Goal: Task Accomplishment & Management: Complete application form

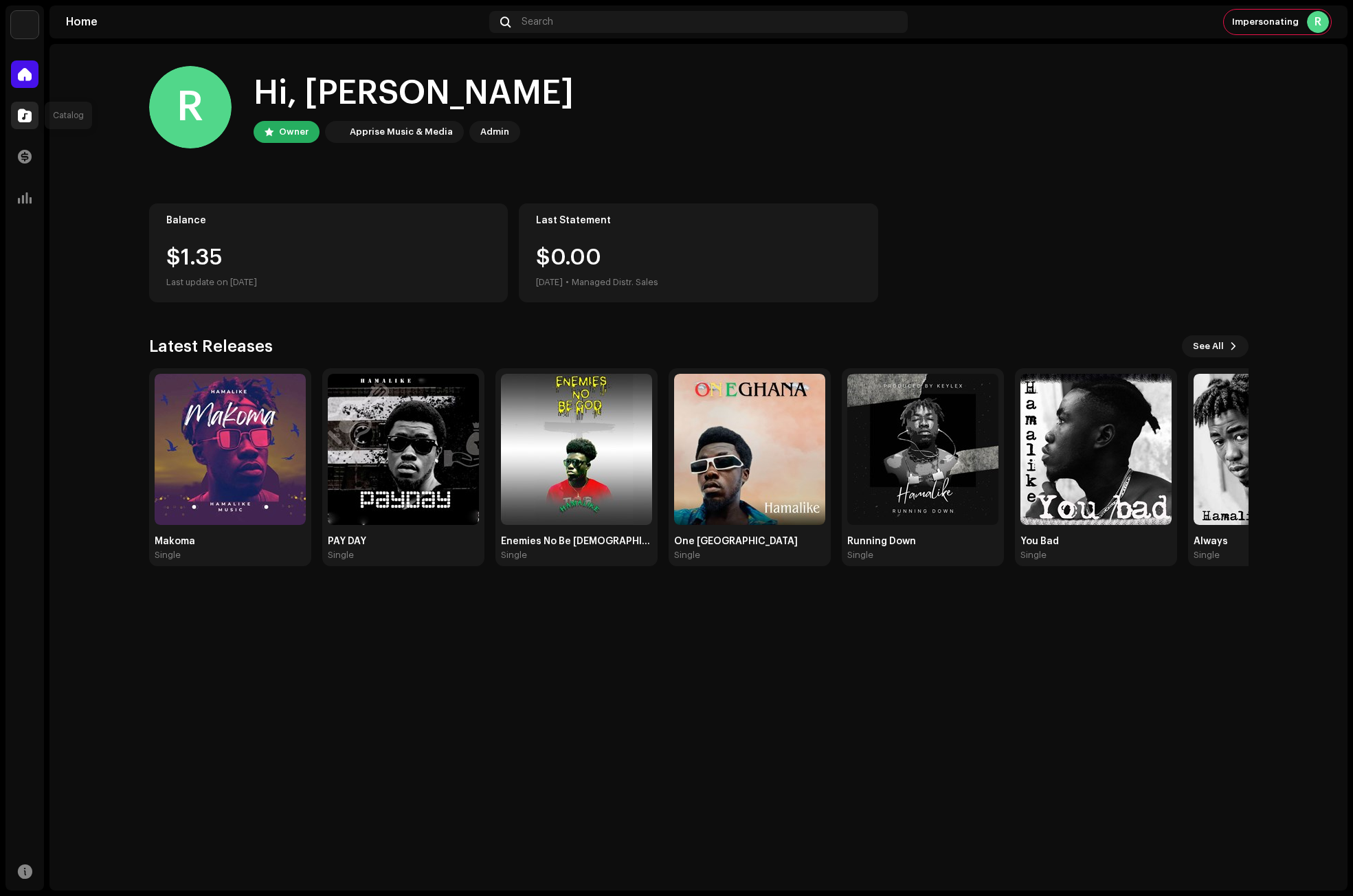
click at [31, 110] on span at bounding box center [24, 116] width 14 height 11
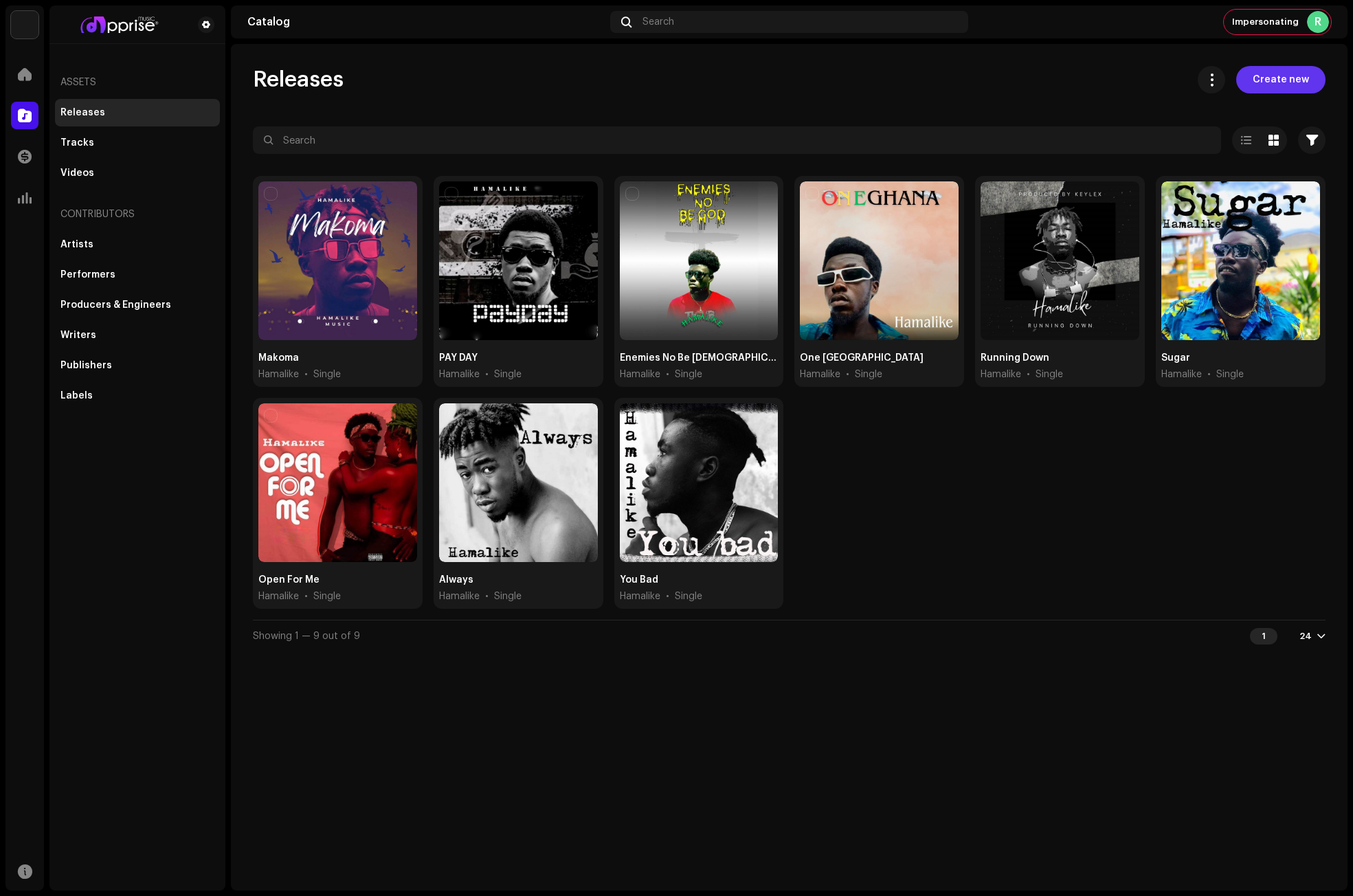
click at [1280, 70] on span "Create new" at bounding box center [1281, 79] width 56 height 27
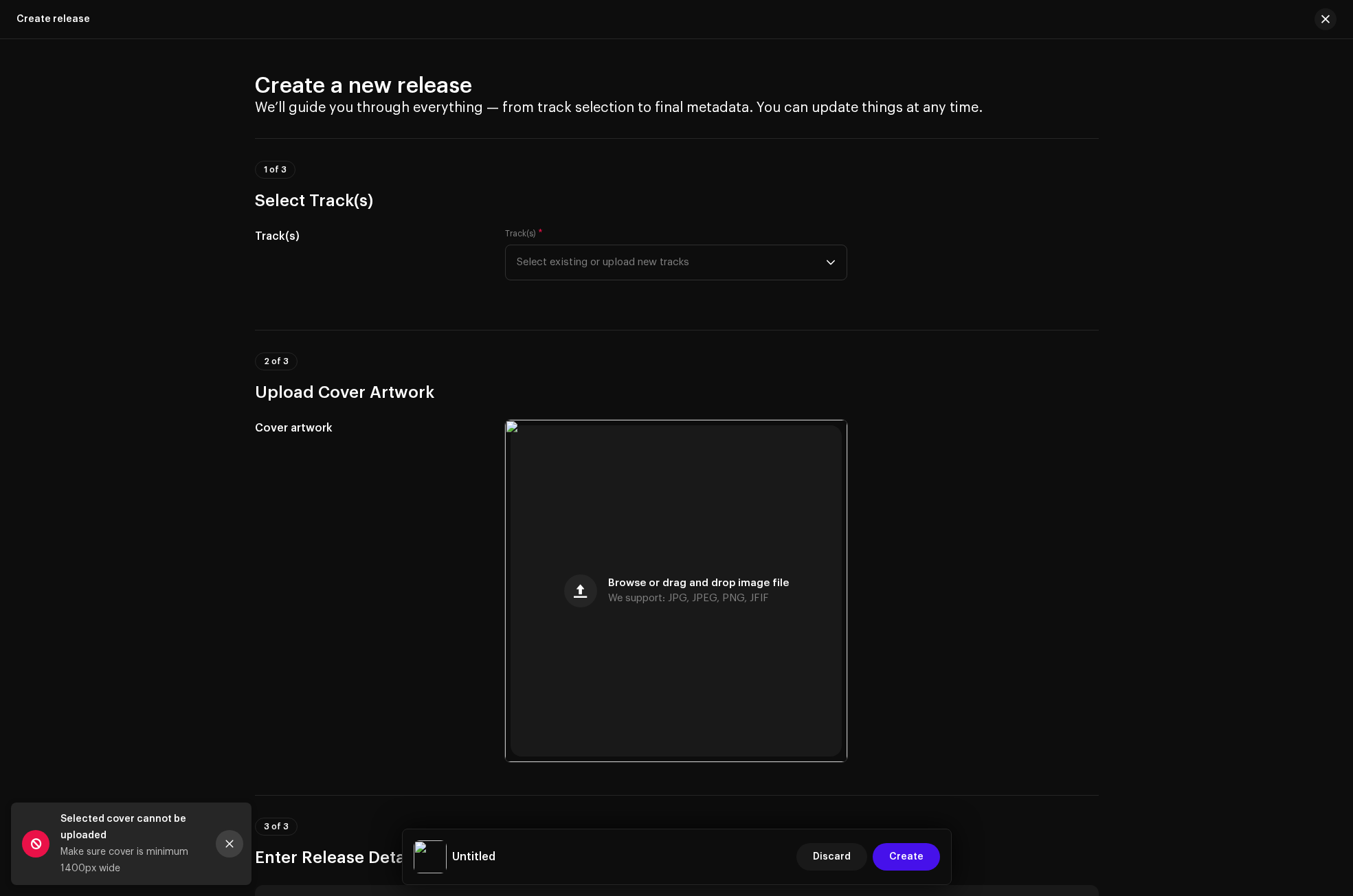
click at [227, 845] on icon "Close" at bounding box center [230, 843] width 8 height 8
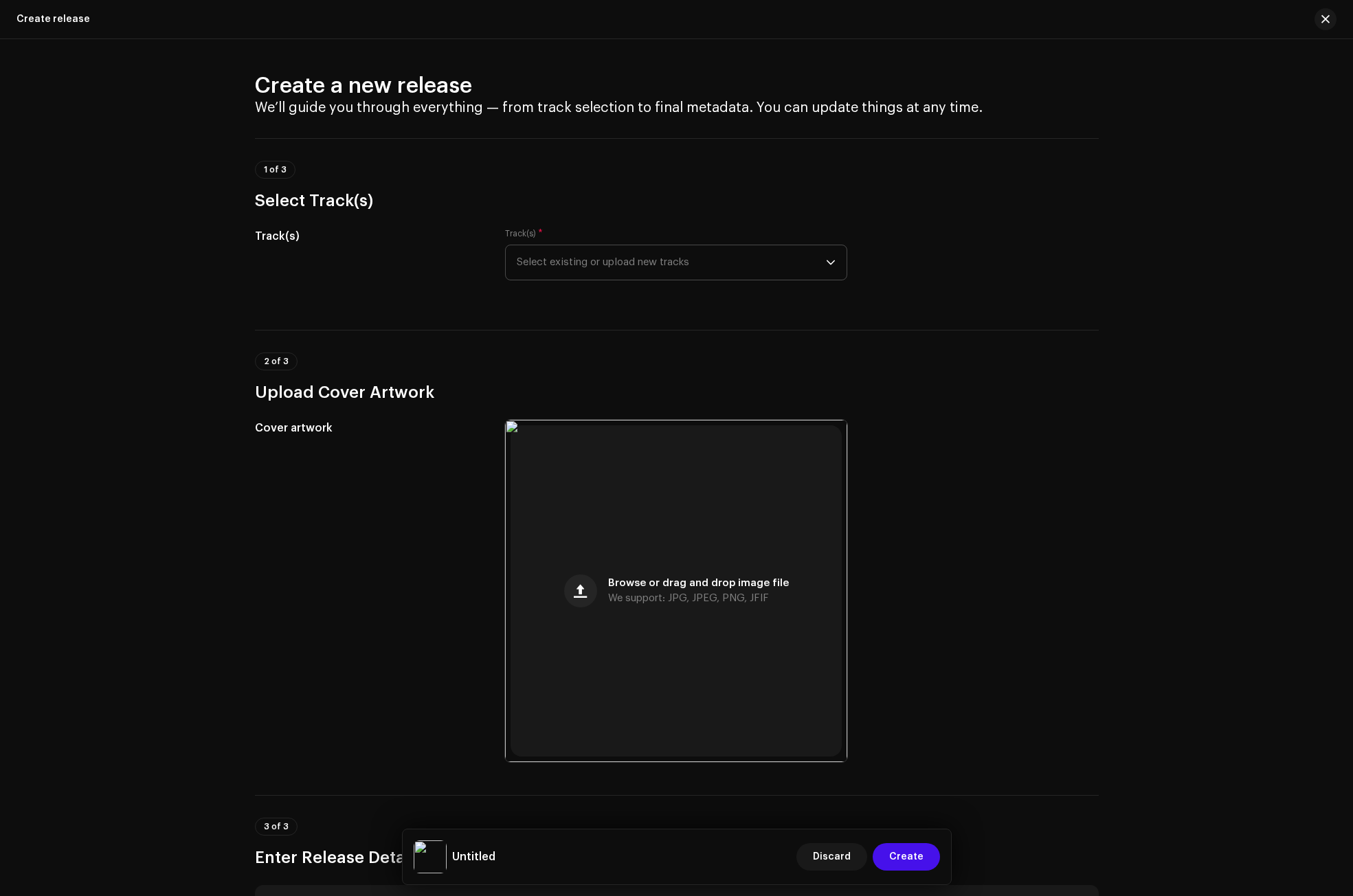
click at [569, 265] on span "Select existing or upload new tracks" at bounding box center [671, 262] width 309 height 35
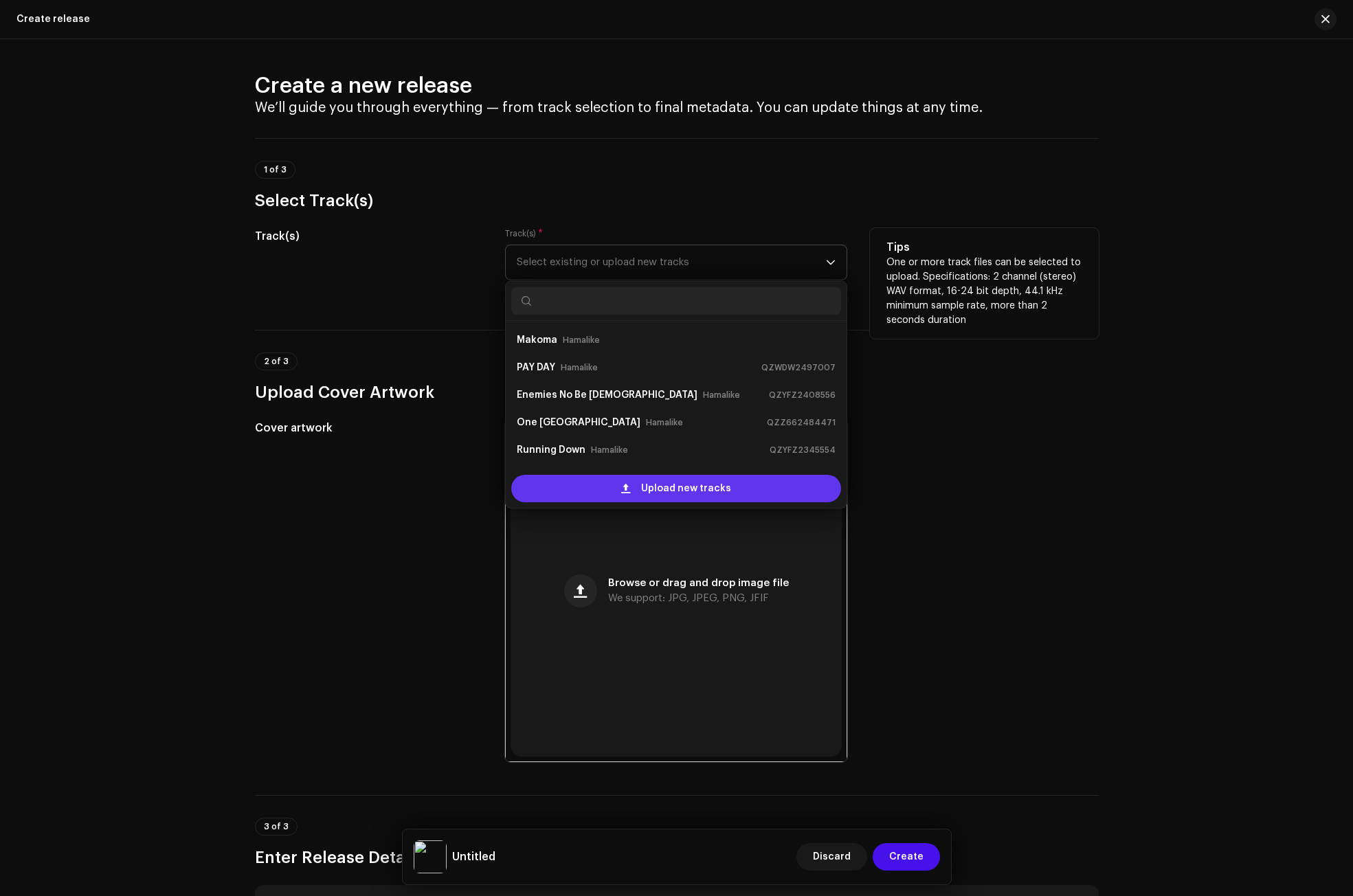
scroll to position [22, 0]
click at [595, 475] on div "Upload new tracks" at bounding box center [676, 487] width 330 height 27
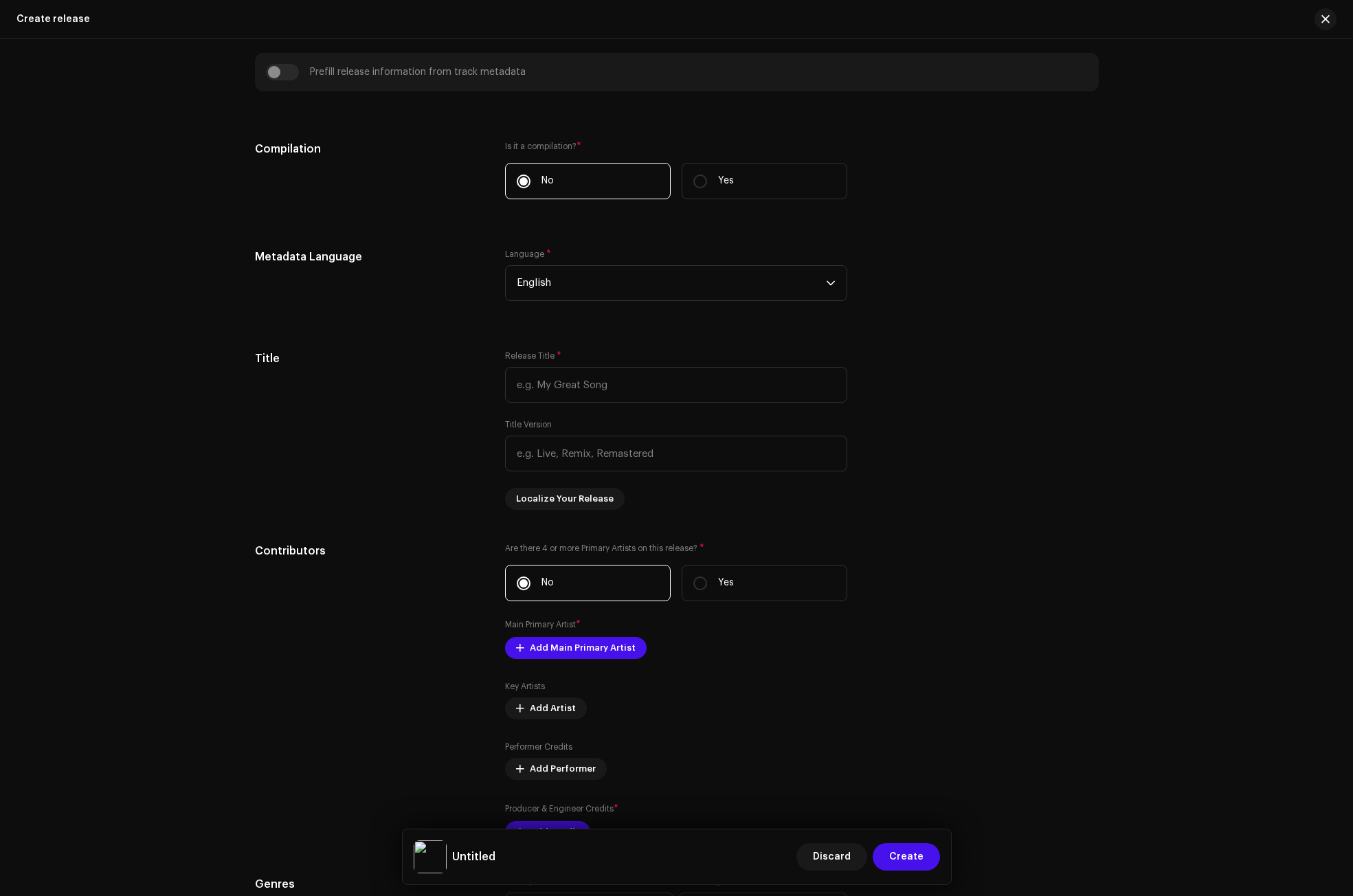
scroll to position [962, 0]
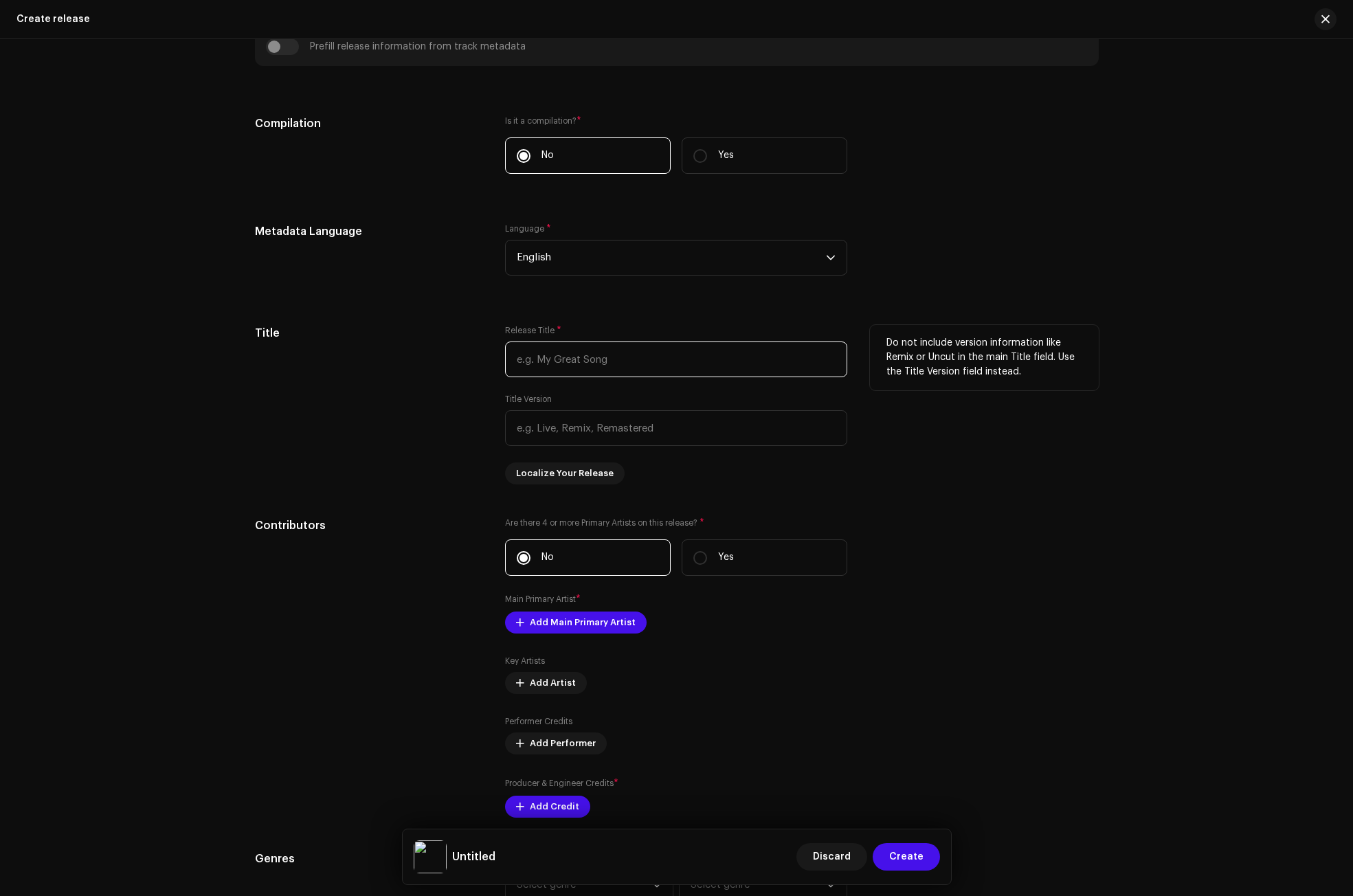
click at [538, 368] on input "text" at bounding box center [676, 359] width 342 height 36
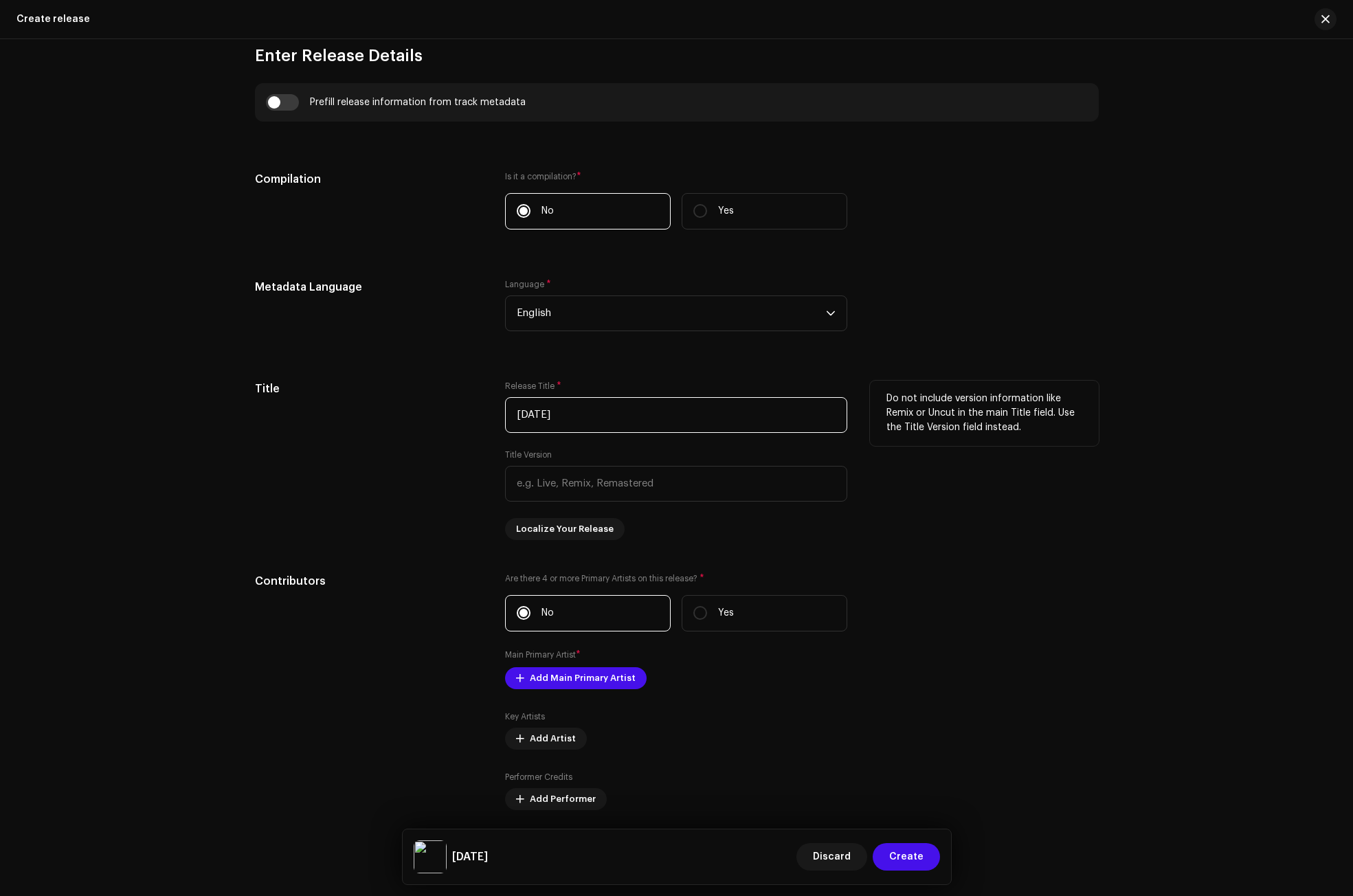
scroll to position [1017, 0]
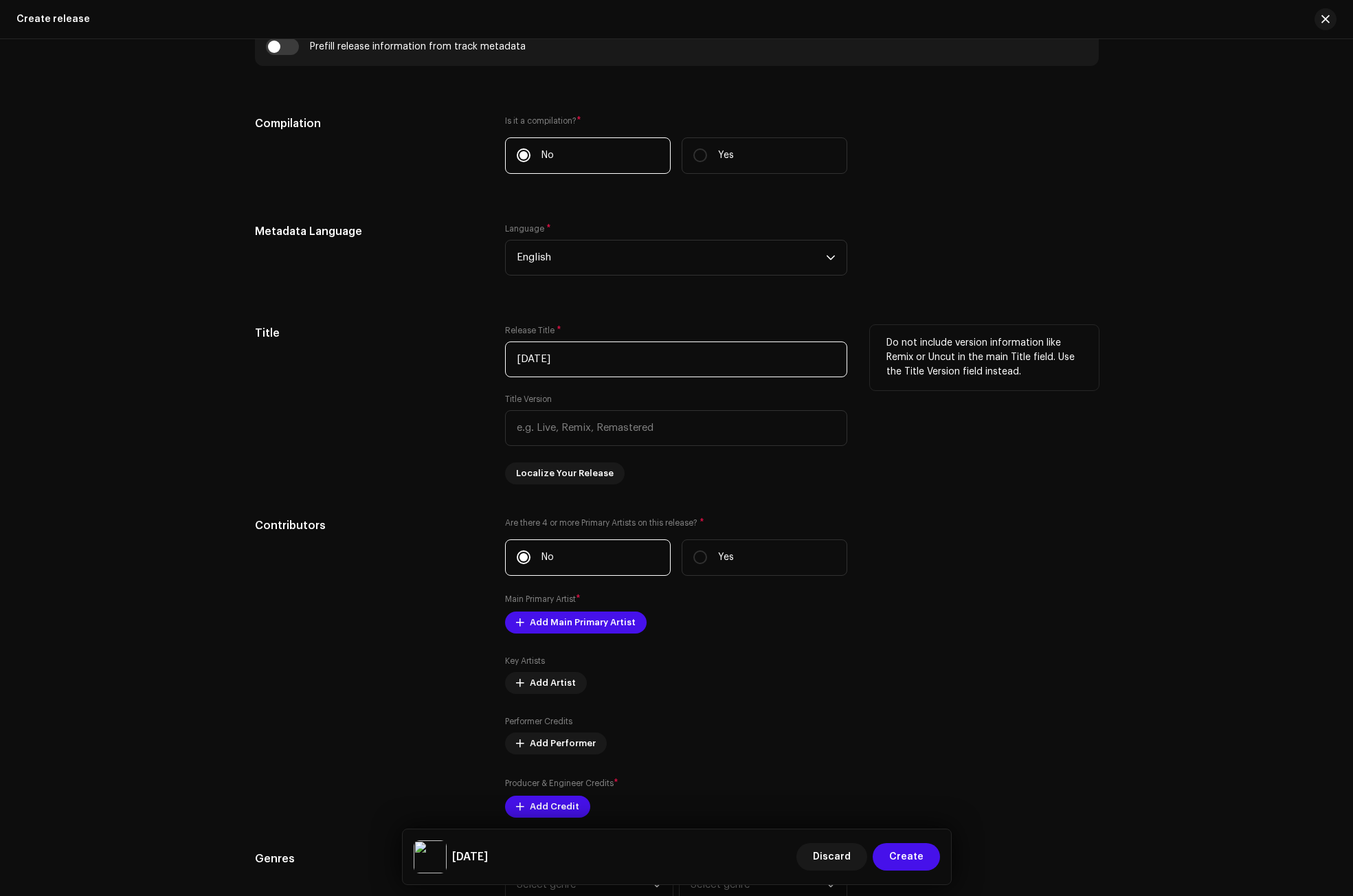
type input "[DATE]"
click at [377, 440] on div "Title" at bounding box center [369, 405] width 229 height 160
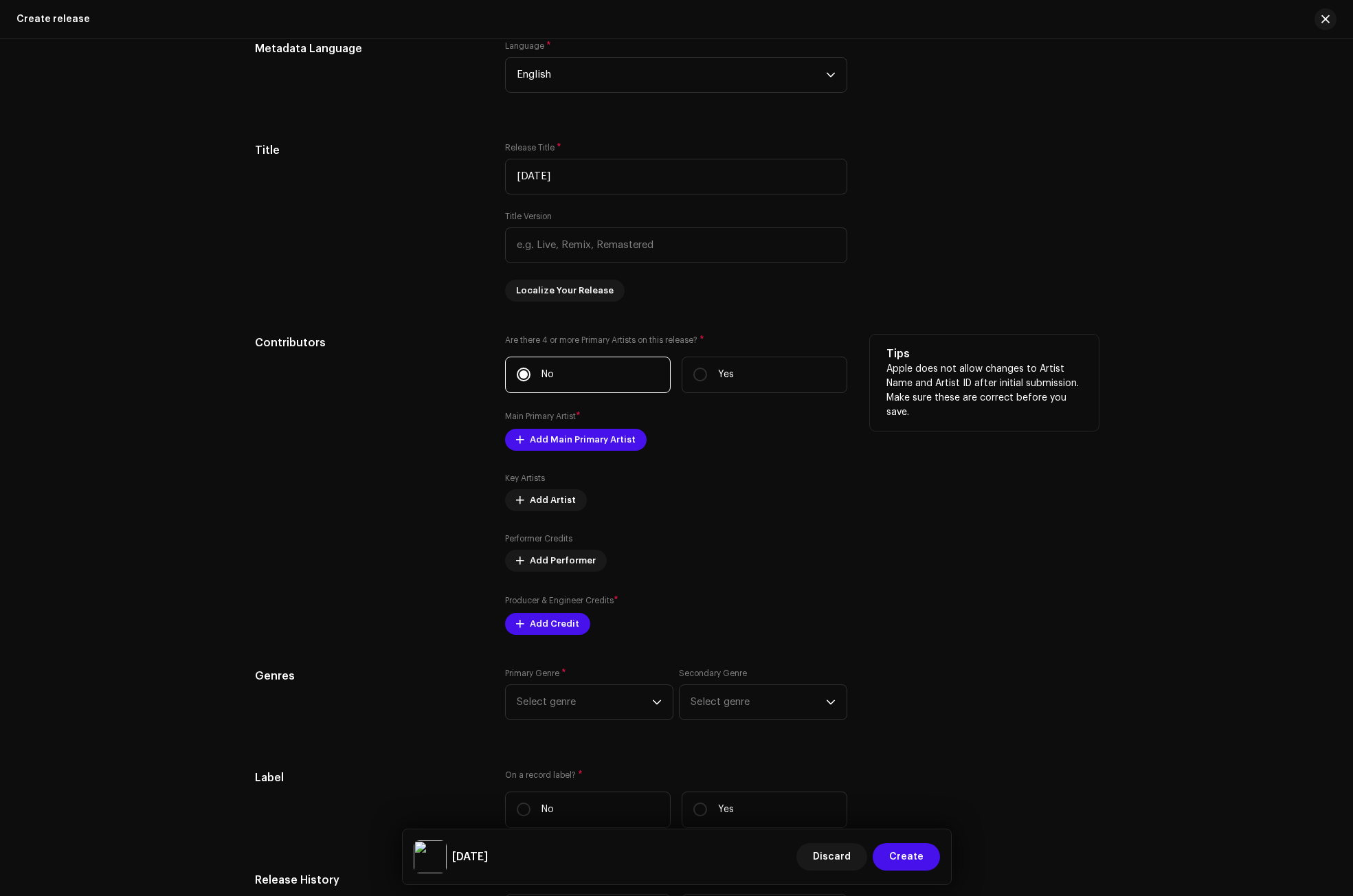
scroll to position [1224, 0]
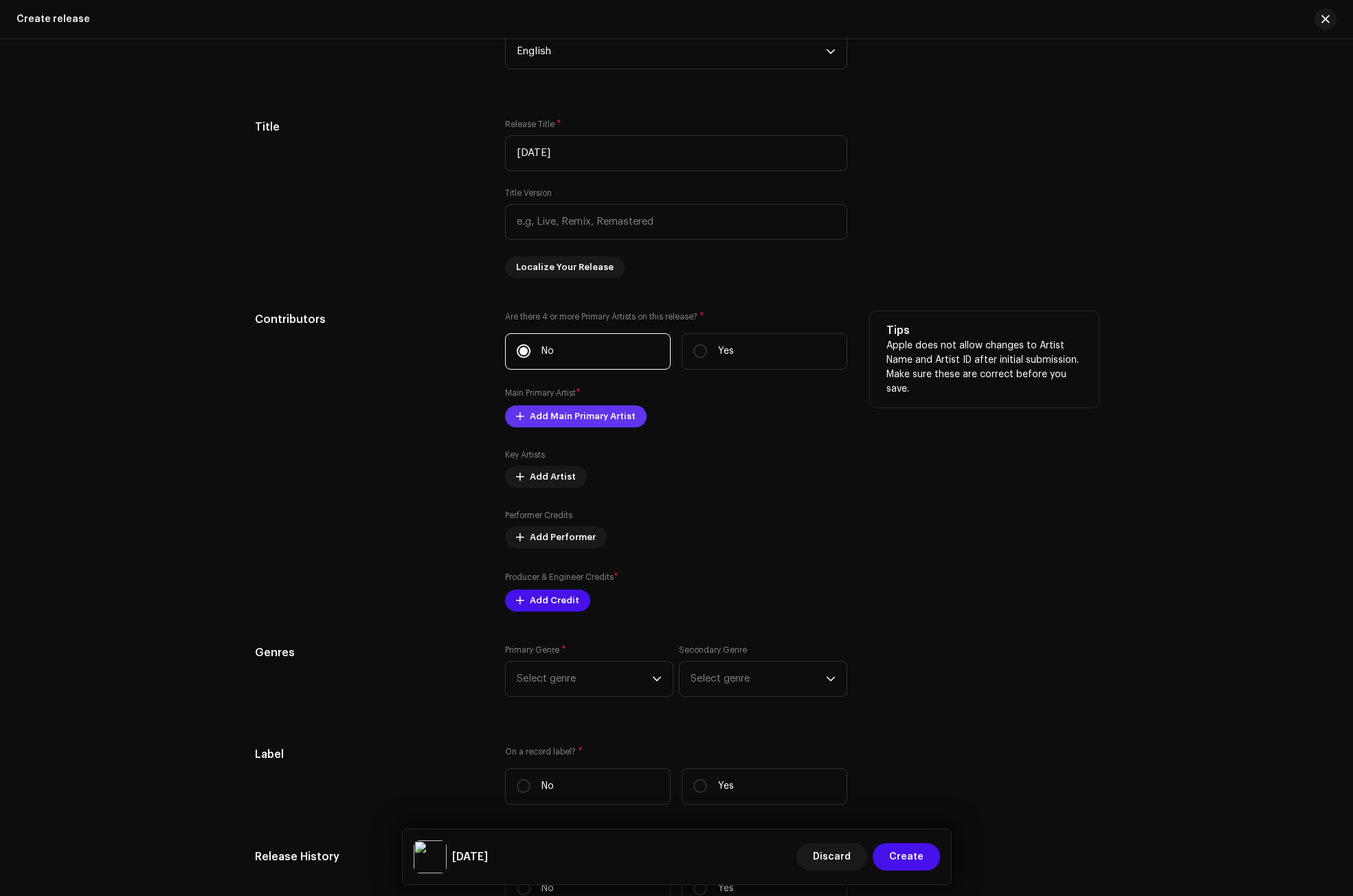
click at [558, 416] on span "Add Main Primary Artist" at bounding box center [583, 416] width 106 height 27
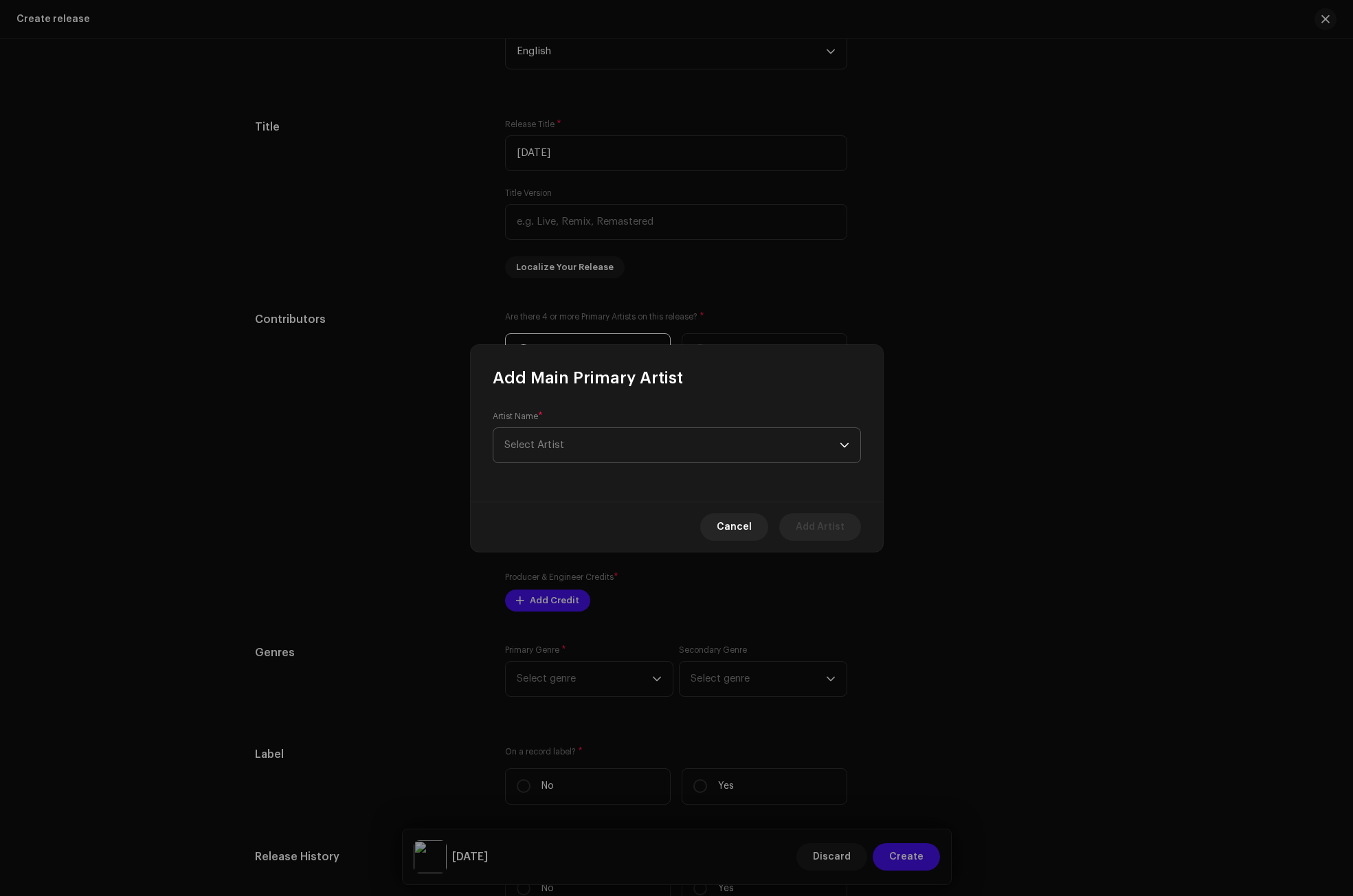
click at [556, 441] on span "Select Artist" at bounding box center [535, 444] width 60 height 10
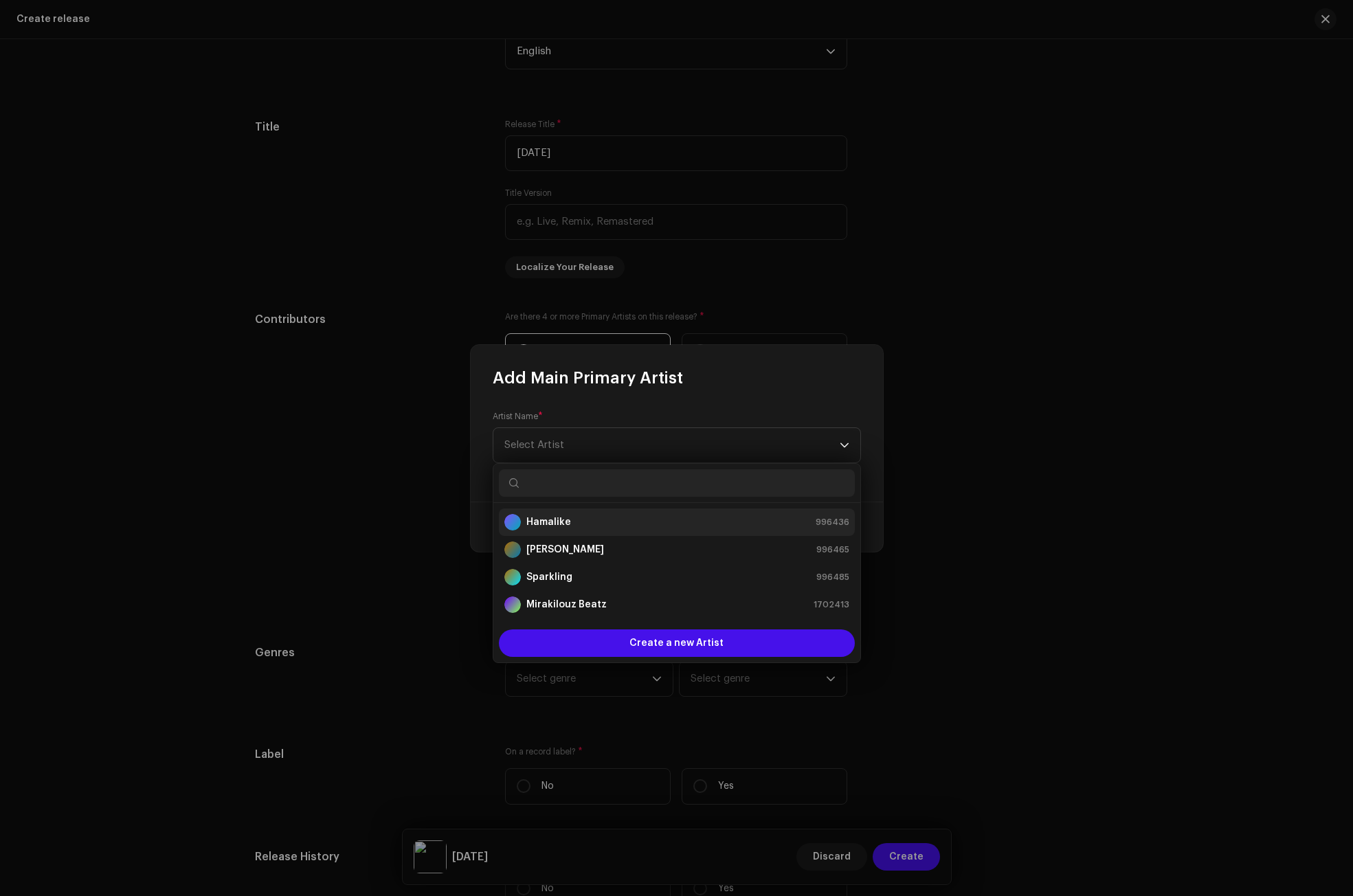
click at [559, 516] on strong "Hamalike" at bounding box center [549, 522] width 45 height 14
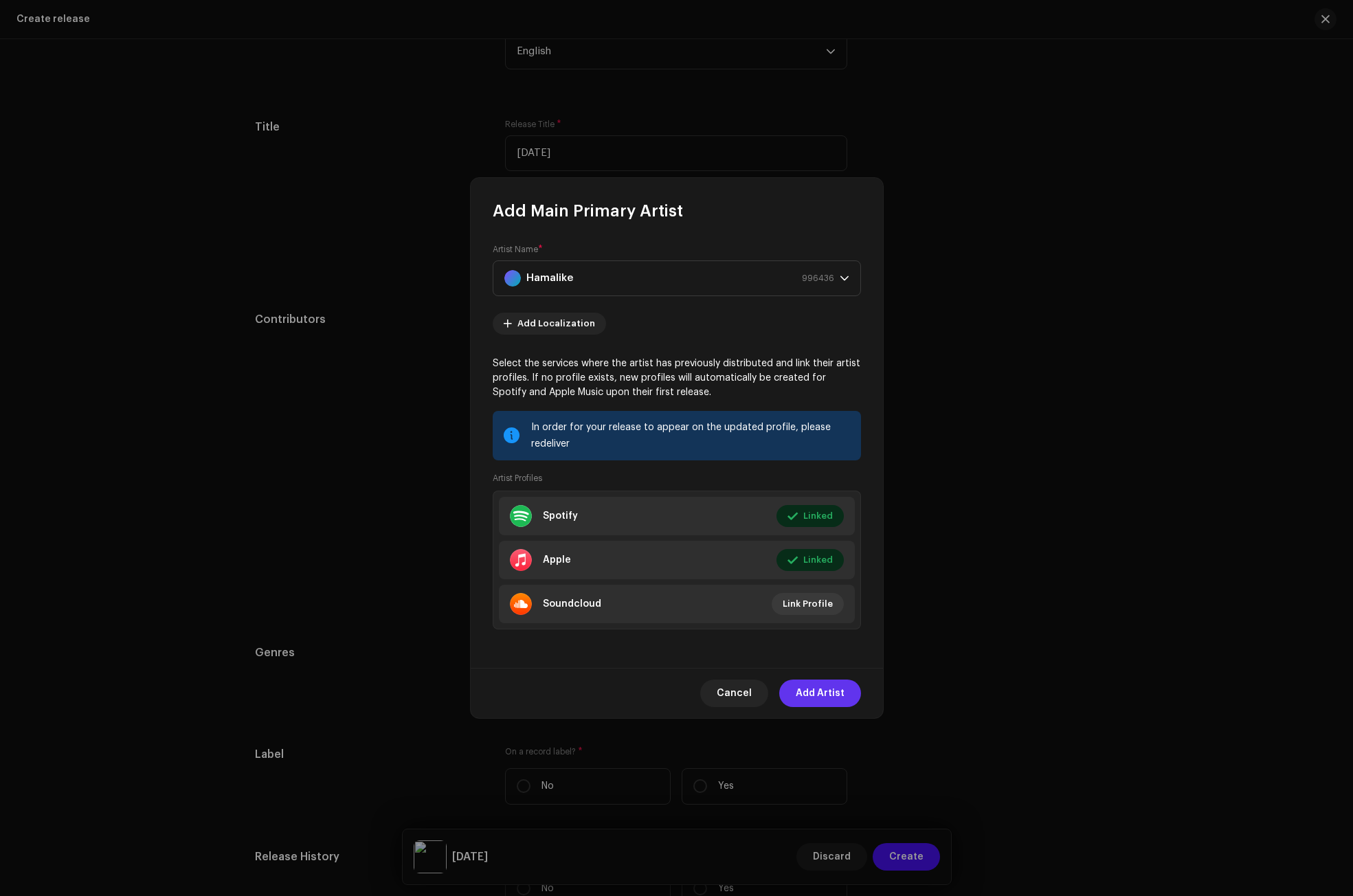
click at [831, 702] on span "Add Artist" at bounding box center [820, 692] width 49 height 27
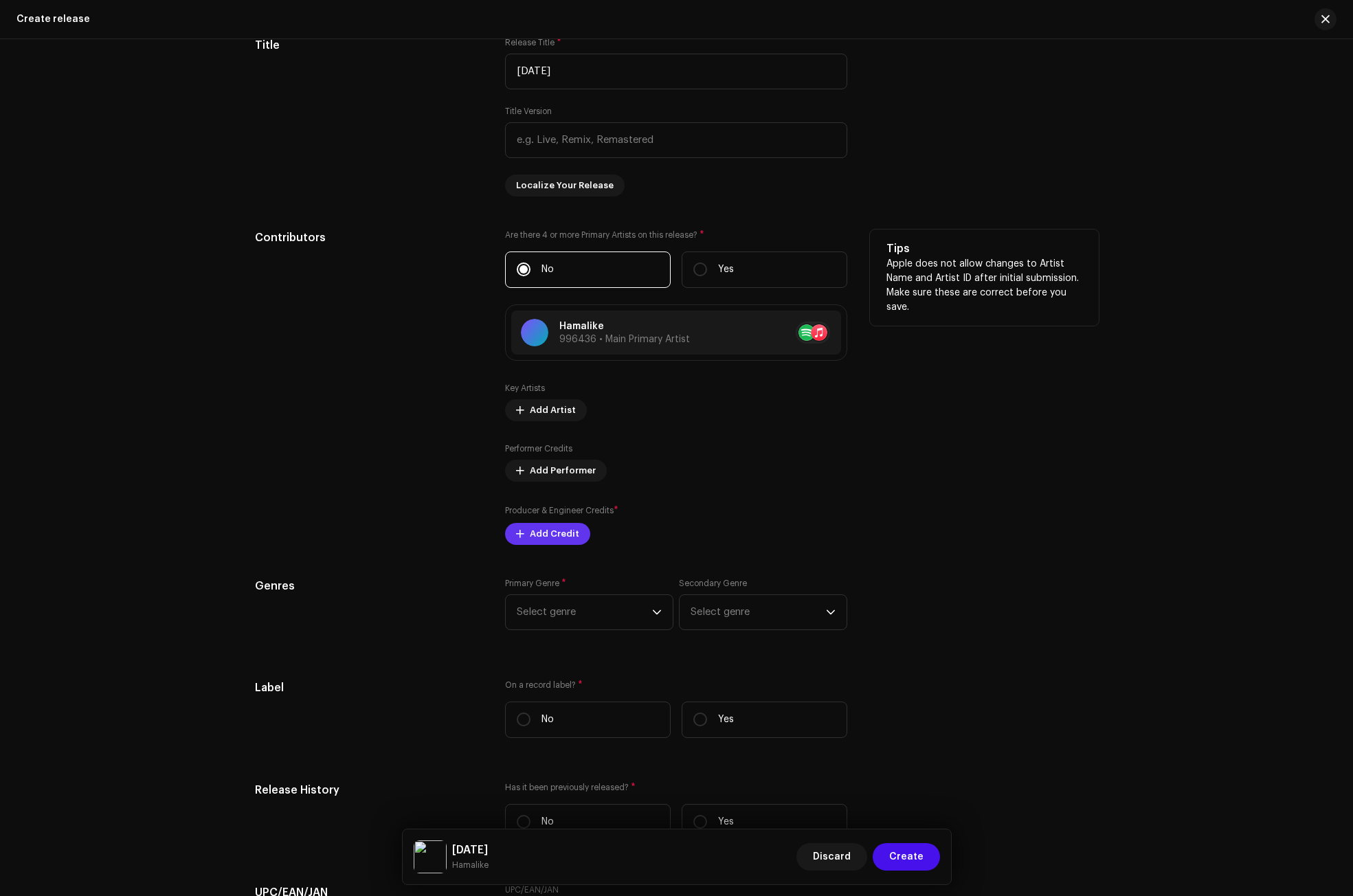
scroll to position [1361, 0]
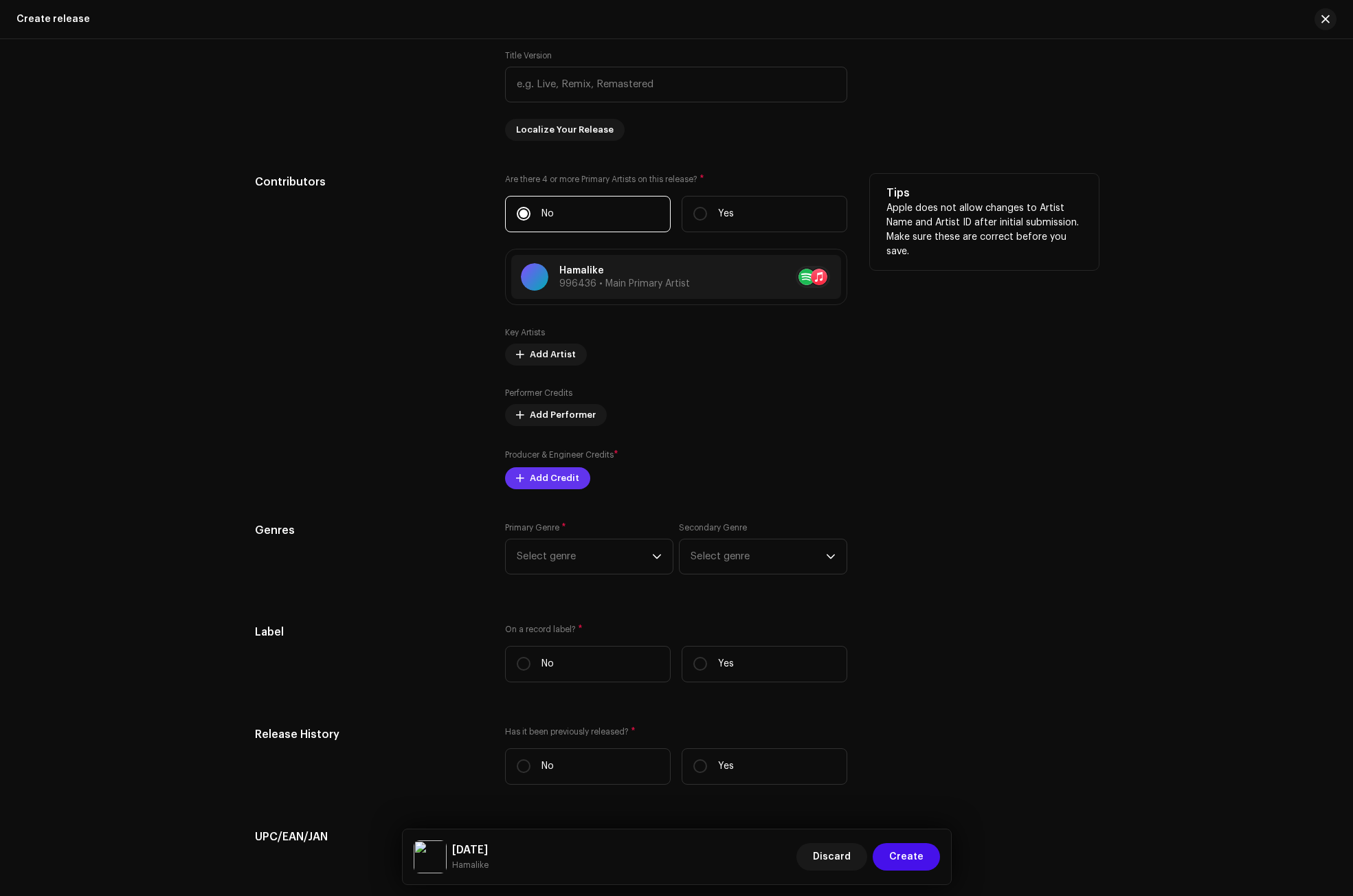
click at [546, 470] on span "Add Credit" at bounding box center [554, 477] width 50 height 27
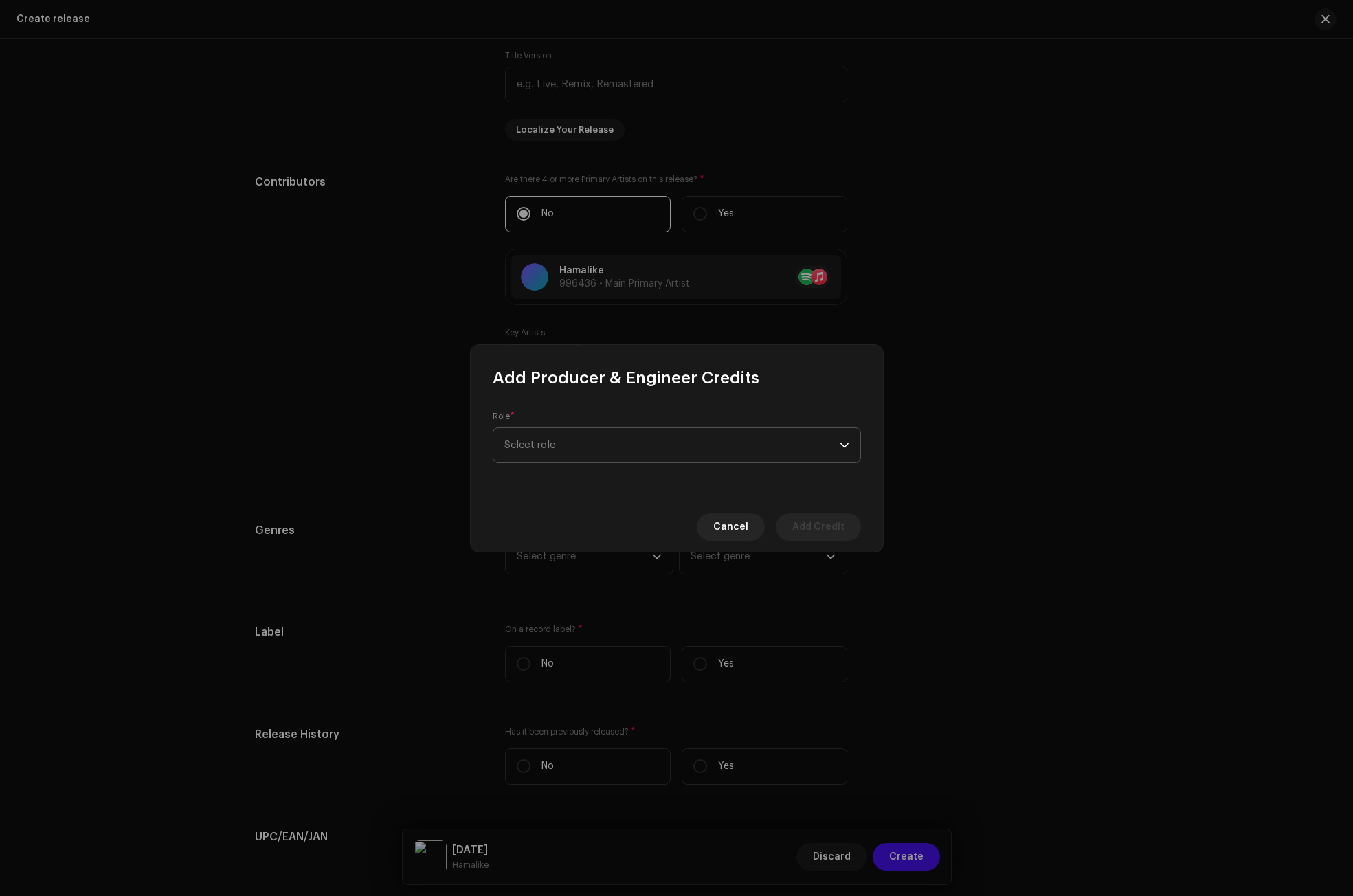
click at [583, 459] on span "Select role" at bounding box center [672, 445] width 335 height 35
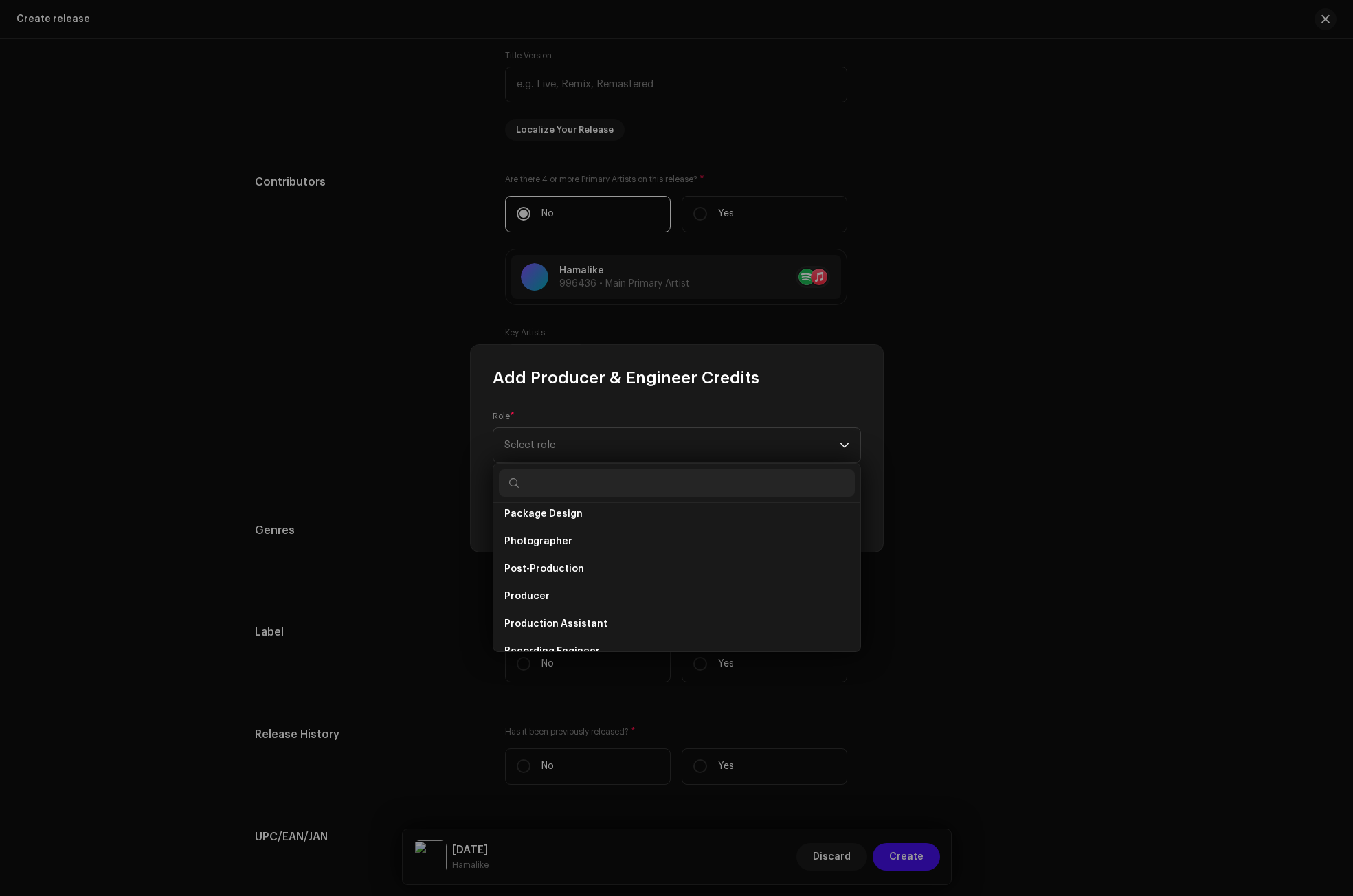
scroll to position [481, 0]
click at [534, 595] on span "Producer" at bounding box center [527, 591] width 45 height 14
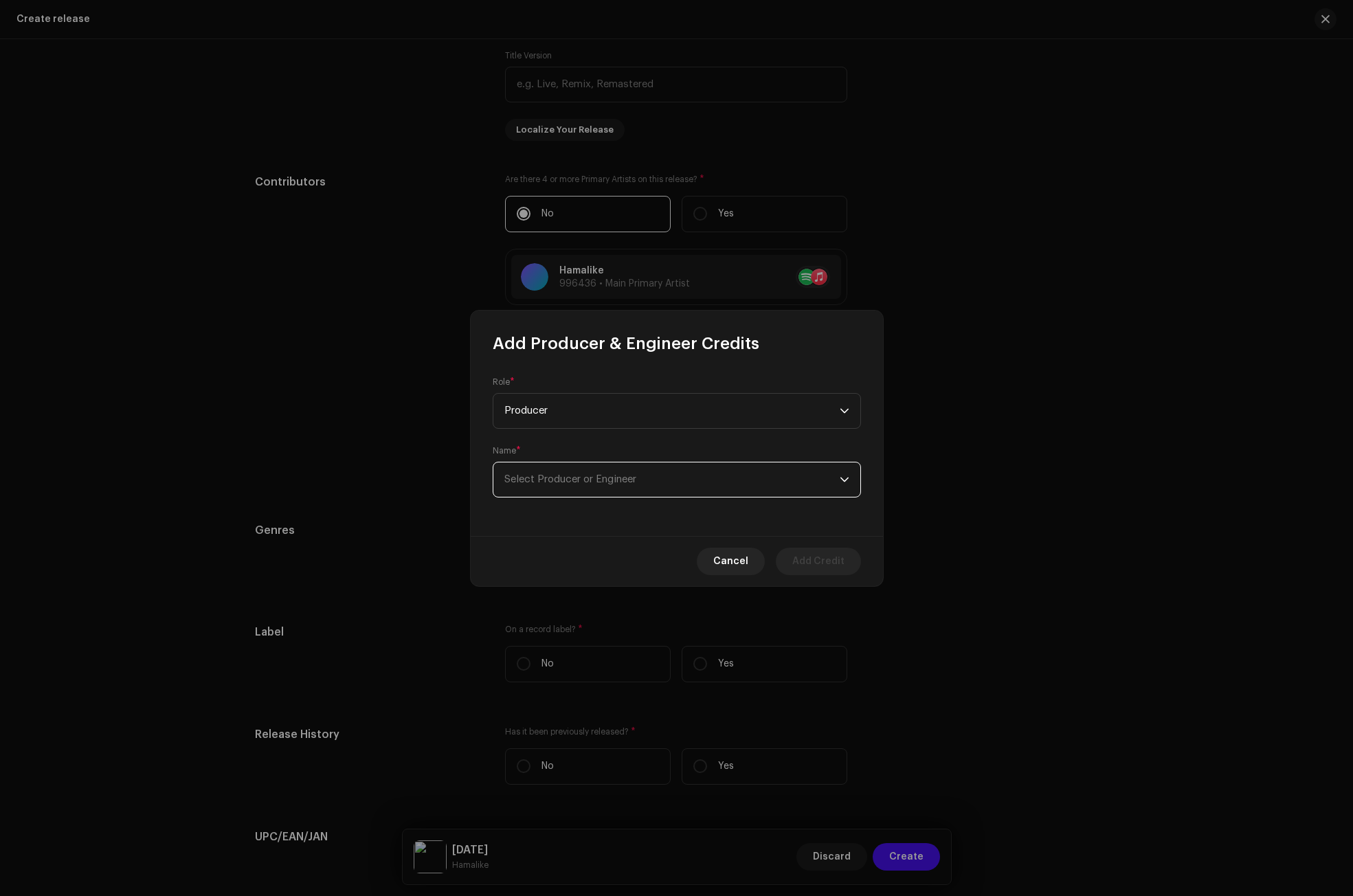
click at [541, 479] on span "Select Producer or Engineer" at bounding box center [570, 479] width 132 height 10
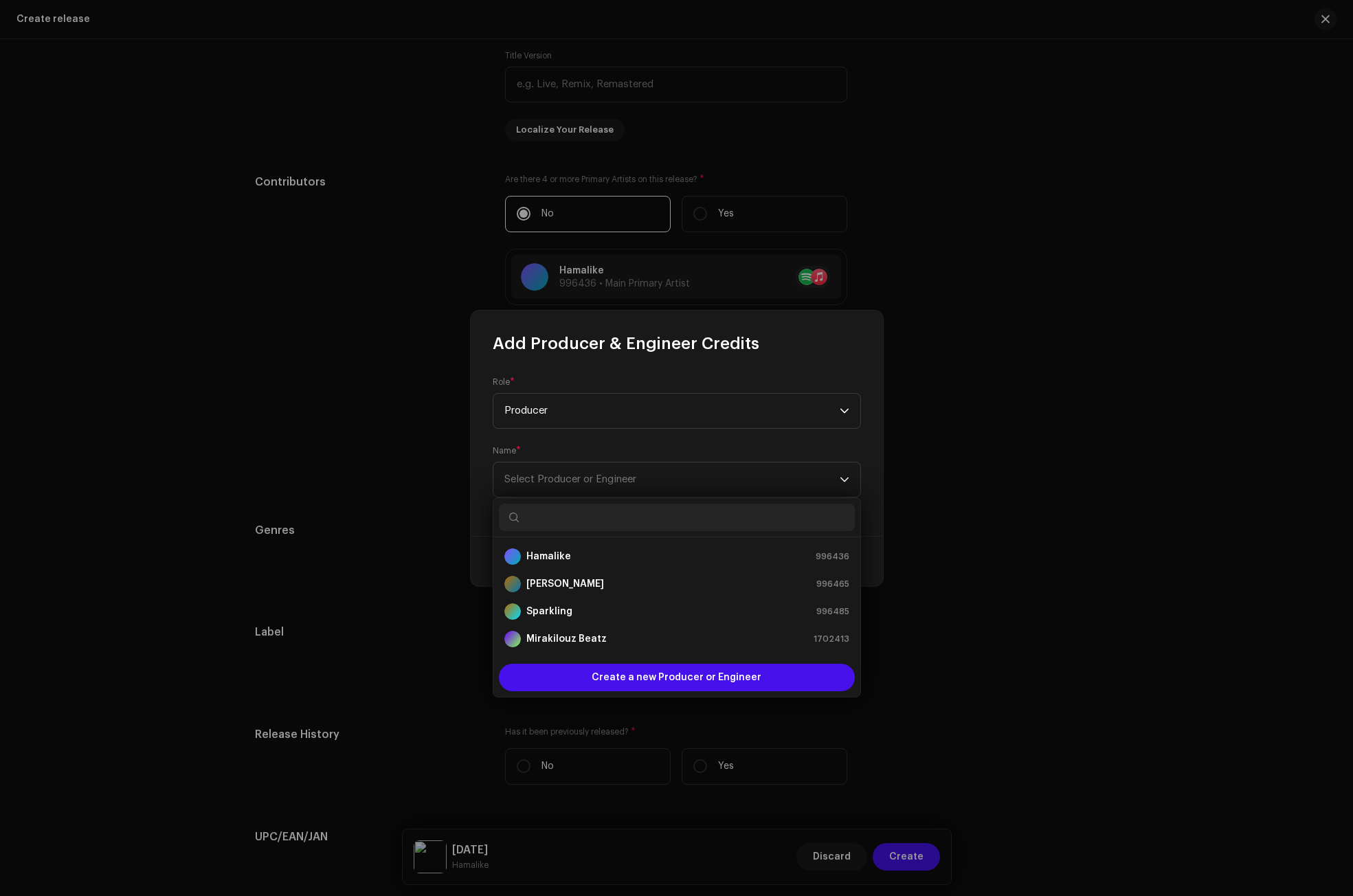
click at [537, 516] on input "text" at bounding box center [676, 517] width 356 height 27
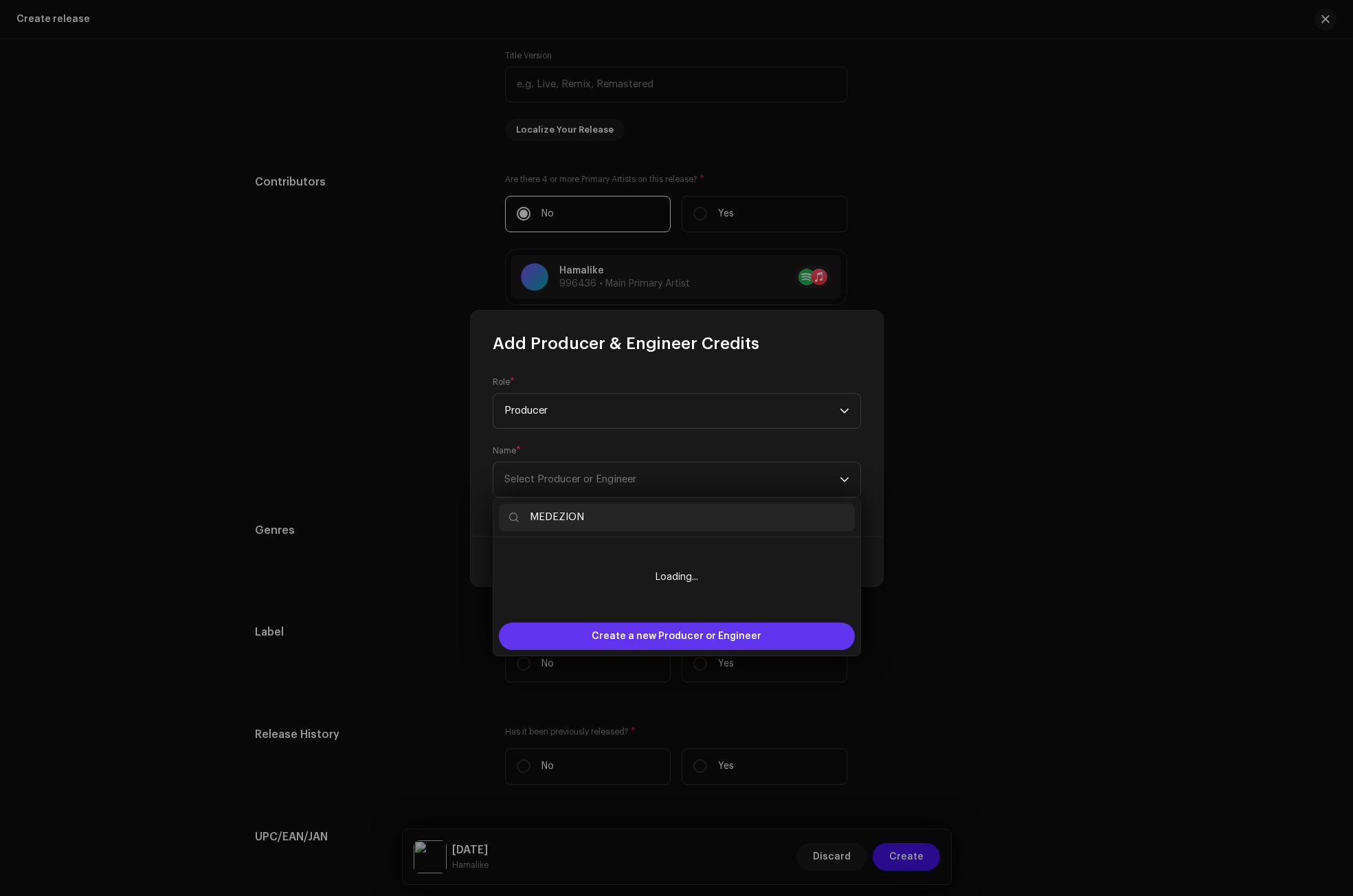
type input "MEDEZION"
click at [667, 628] on span "Create a new Producer or Engineer" at bounding box center [676, 636] width 170 height 27
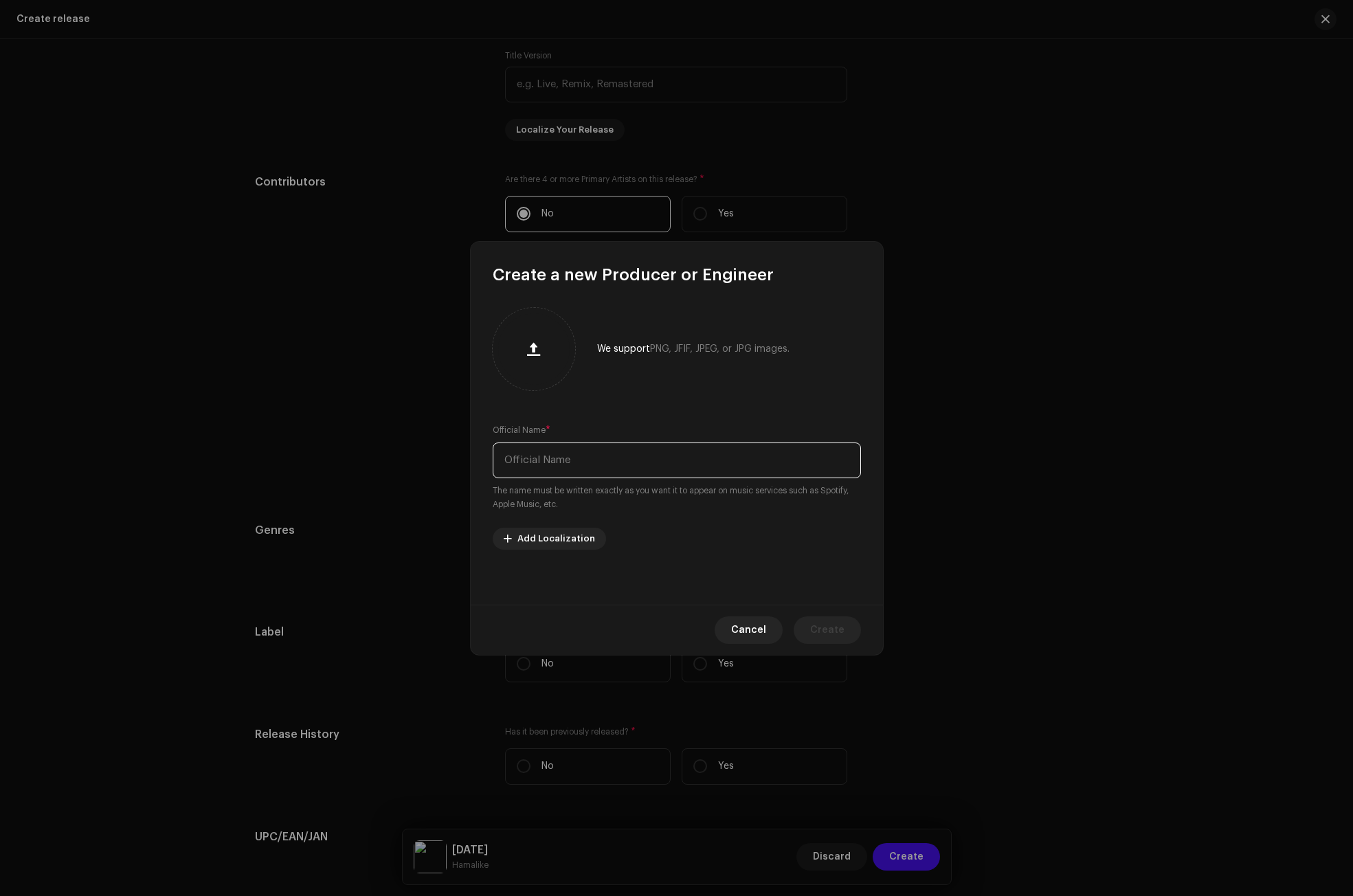
paste input "MEDEZION"
type input "MEDEZION"
click at [822, 629] on span "Create" at bounding box center [827, 629] width 35 height 27
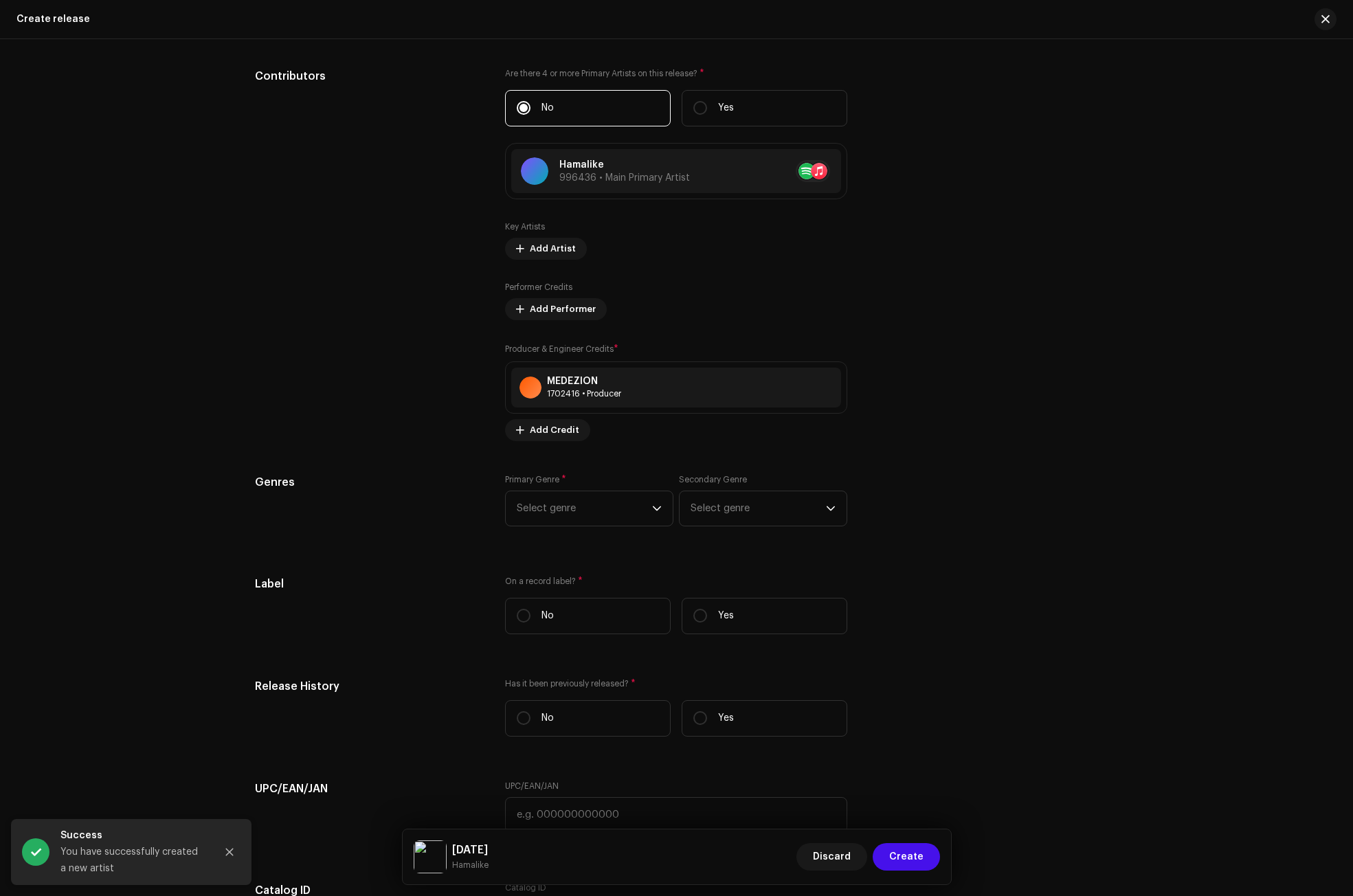
scroll to position [1498, 0]
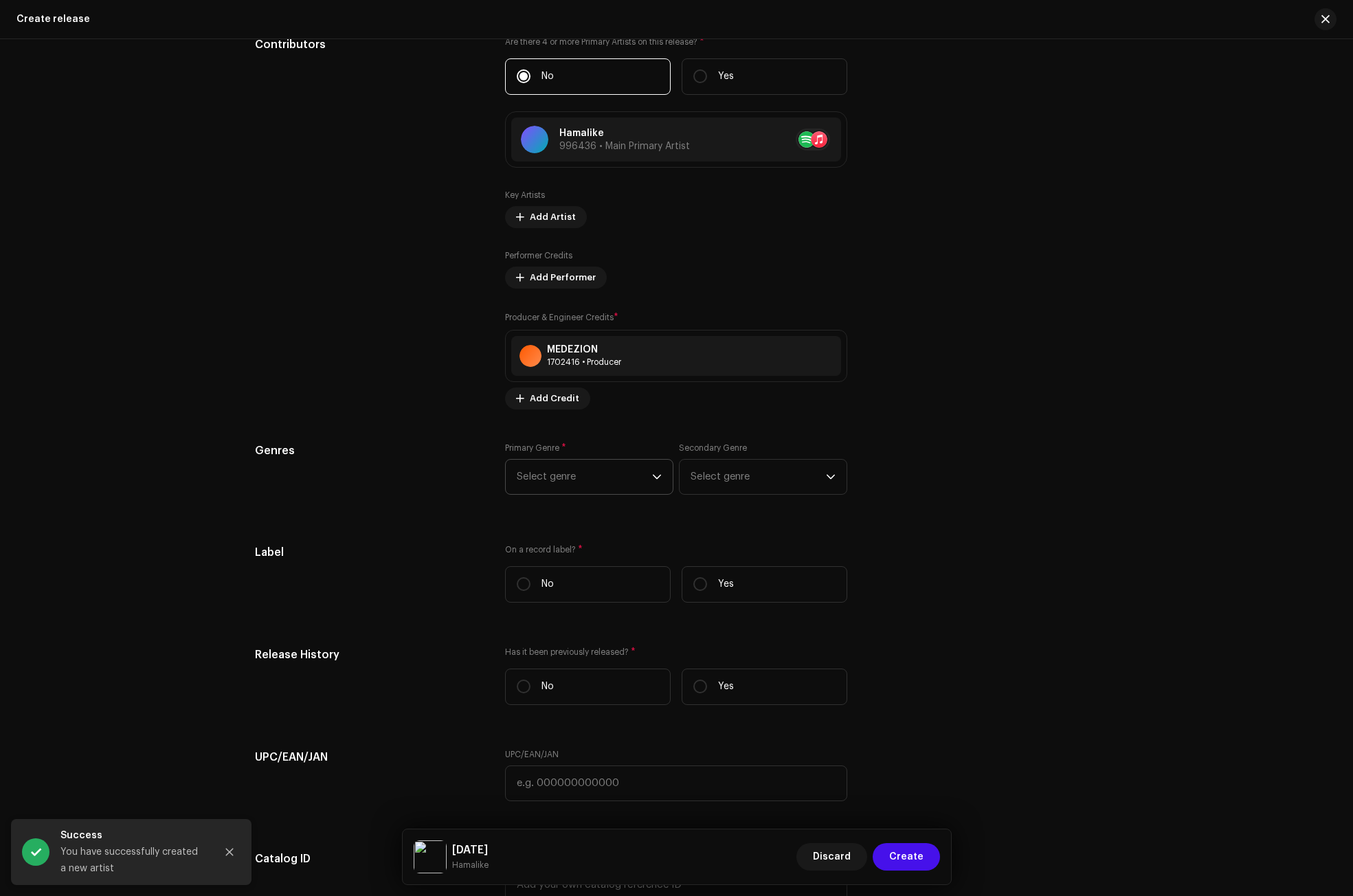
click at [633, 474] on span "Select genre" at bounding box center [584, 476] width 135 height 35
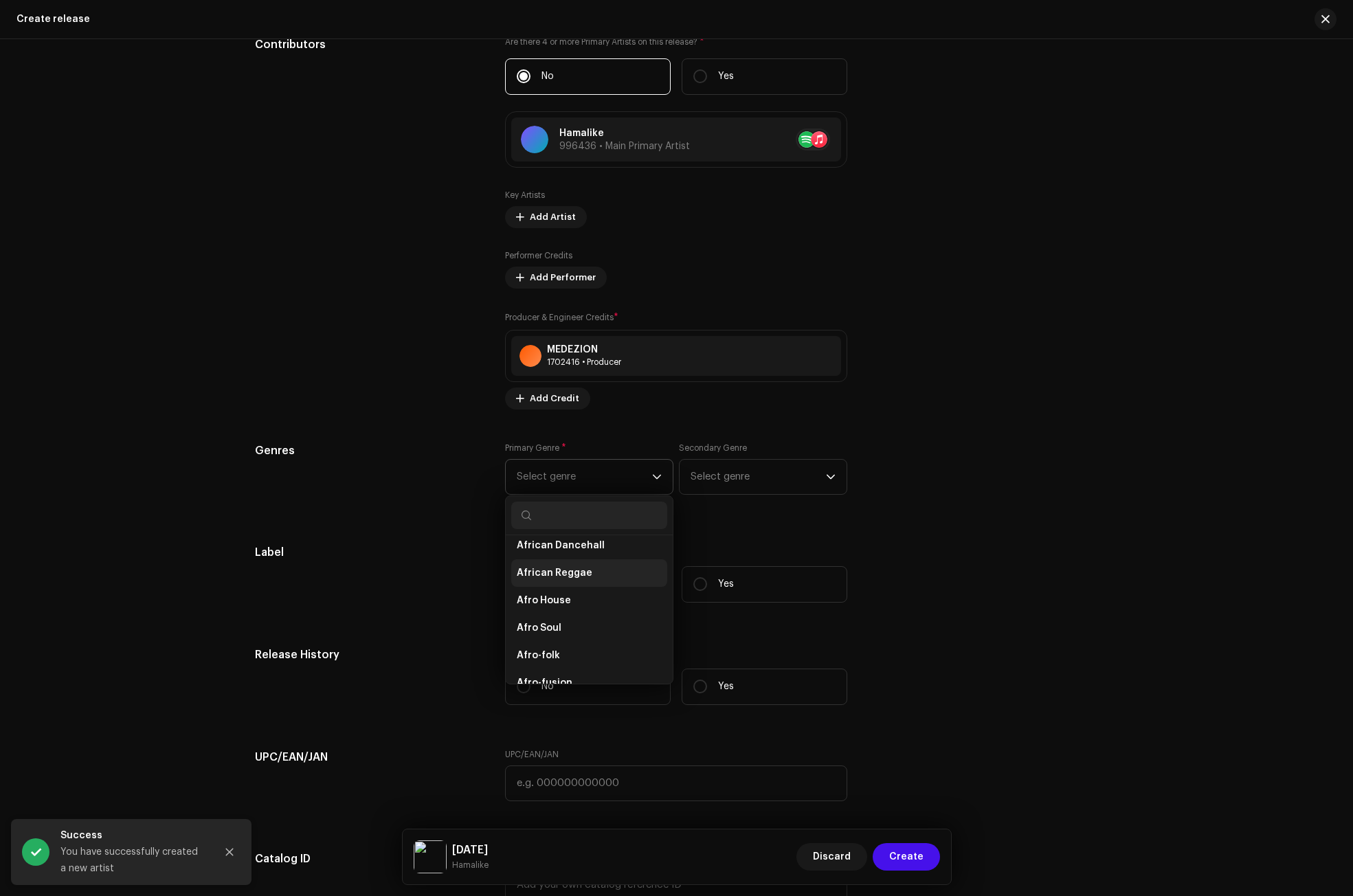
scroll to position [69, 0]
click at [563, 592] on span "Afro House" at bounding box center [544, 595] width 54 height 14
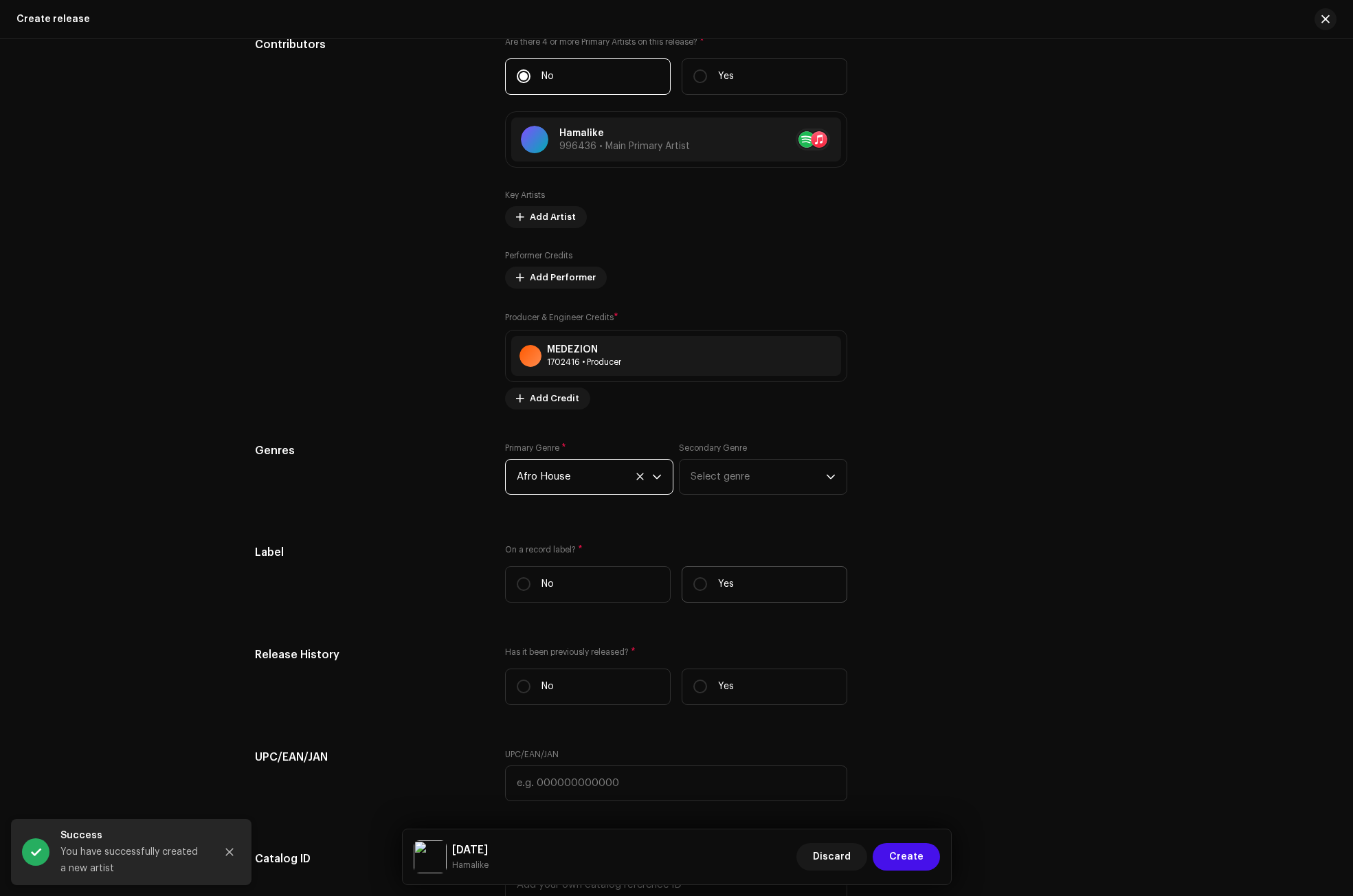
click at [713, 587] on label "Yes" at bounding box center [764, 584] width 165 height 37
click at [708, 587] on input "Yes" at bounding box center [700, 583] width 14 height 14
radio input "true"
click at [623, 657] on span "Select label" at bounding box center [671, 653] width 309 height 35
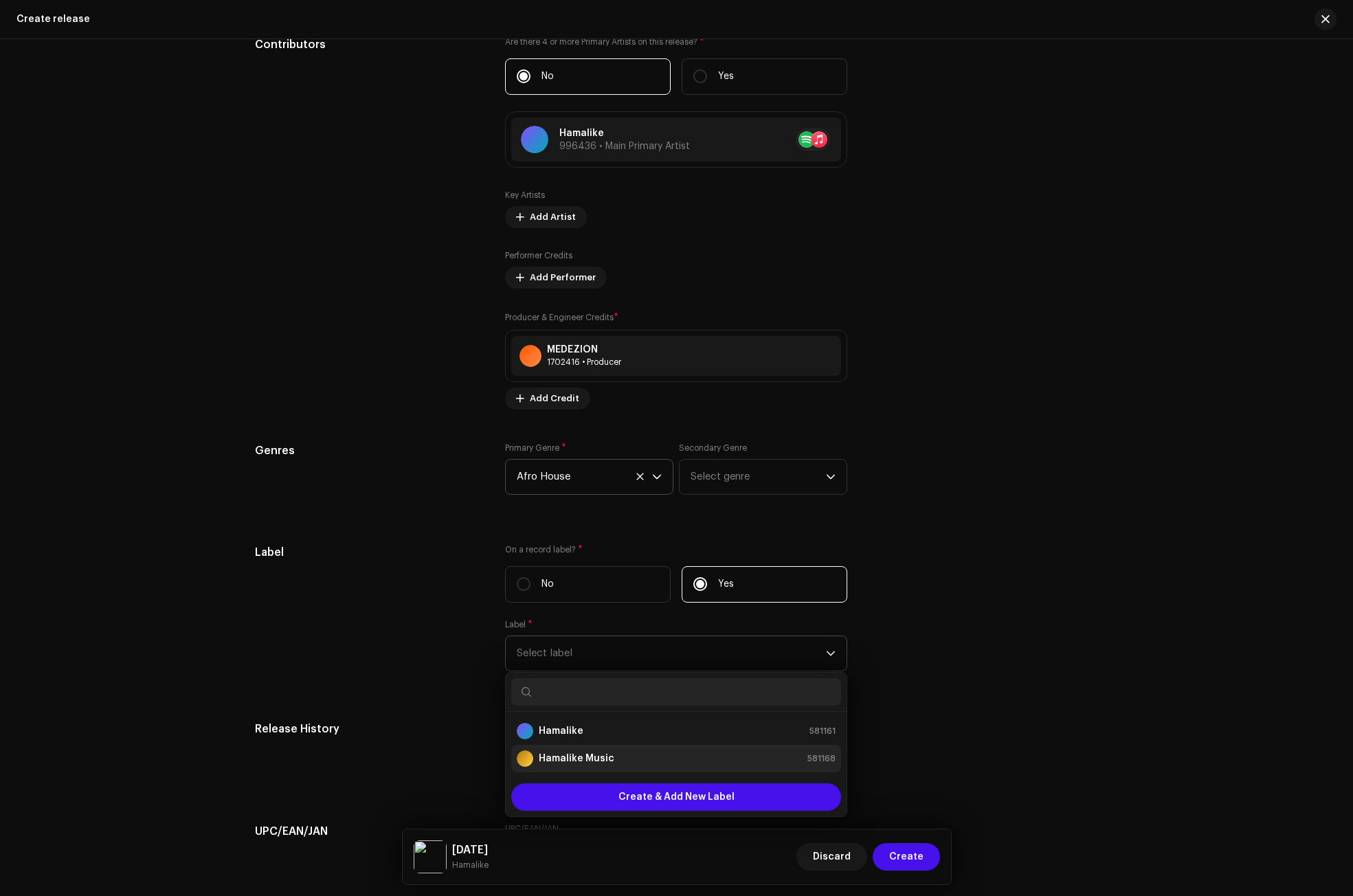
click at [577, 753] on strong "Hamalike Music" at bounding box center [576, 758] width 75 height 14
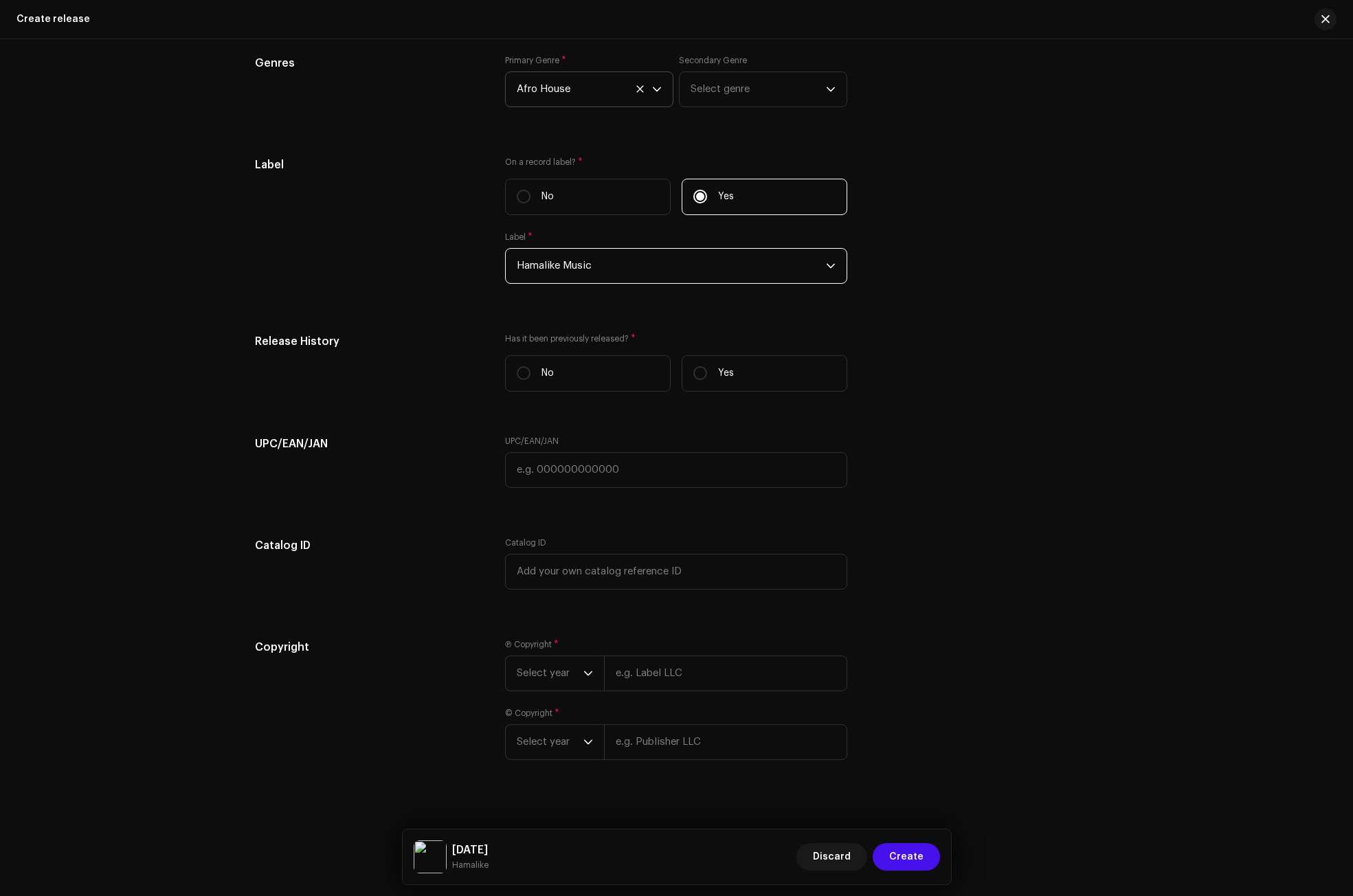
scroll to position [1898, 0]
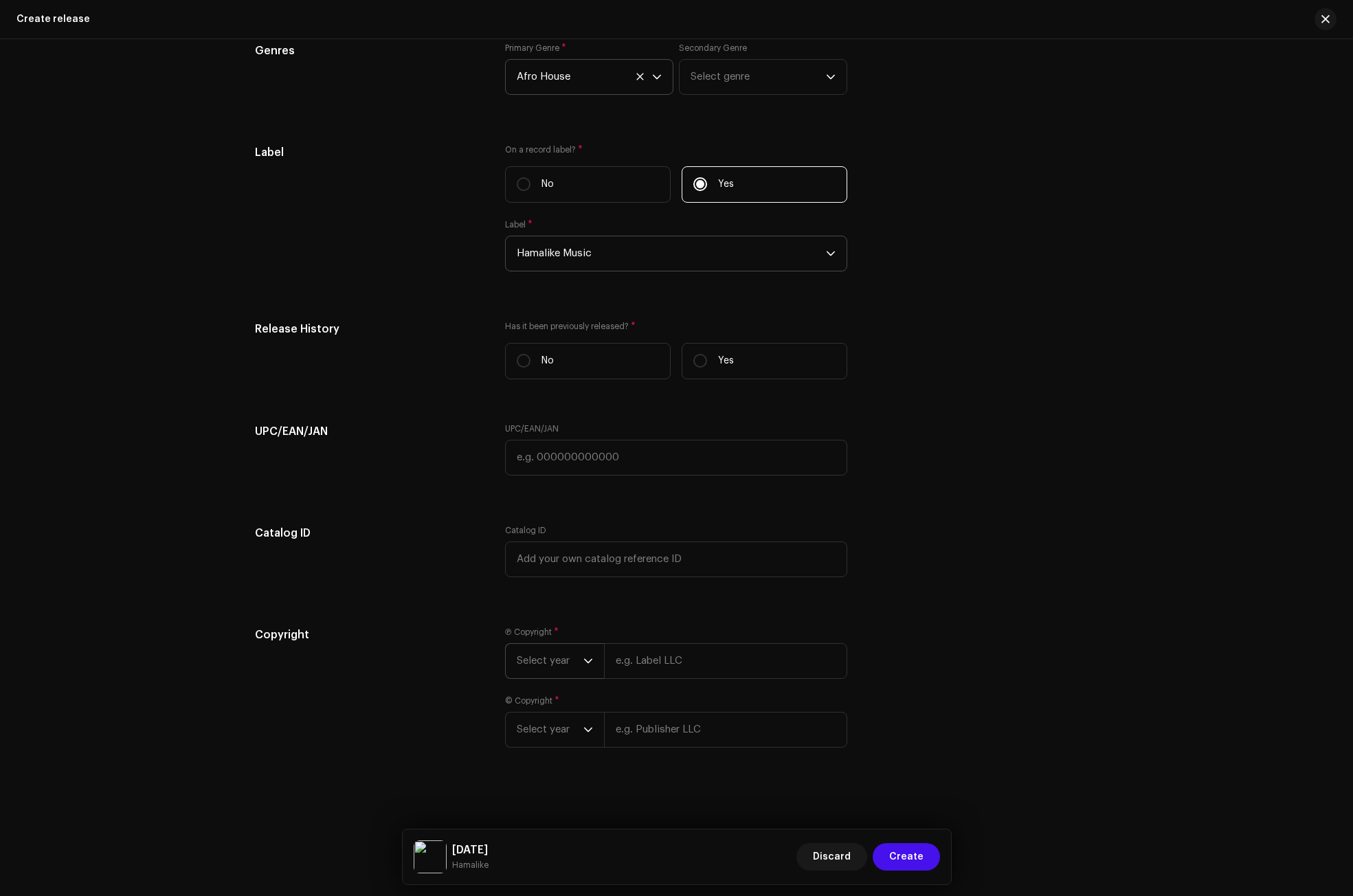
click at [585, 651] on div "dropdown trigger" at bounding box center [588, 660] width 9 height 35
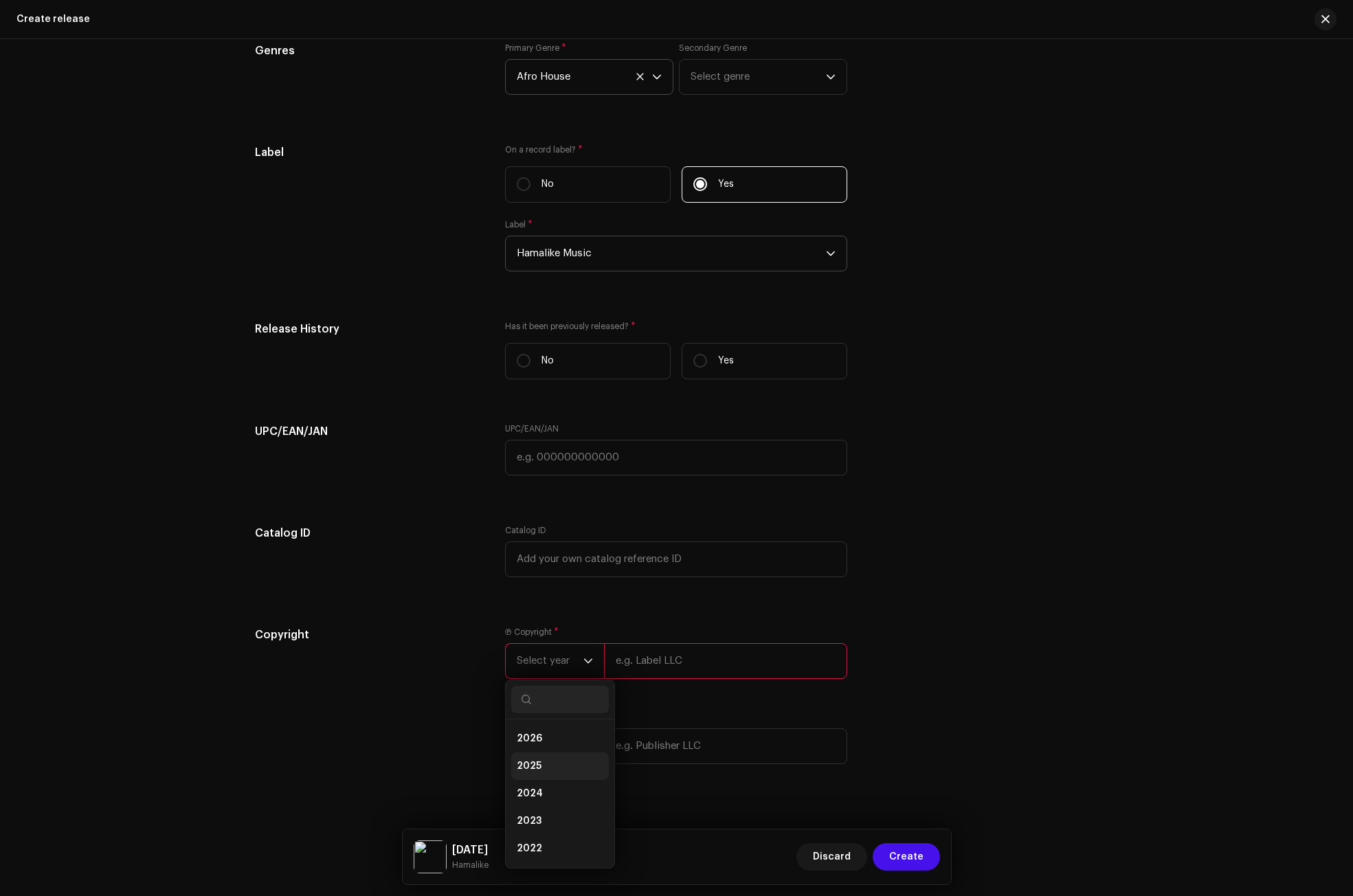
click at [537, 755] on li "2025" at bounding box center [560, 765] width 98 height 27
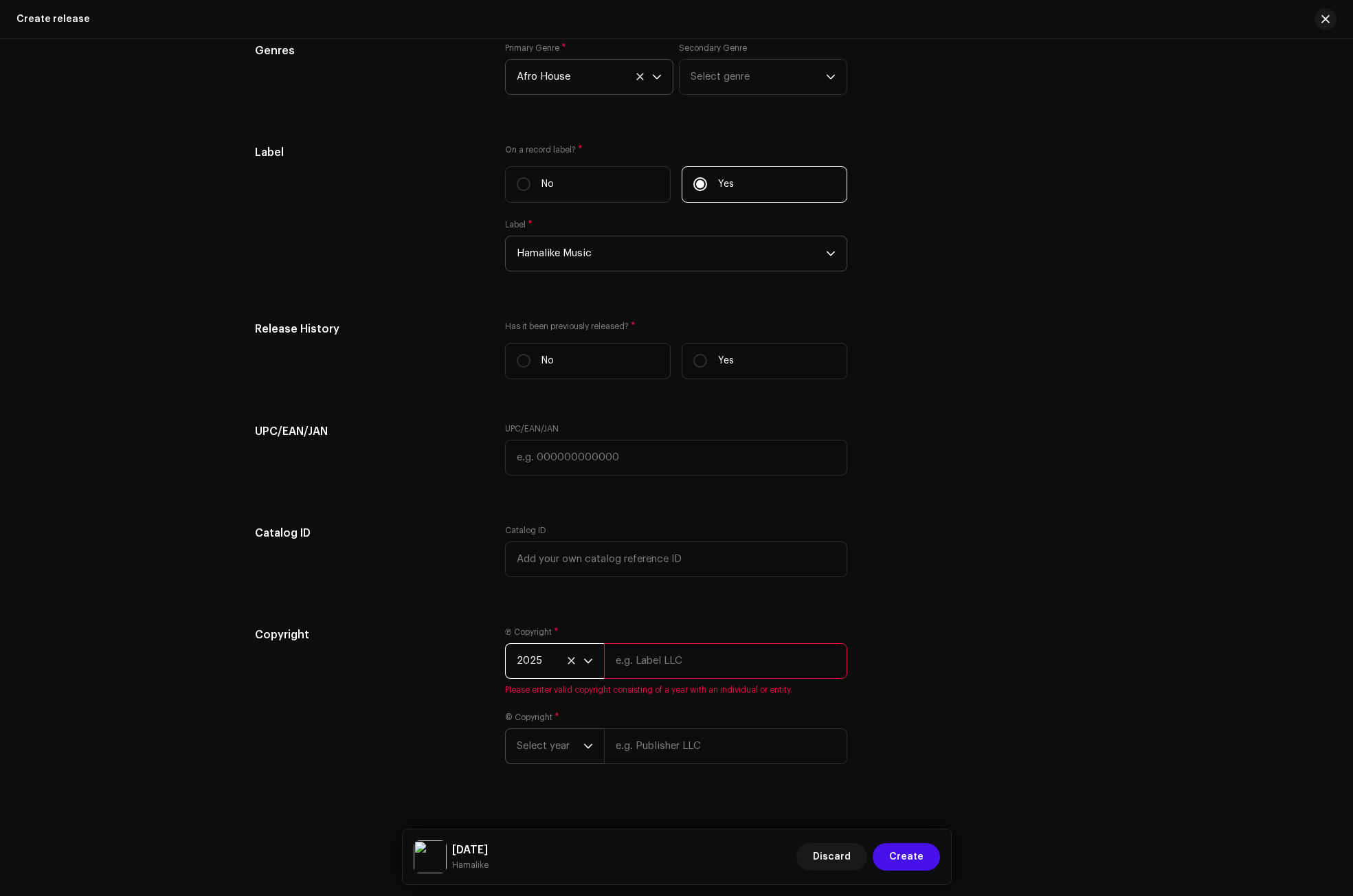
click at [571, 738] on span "Select year" at bounding box center [550, 746] width 67 height 35
click at [536, 624] on span "2024" at bounding box center [530, 630] width 26 height 14
click at [568, 747] on icon at bounding box center [570, 745] width 7 height 7
click at [568, 747] on span "Select year" at bounding box center [550, 746] width 67 height 35
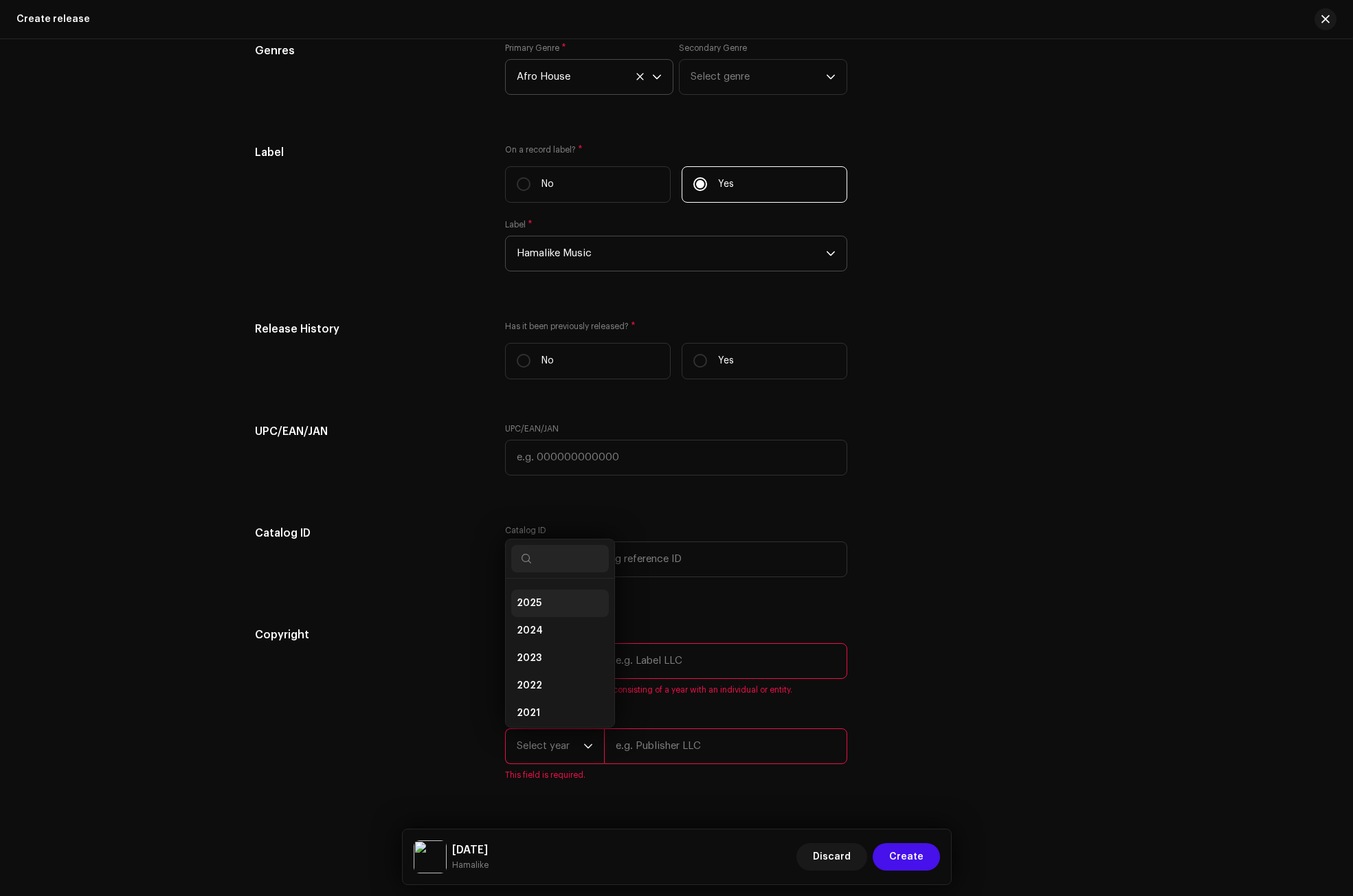
click at [531, 605] on span "2025" at bounding box center [529, 603] width 24 height 14
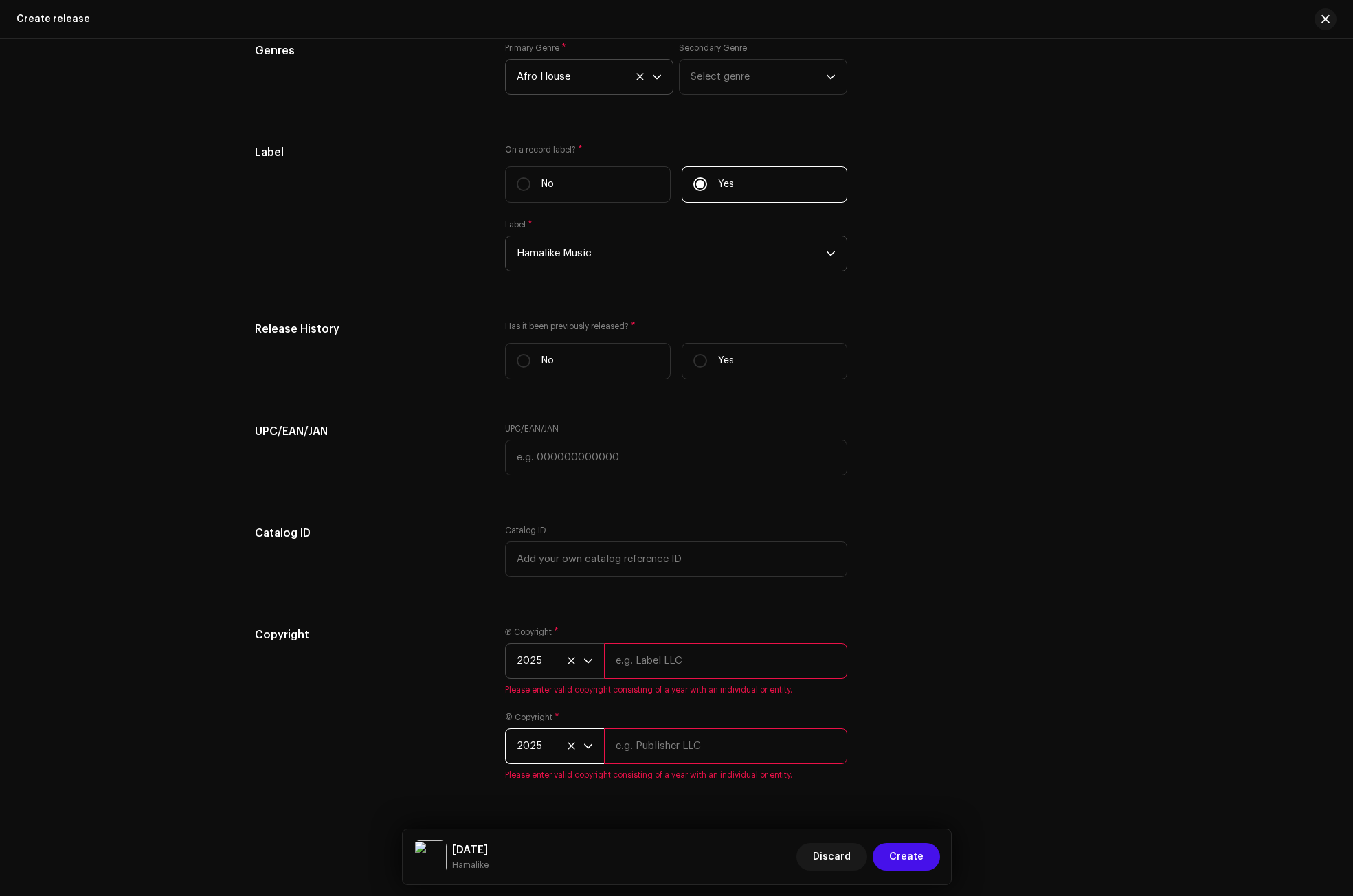
click at [635, 661] on input "text" at bounding box center [725, 661] width 243 height 36
type input "Hamalike Music"
click at [682, 740] on input "text" at bounding box center [725, 730] width 243 height 36
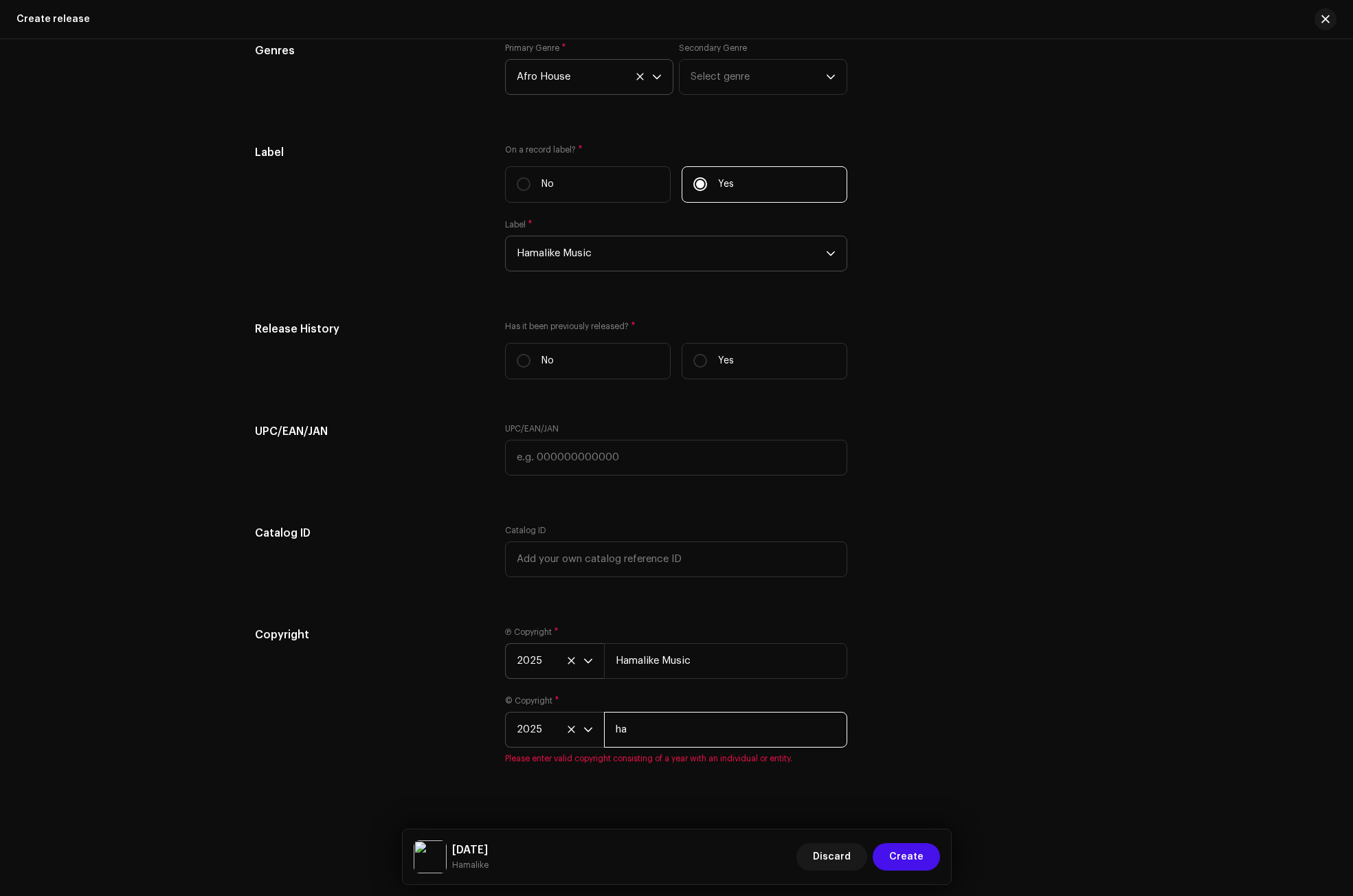
type input "Hamalike Music"
click at [429, 682] on div "Copyright" at bounding box center [369, 695] width 229 height 137
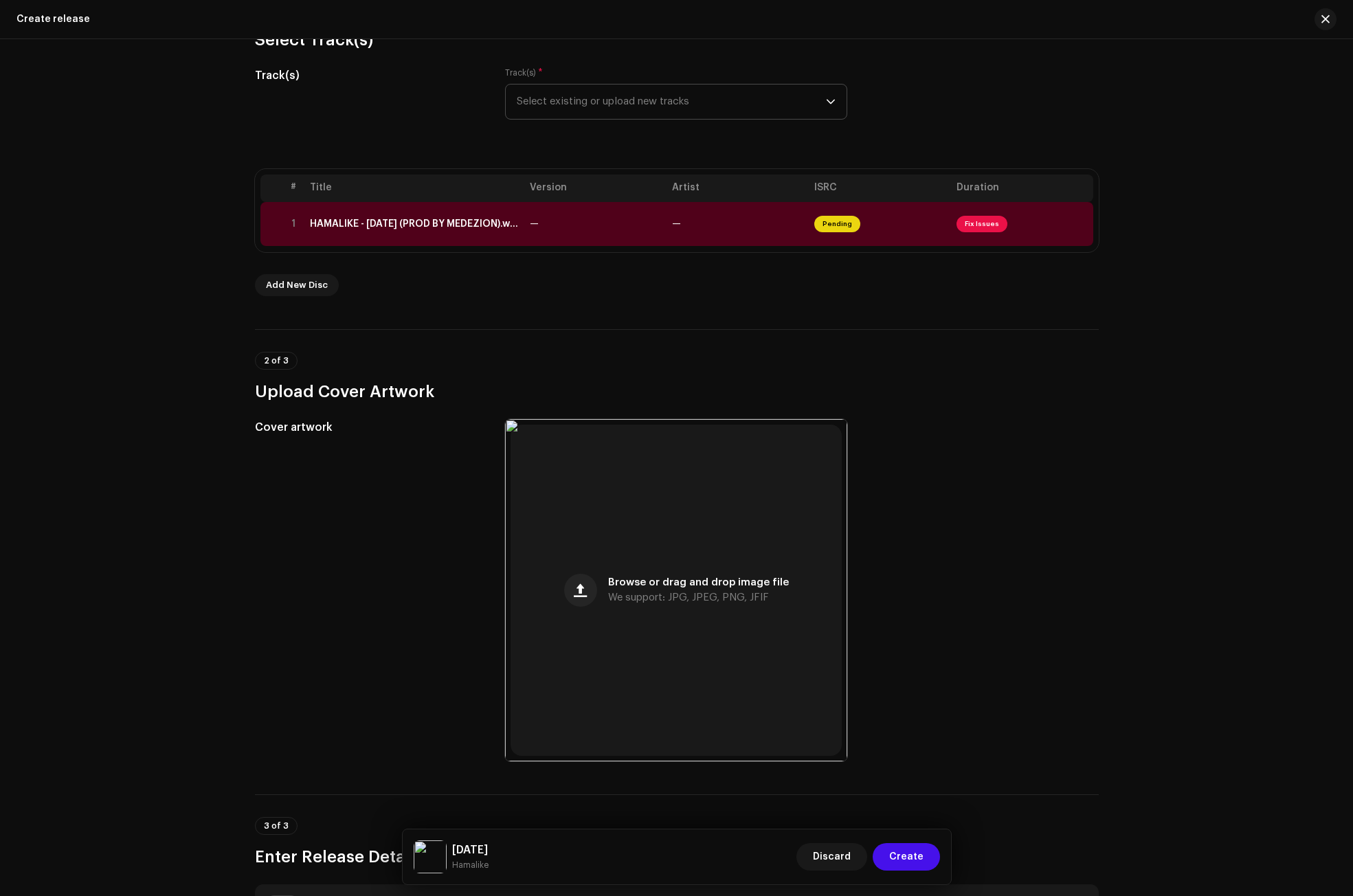
scroll to position [112, 0]
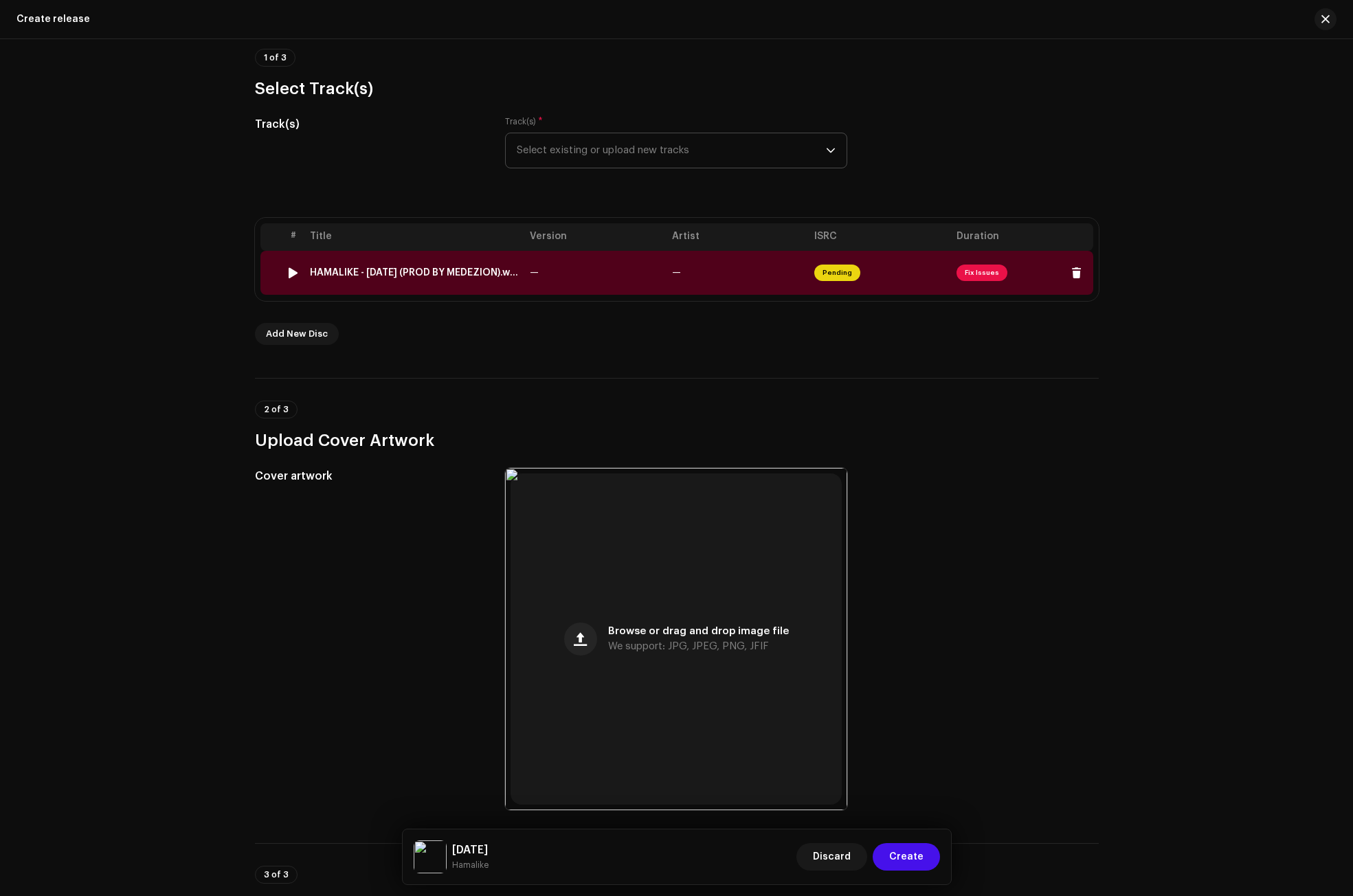
click at [403, 272] on div "HAMALIKE - [DATE] (PROD BY MEDEZION).wav" at bounding box center [414, 272] width 209 height 11
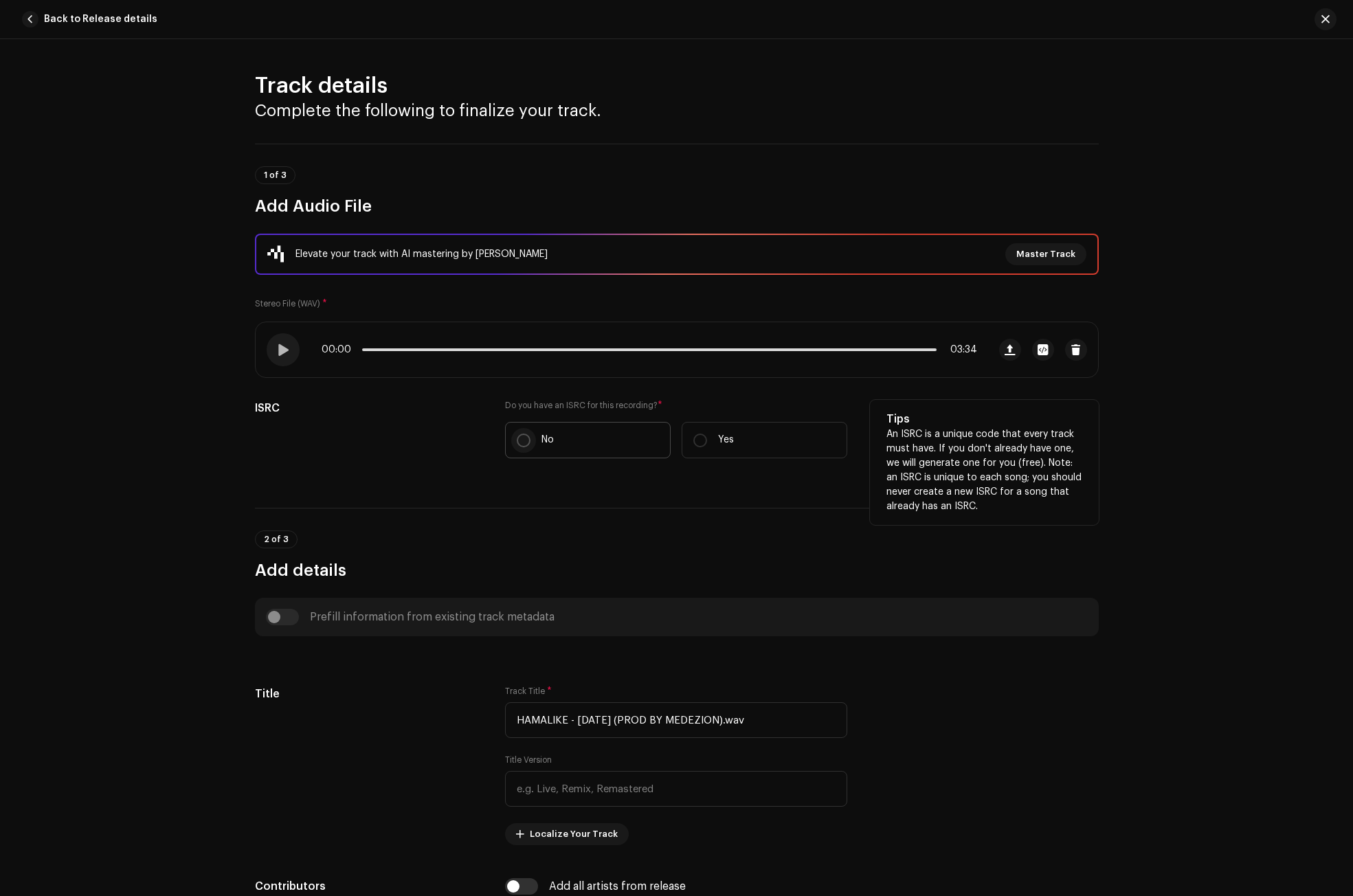
click at [519, 440] on input "No" at bounding box center [523, 440] width 14 height 14
radio input "true"
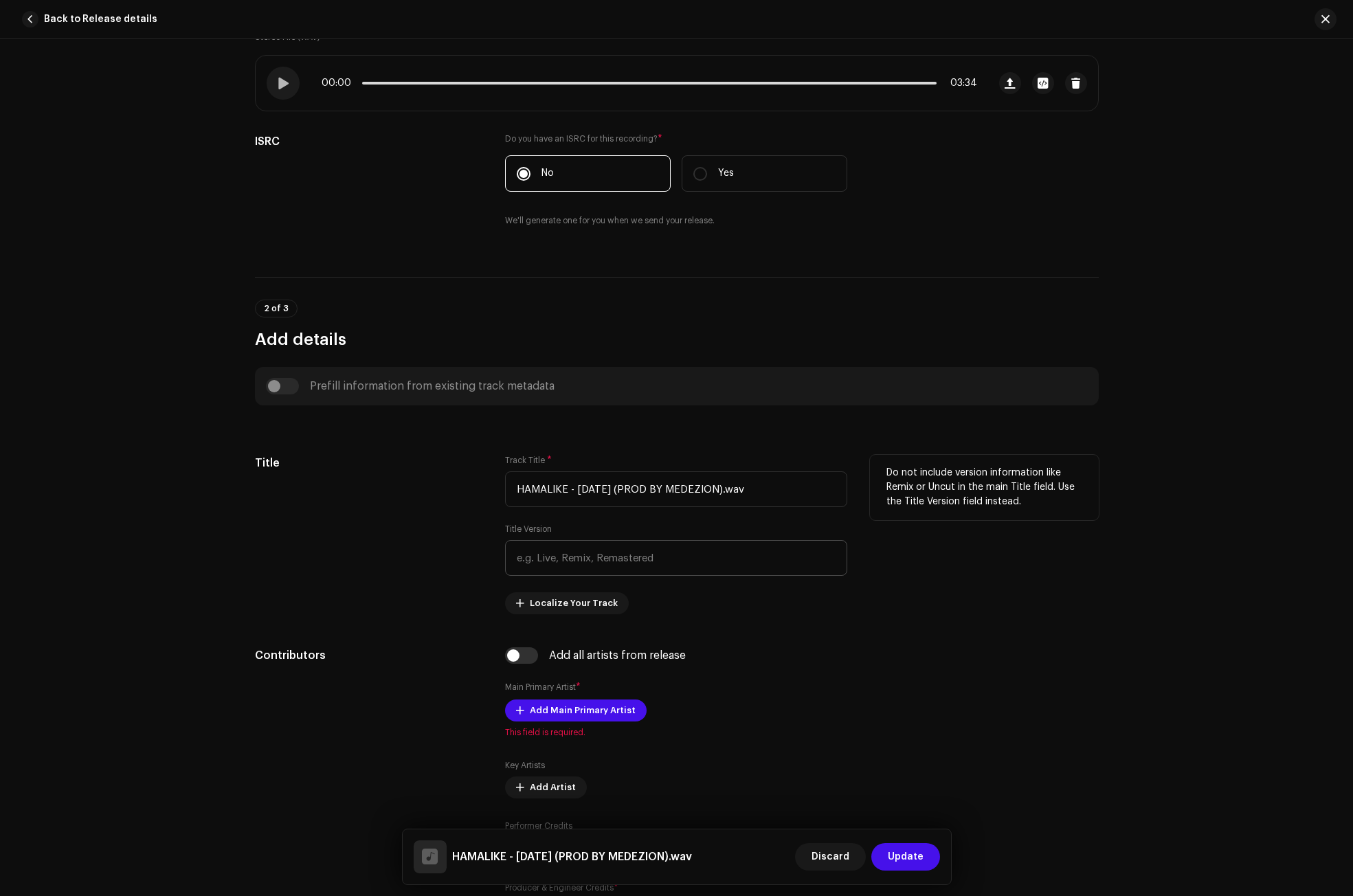
scroll to position [275, 0]
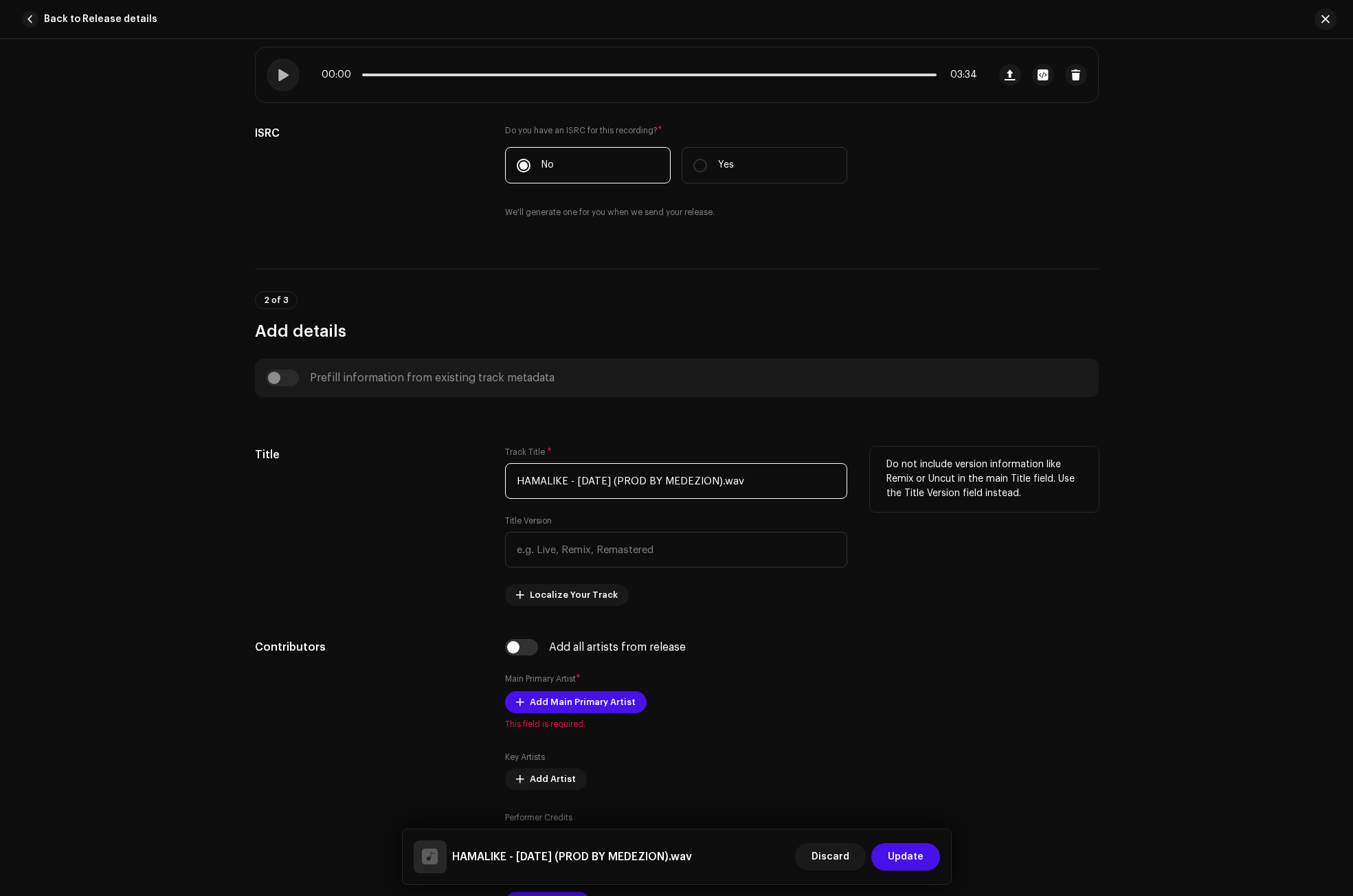
drag, startPoint x: 754, startPoint y: 477, endPoint x: 459, endPoint y: 476, distance: 295.0
click at [459, 476] on div "Title Track Title * HAMALIKE - [DATE] (PROD BY MEDEZION).wav Title Version Loca…" at bounding box center [676, 526] width 844 height 160
type input "f"
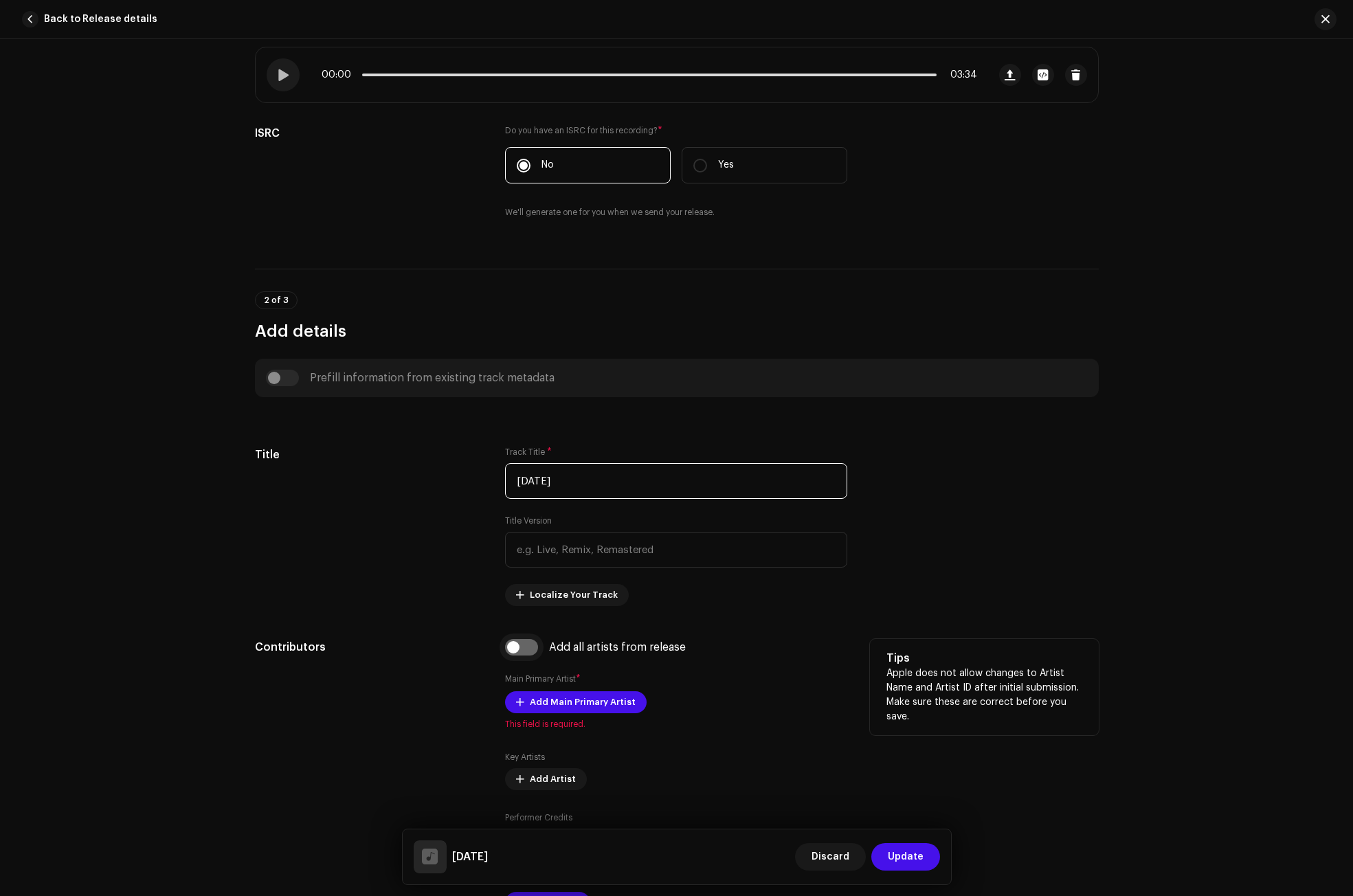
type input "[DATE]"
click at [516, 654] on input "checkbox" at bounding box center [521, 647] width 33 height 17
checkbox input "true"
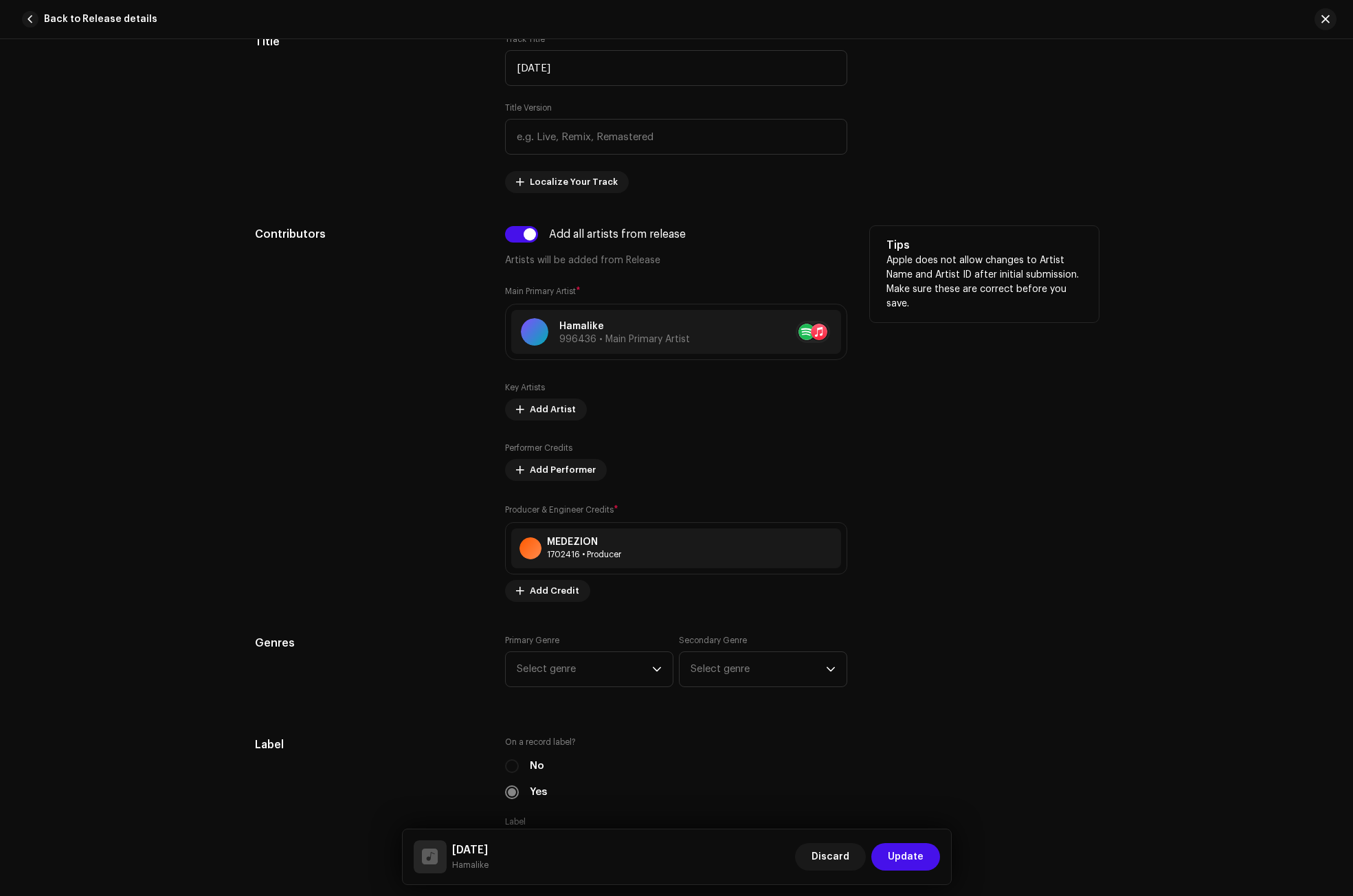
scroll to position [755, 0]
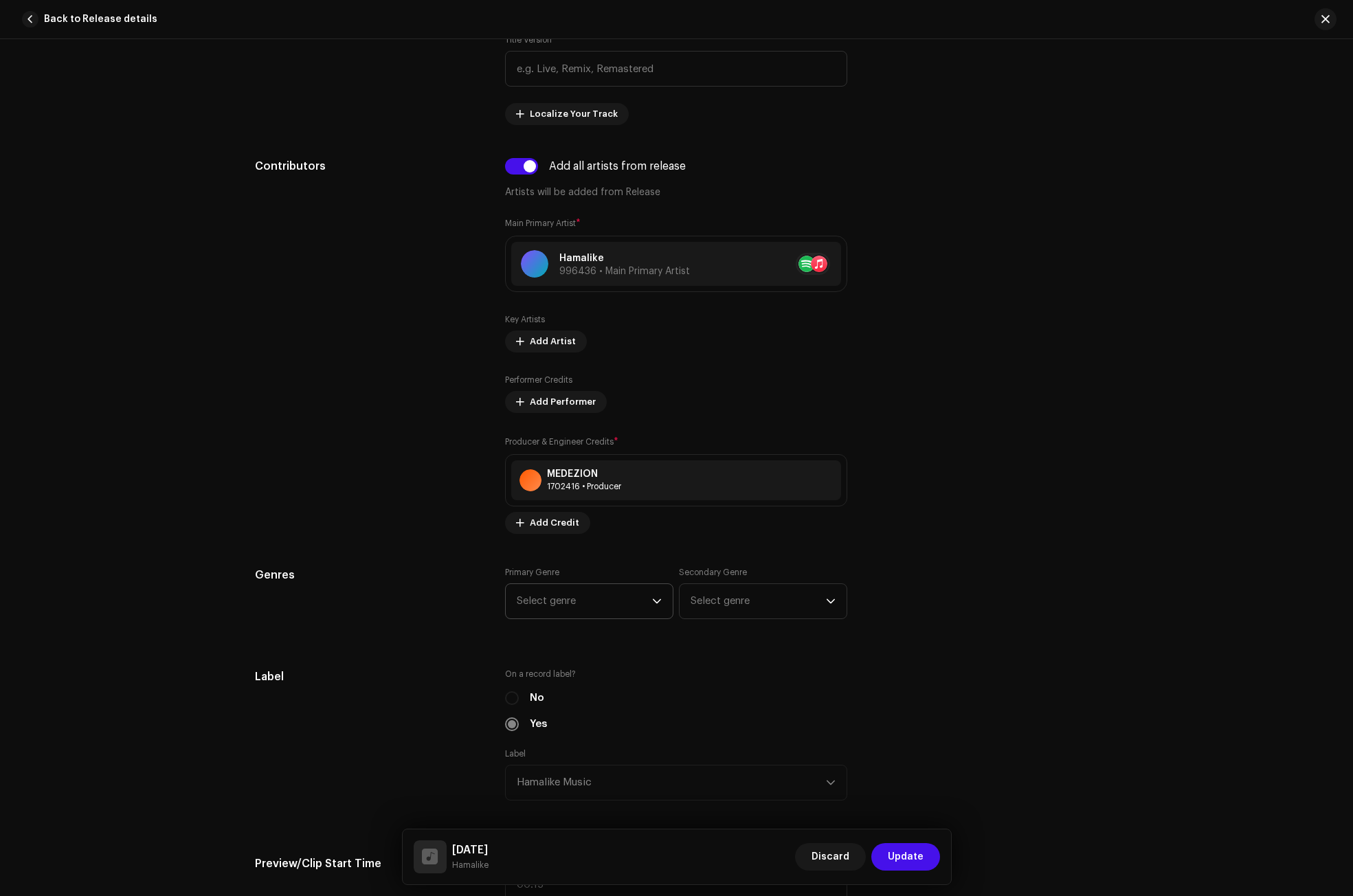
click at [608, 602] on span "Select genre" at bounding box center [584, 601] width 135 height 35
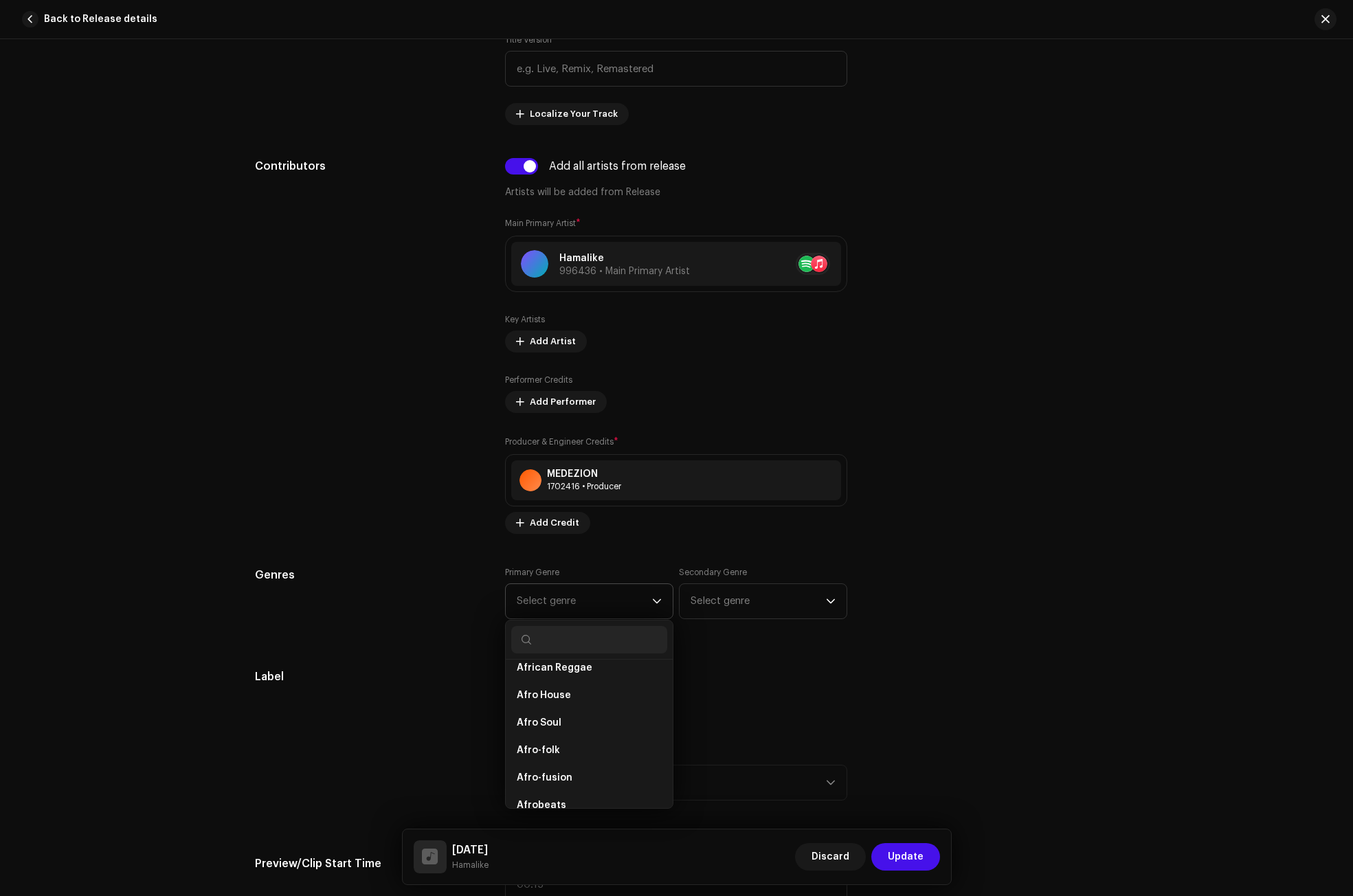
scroll to position [137, 0]
click at [549, 733] on span "Afro-fusion" at bounding box center [544, 734] width 55 height 14
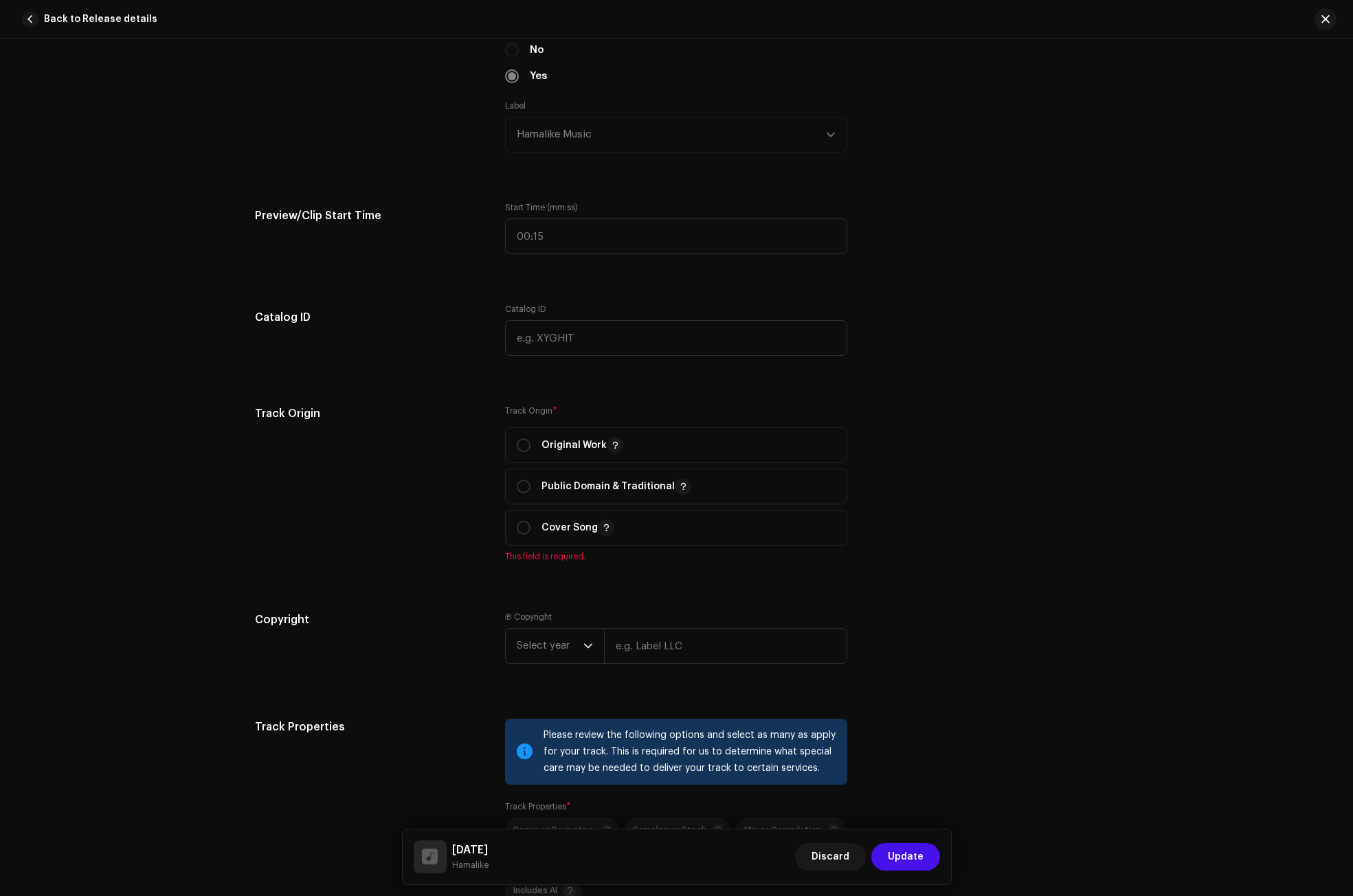
scroll to position [1443, 0]
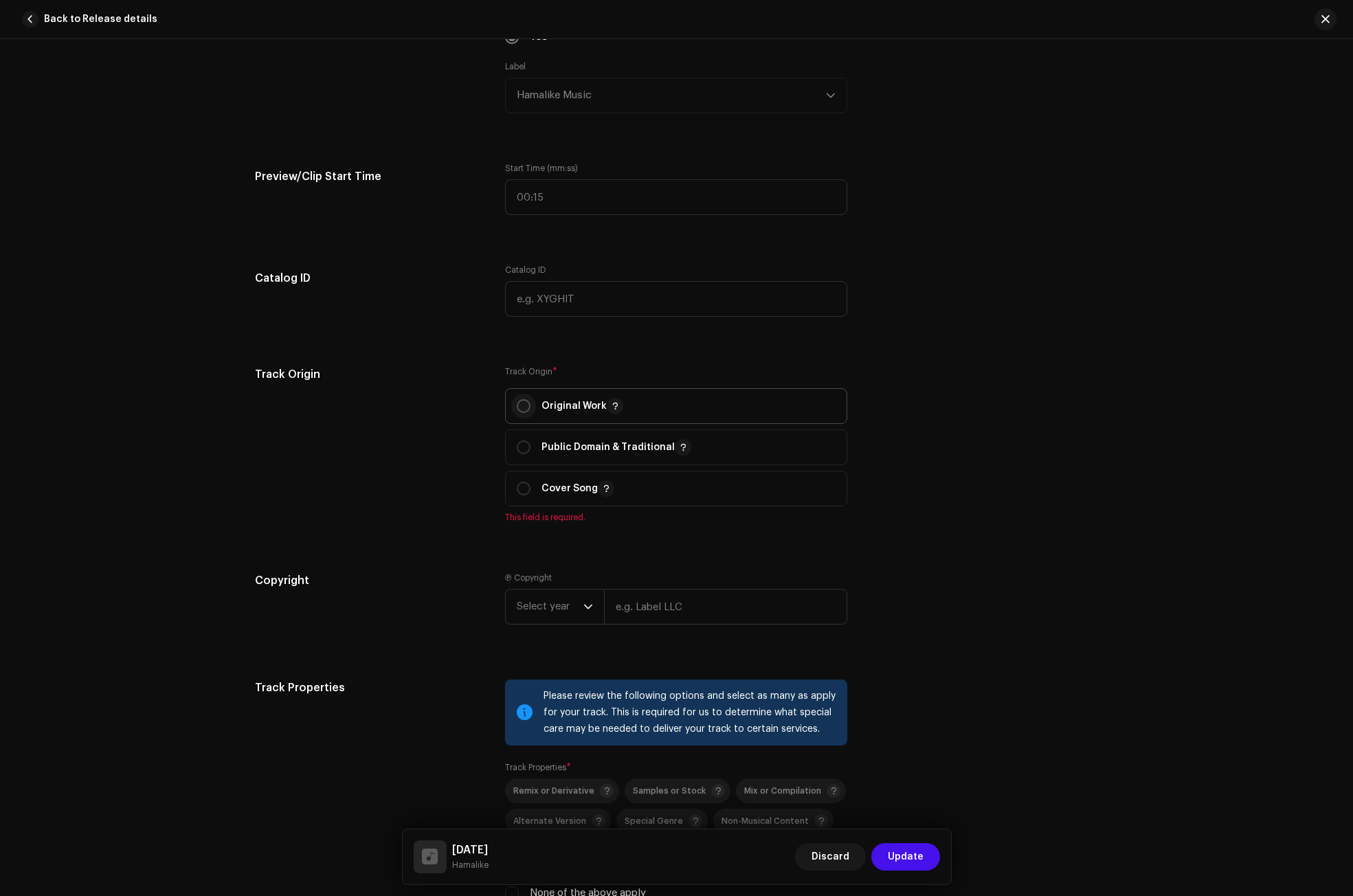
click at [525, 408] on input "radio" at bounding box center [523, 406] width 14 height 14
radio input "true"
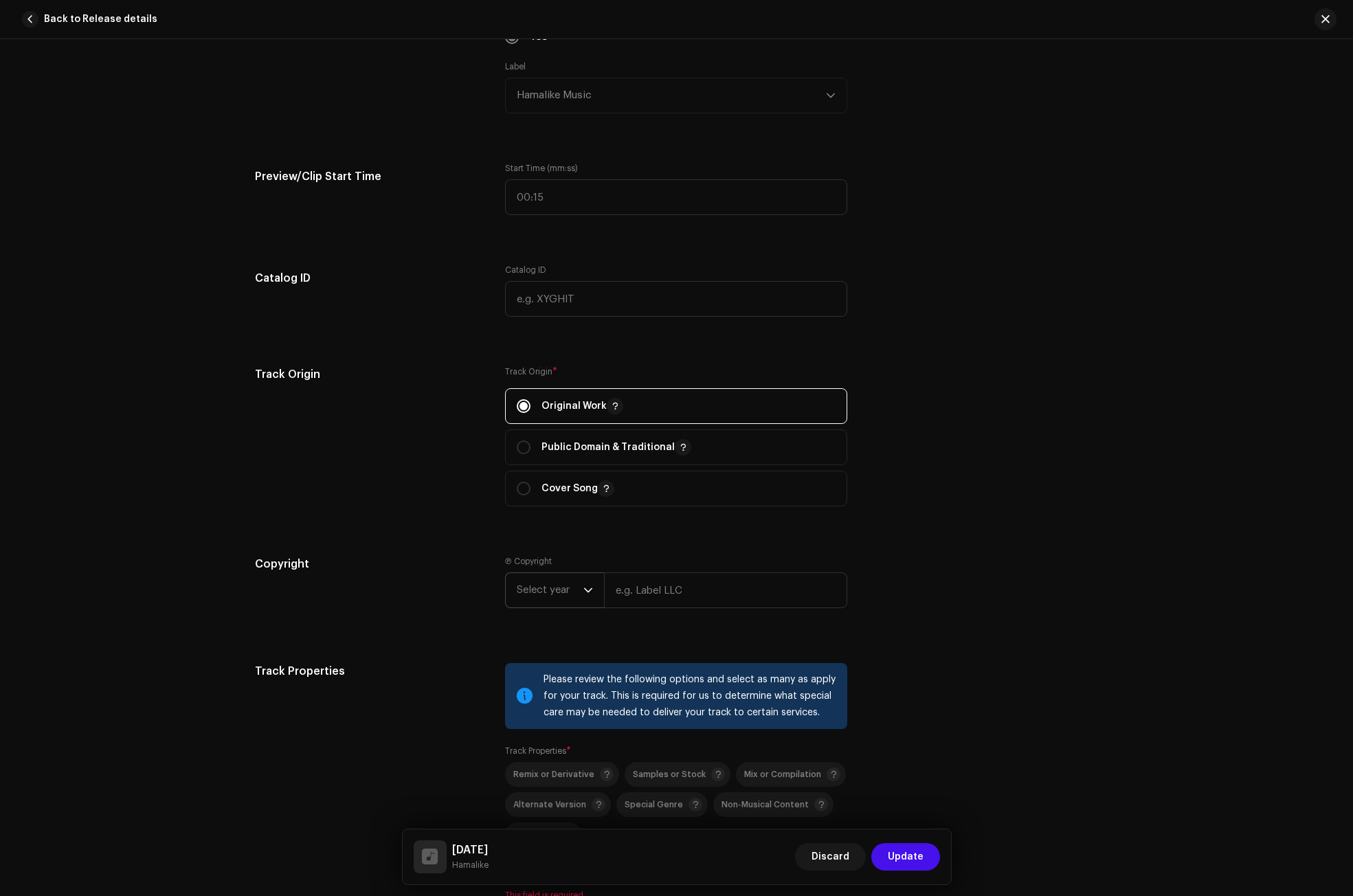
click at [574, 595] on span "Select year" at bounding box center [550, 590] width 67 height 35
click at [537, 690] on span "2025" at bounding box center [529, 695] width 24 height 14
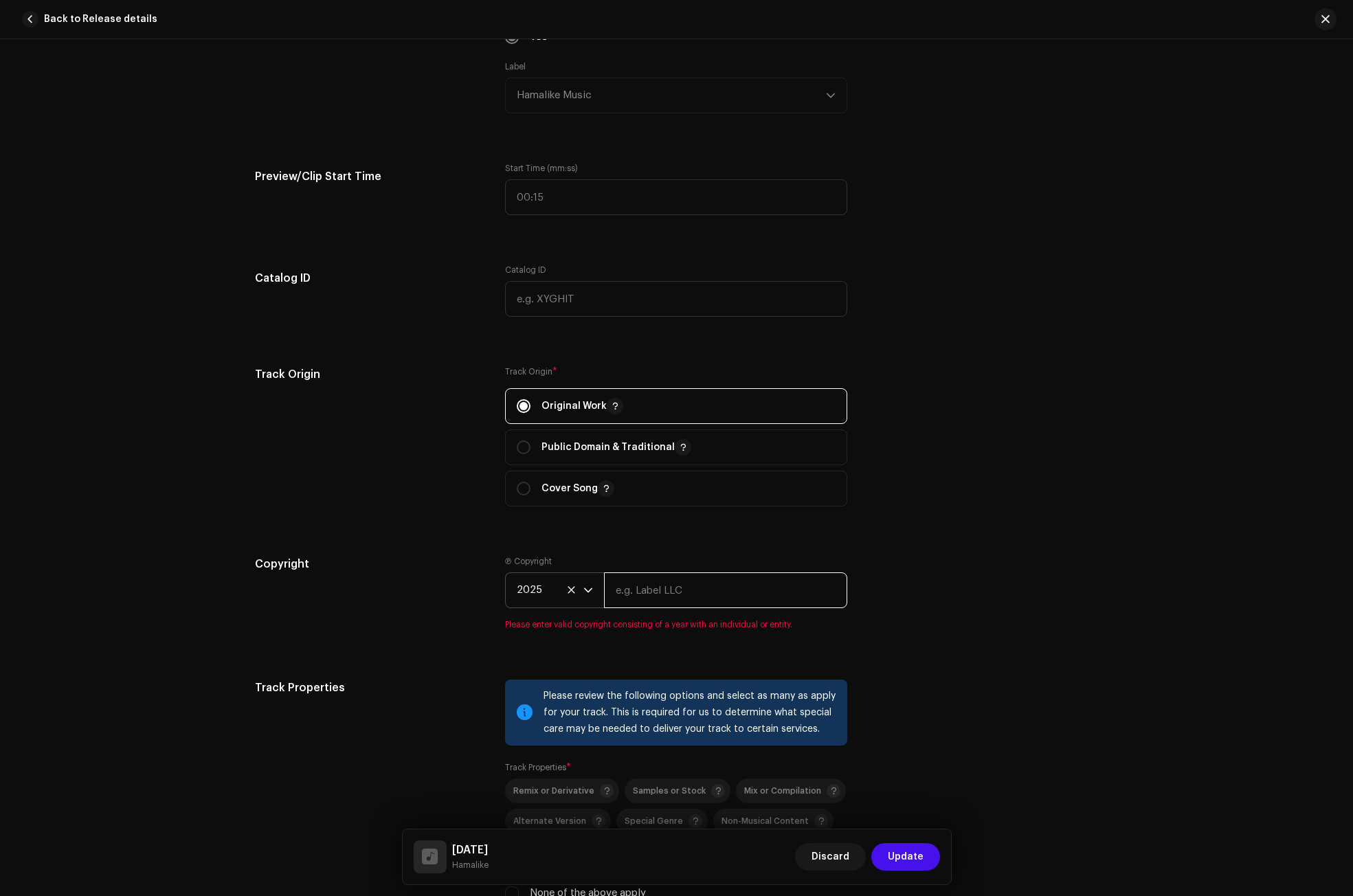
click at [641, 597] on input "text" at bounding box center [725, 590] width 243 height 36
type input "Hamalike Music"
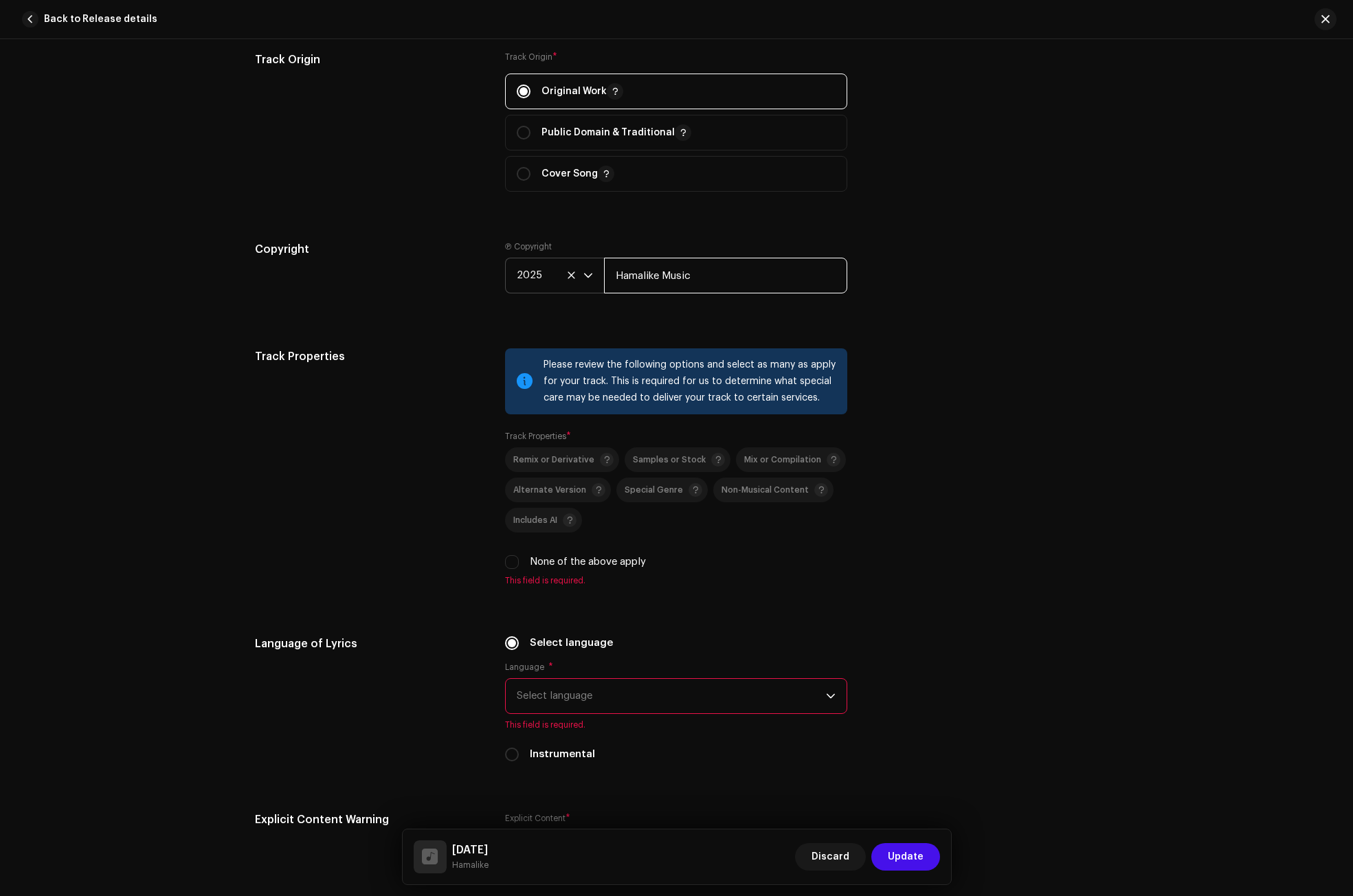
scroll to position [1785, 0]
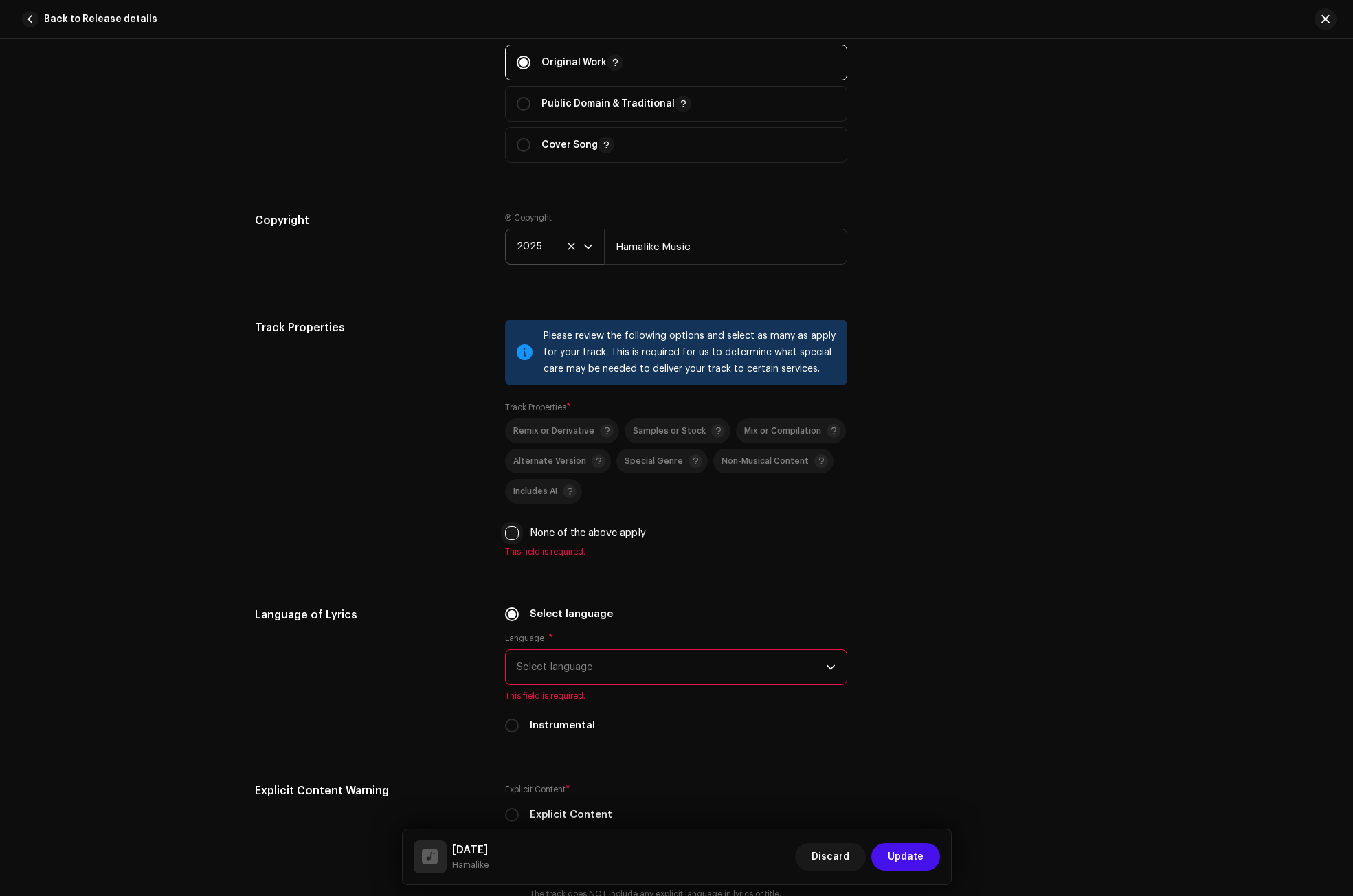
click at [512, 531] on input "None of the above apply" at bounding box center [512, 533] width 14 height 14
checkbox input "true"
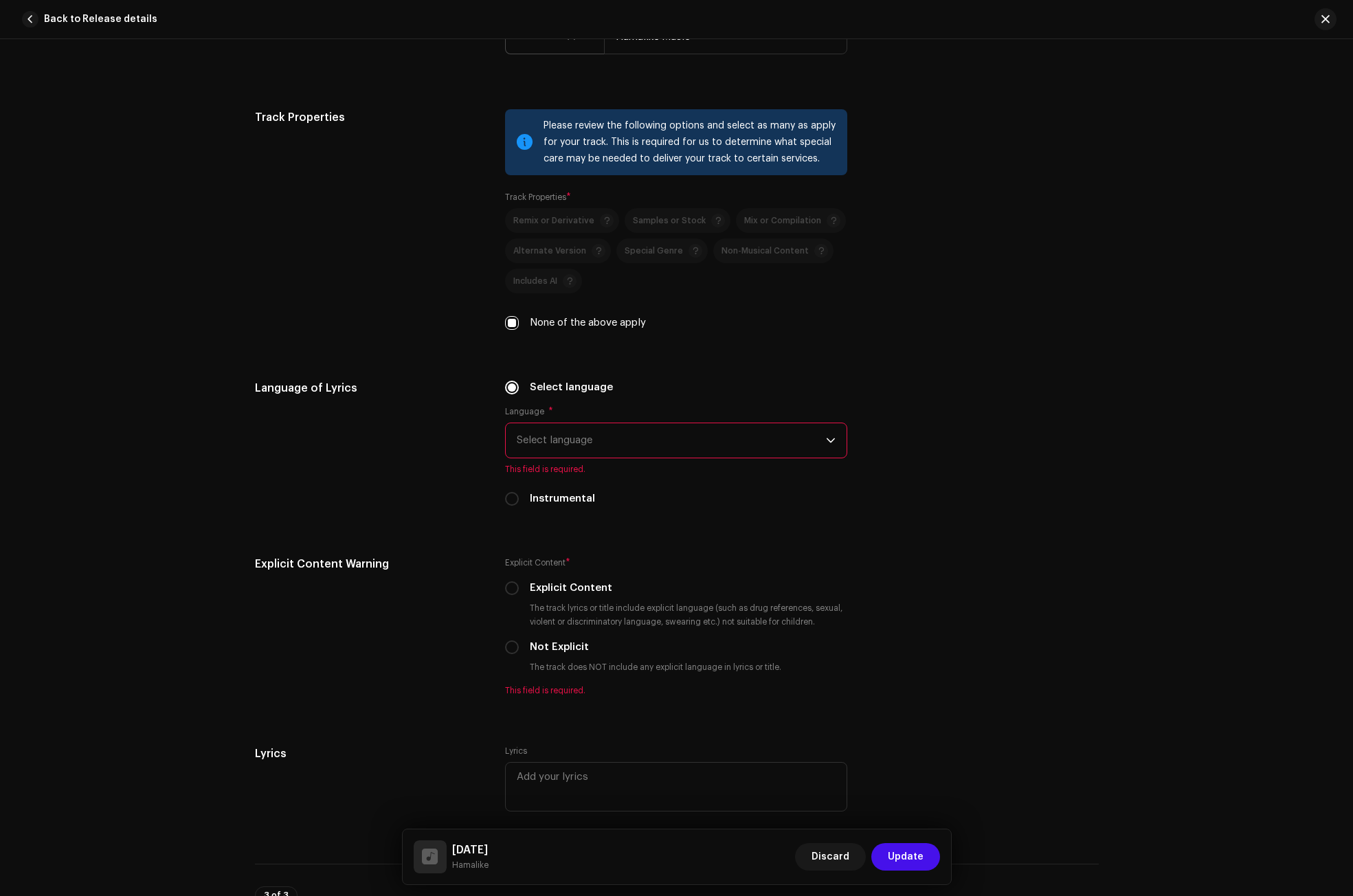
scroll to position [2061, 0]
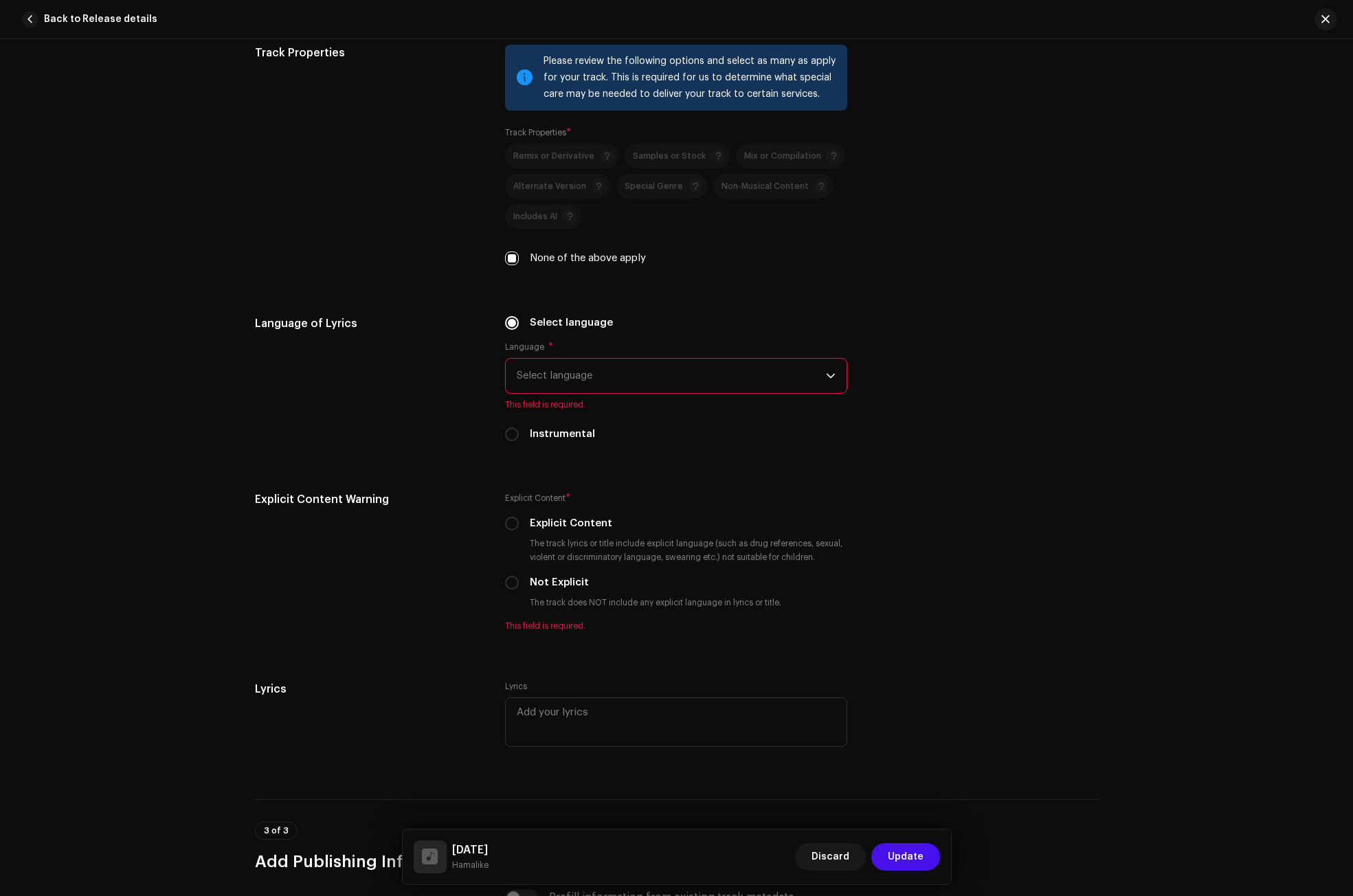
click at [531, 374] on span "Select language" at bounding box center [671, 376] width 309 height 35
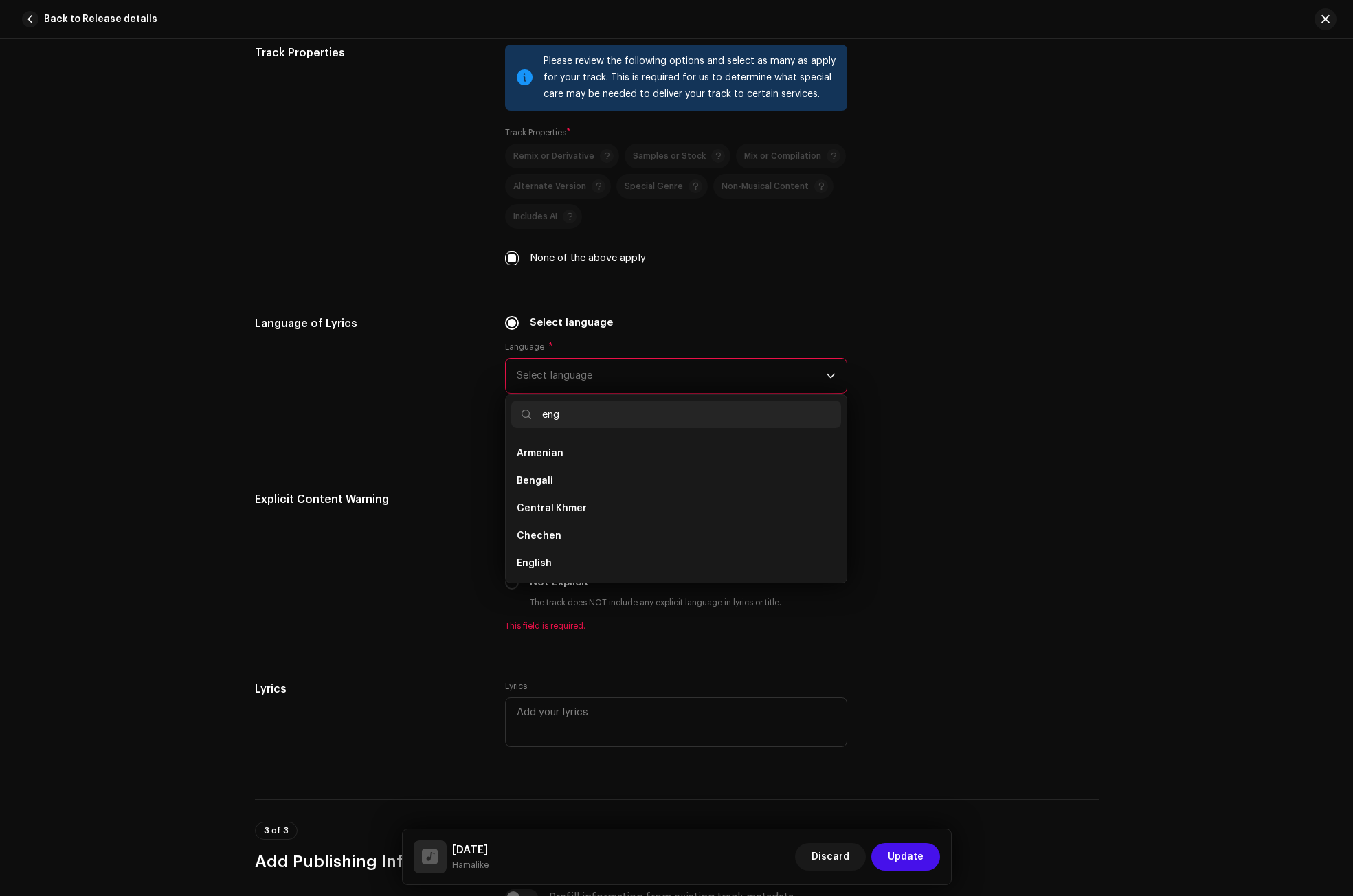
scroll to position [0, 0]
type input "eng"
click at [538, 479] on span "English" at bounding box center [534, 481] width 35 height 14
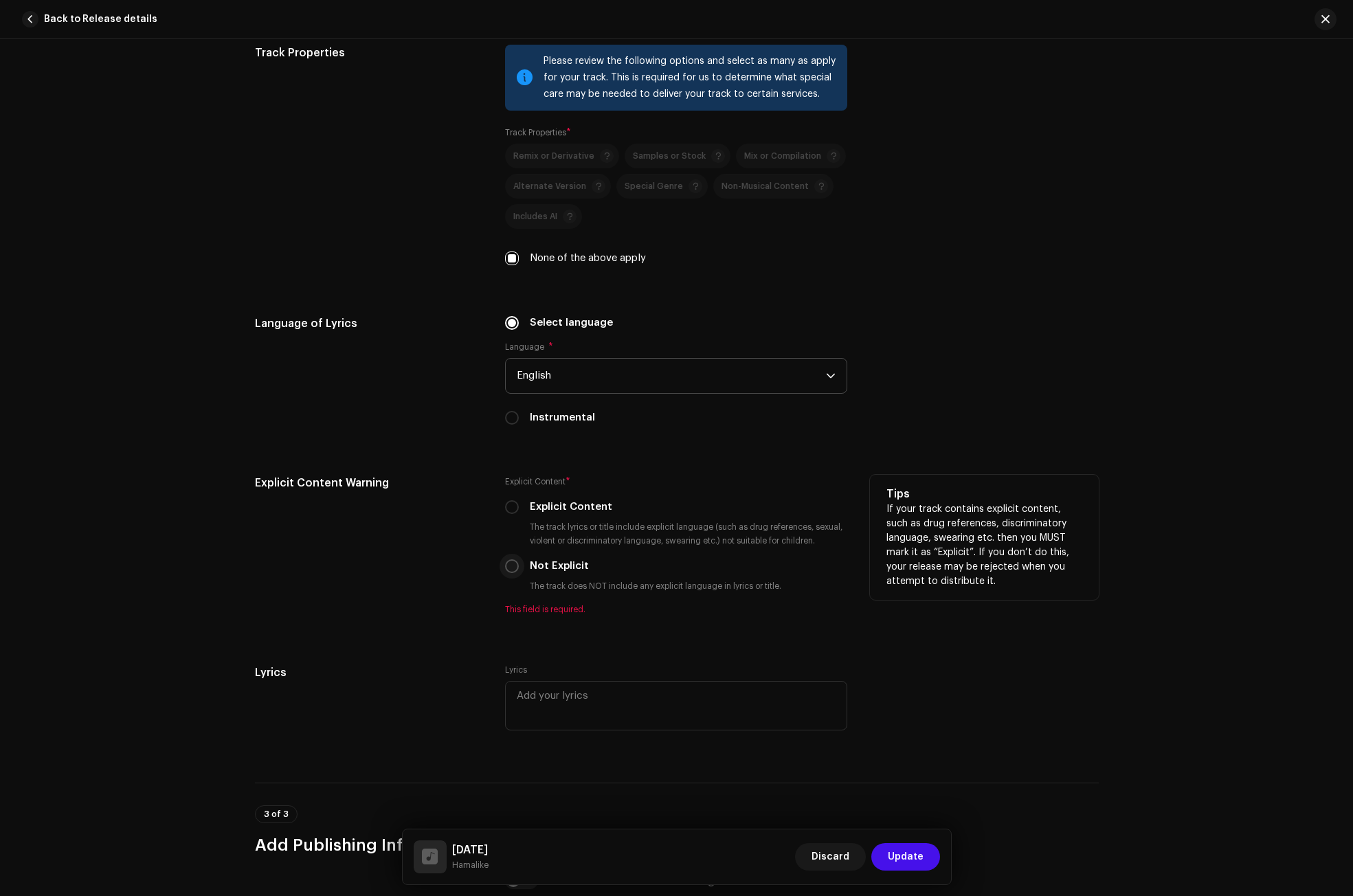
click at [507, 564] on input "Not Explicit" at bounding box center [512, 565] width 14 height 14
radio input "true"
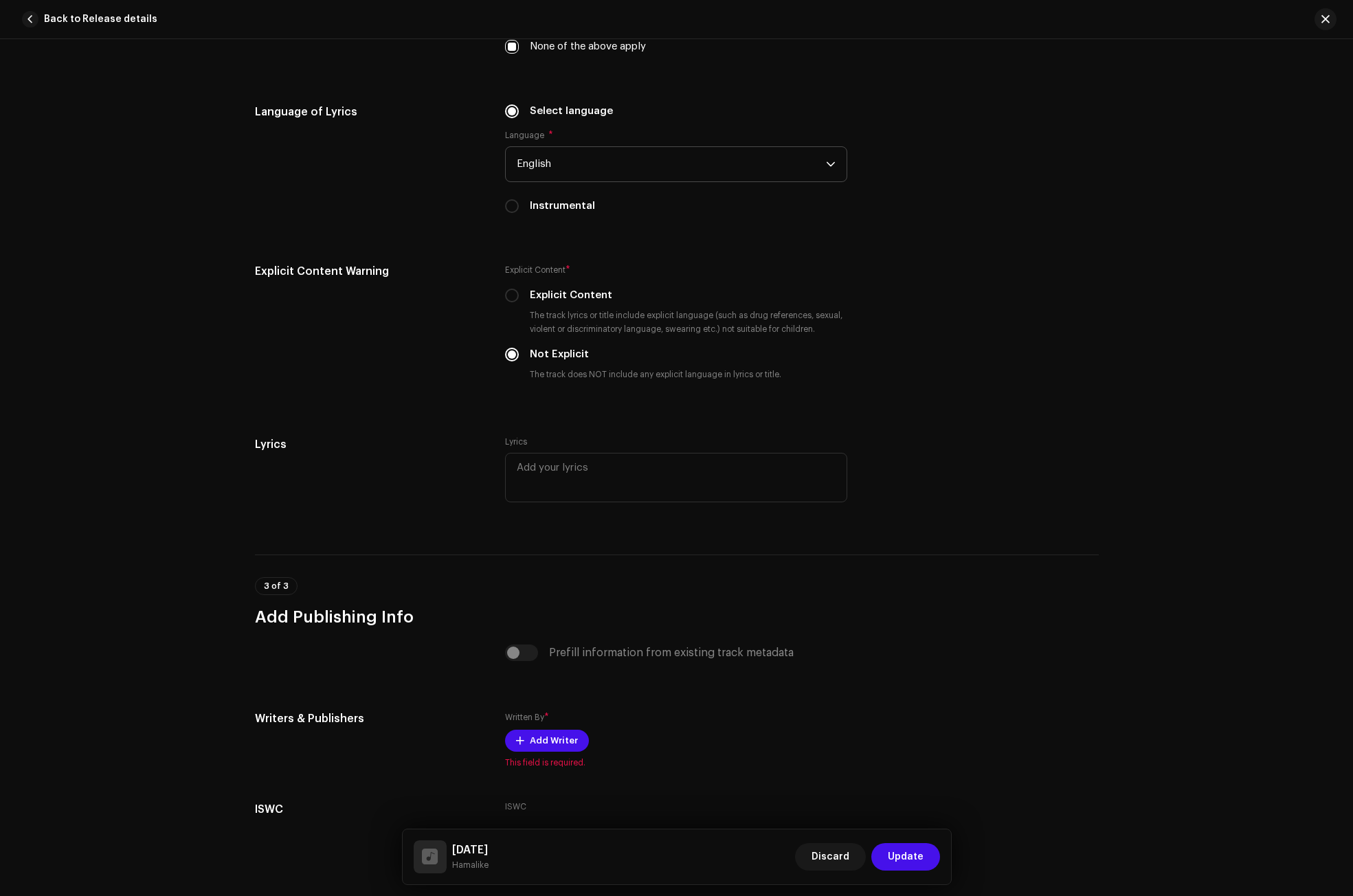
scroll to position [2336, 0]
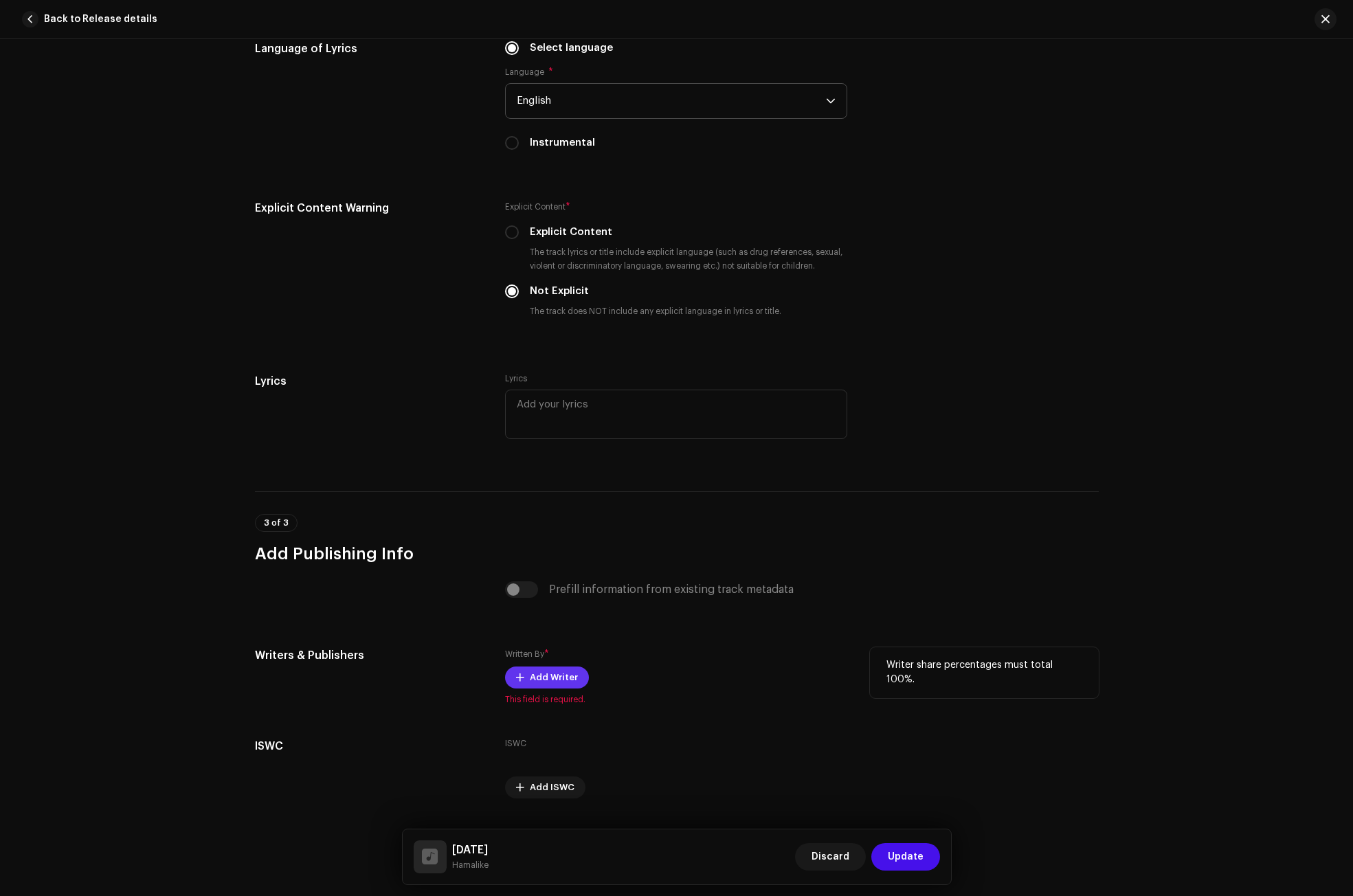
click at [521, 679] on span at bounding box center [520, 677] width 8 height 11
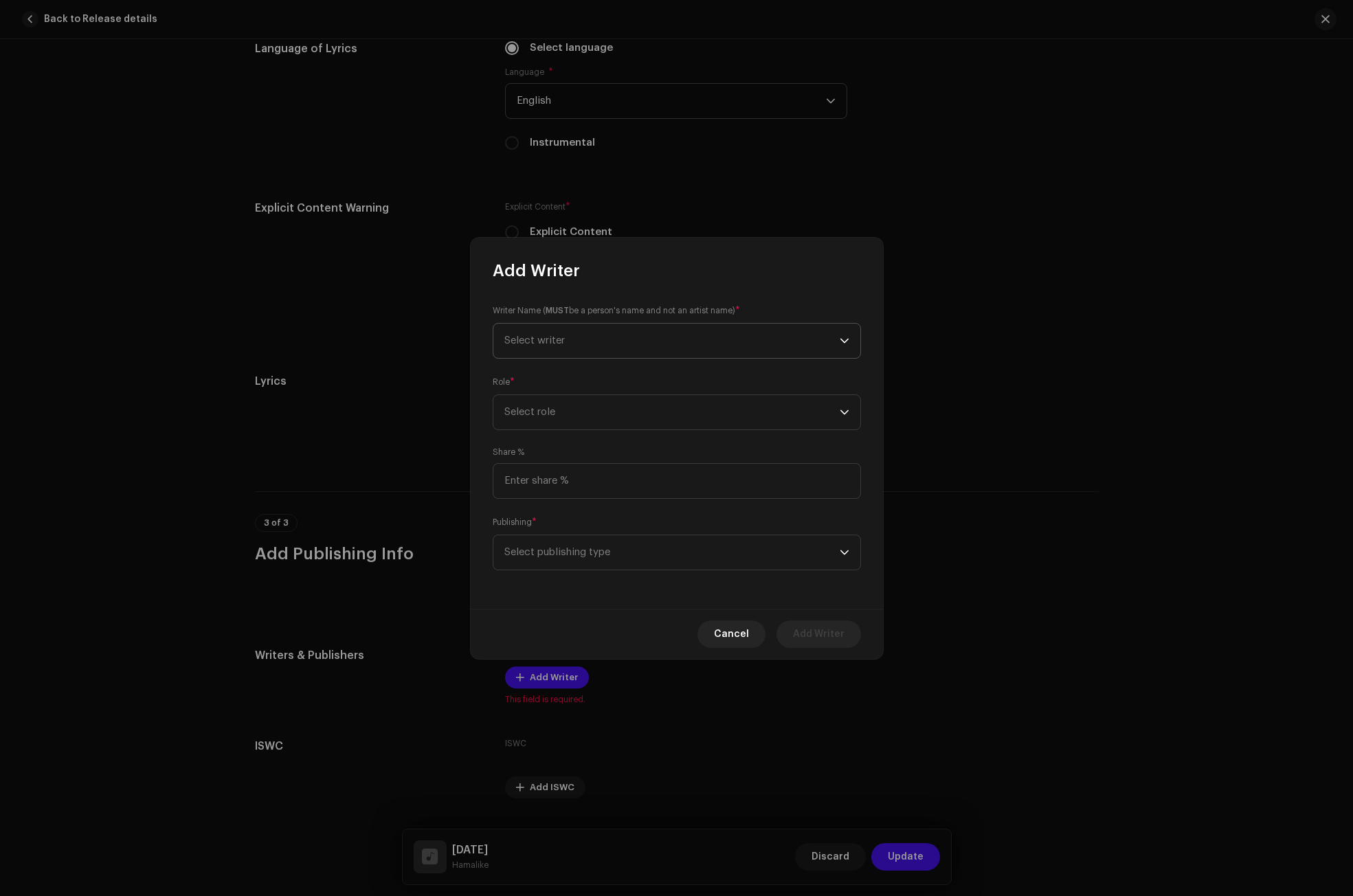
click at [545, 333] on span "Select writer" at bounding box center [672, 340] width 335 height 35
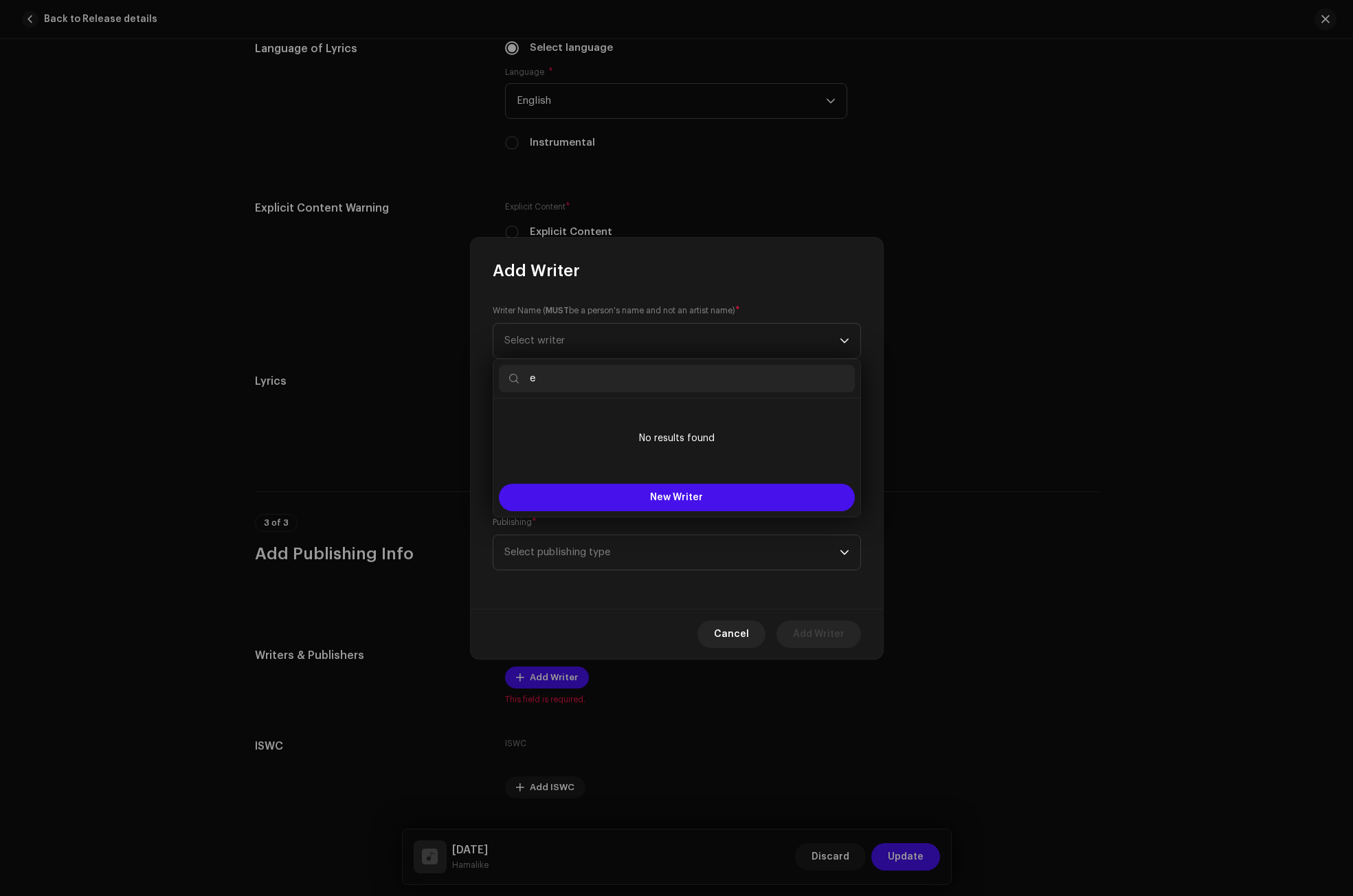
drag, startPoint x: 538, startPoint y: 379, endPoint x: 516, endPoint y: 379, distance: 22.0
click at [517, 379] on p-iconfield "e" at bounding box center [676, 378] width 356 height 27
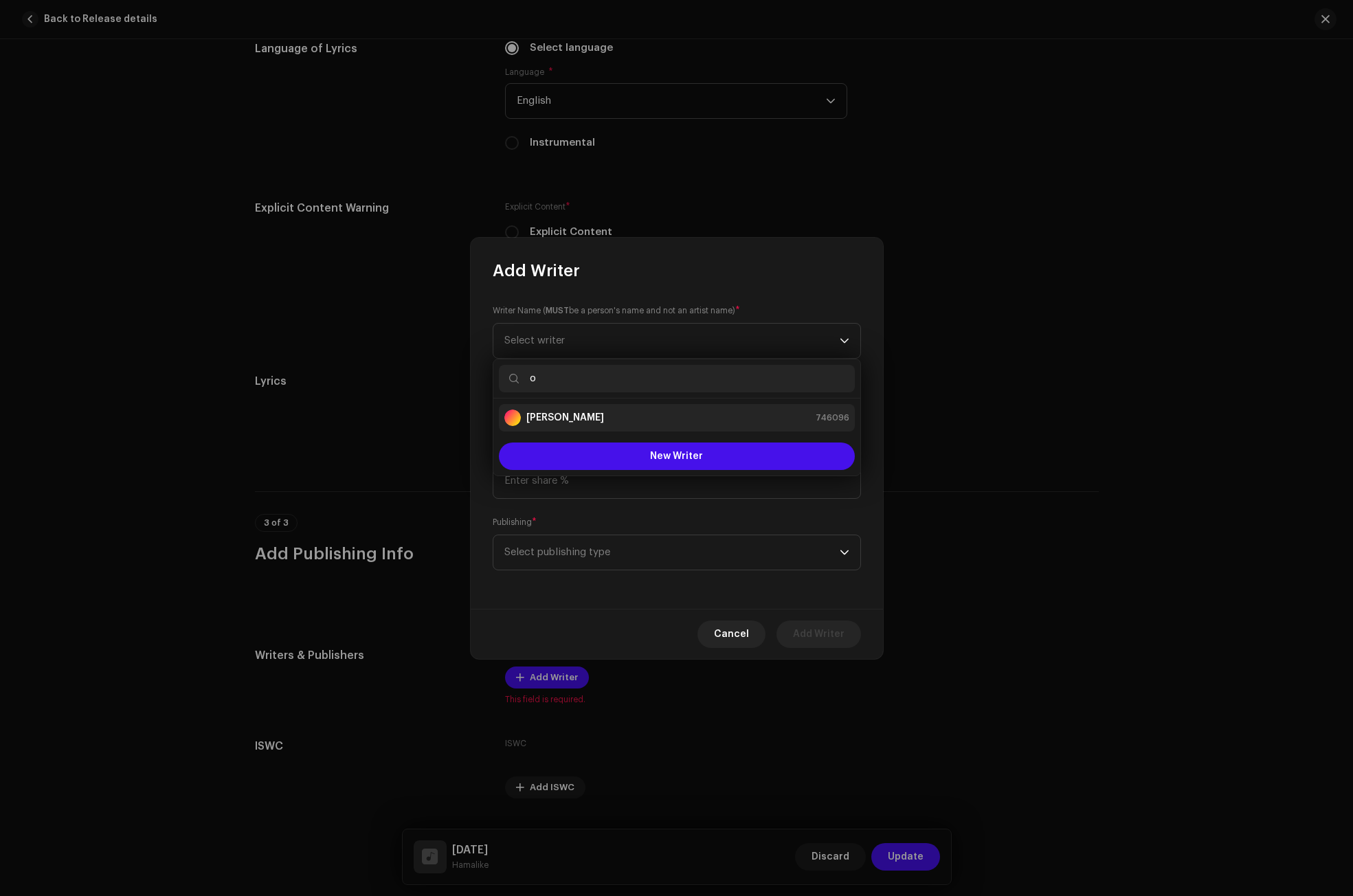
type input "o"
click at [605, 422] on div "[PERSON_NAME] 746096" at bounding box center [676, 418] width 345 height 17
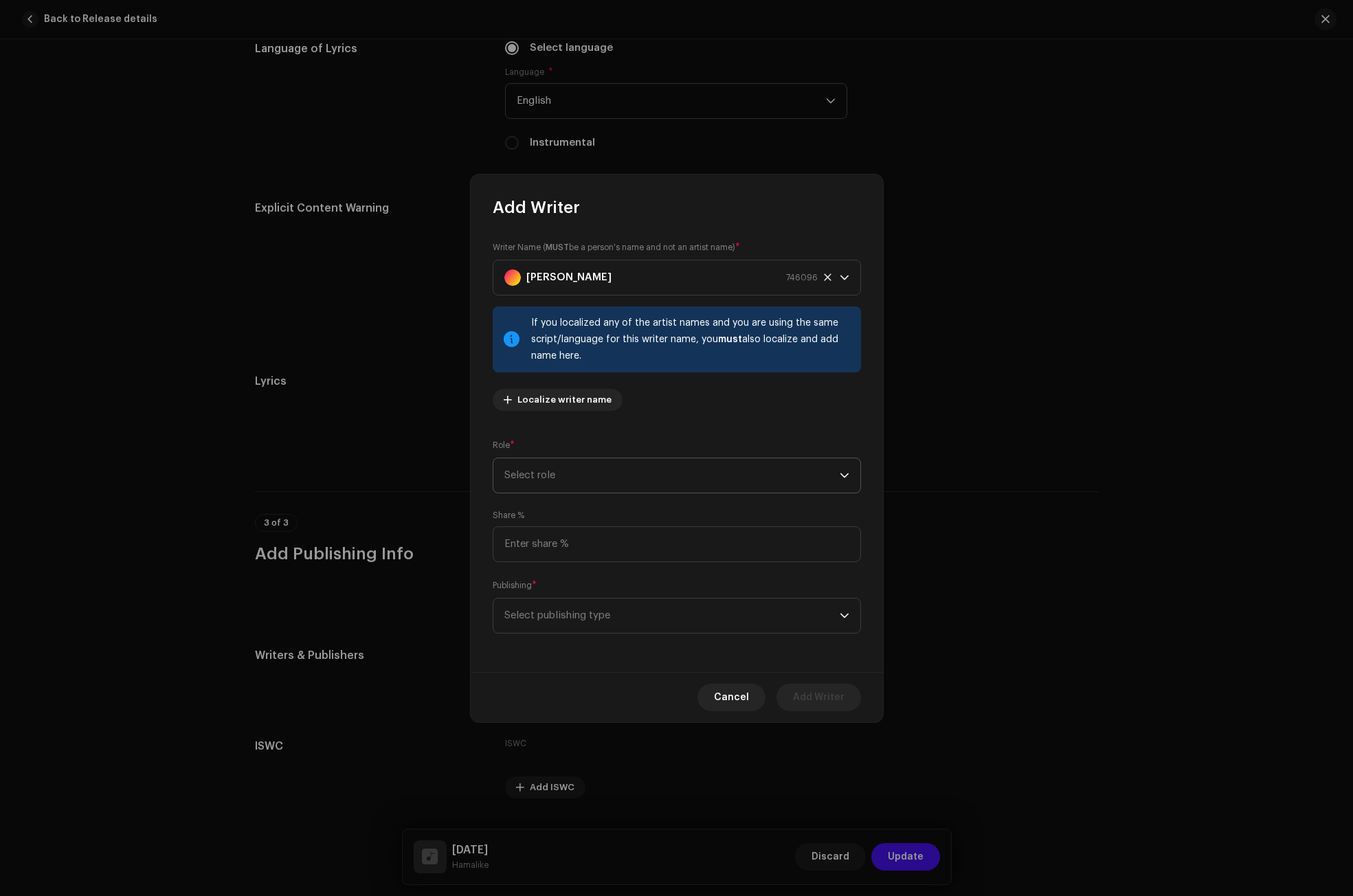
click at [576, 471] on span "Select role" at bounding box center [672, 475] width 335 height 35
click at [562, 589] on span "Composer & Lyricist" at bounding box center [552, 595] width 97 height 14
click at [550, 544] on input at bounding box center [676, 544] width 368 height 36
type input "100.00"
click at [546, 612] on span "Select publishing type" at bounding box center [672, 615] width 335 height 35
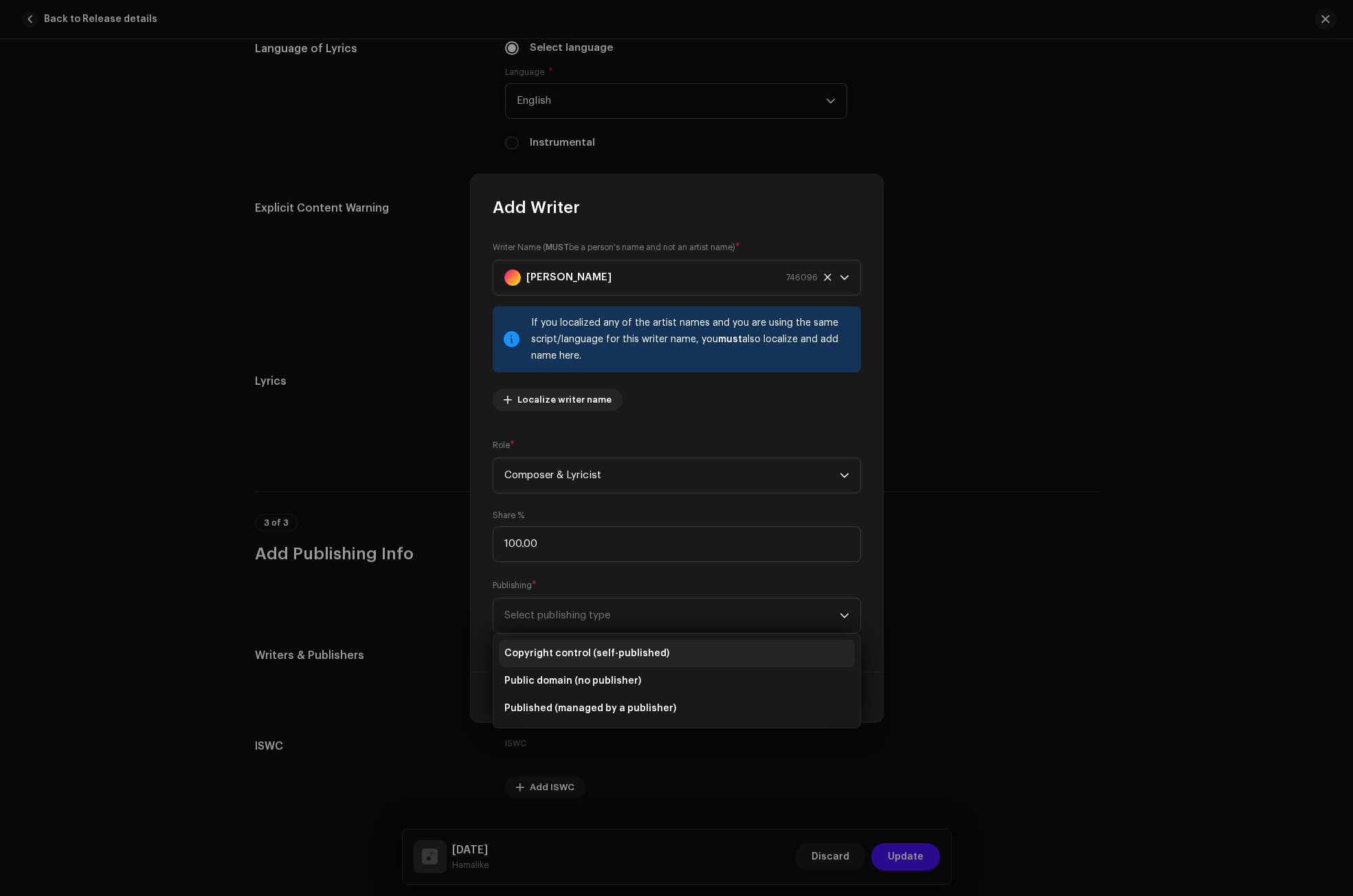
click at [552, 648] on span "Copyright control (self-published)" at bounding box center [587, 653] width 165 height 14
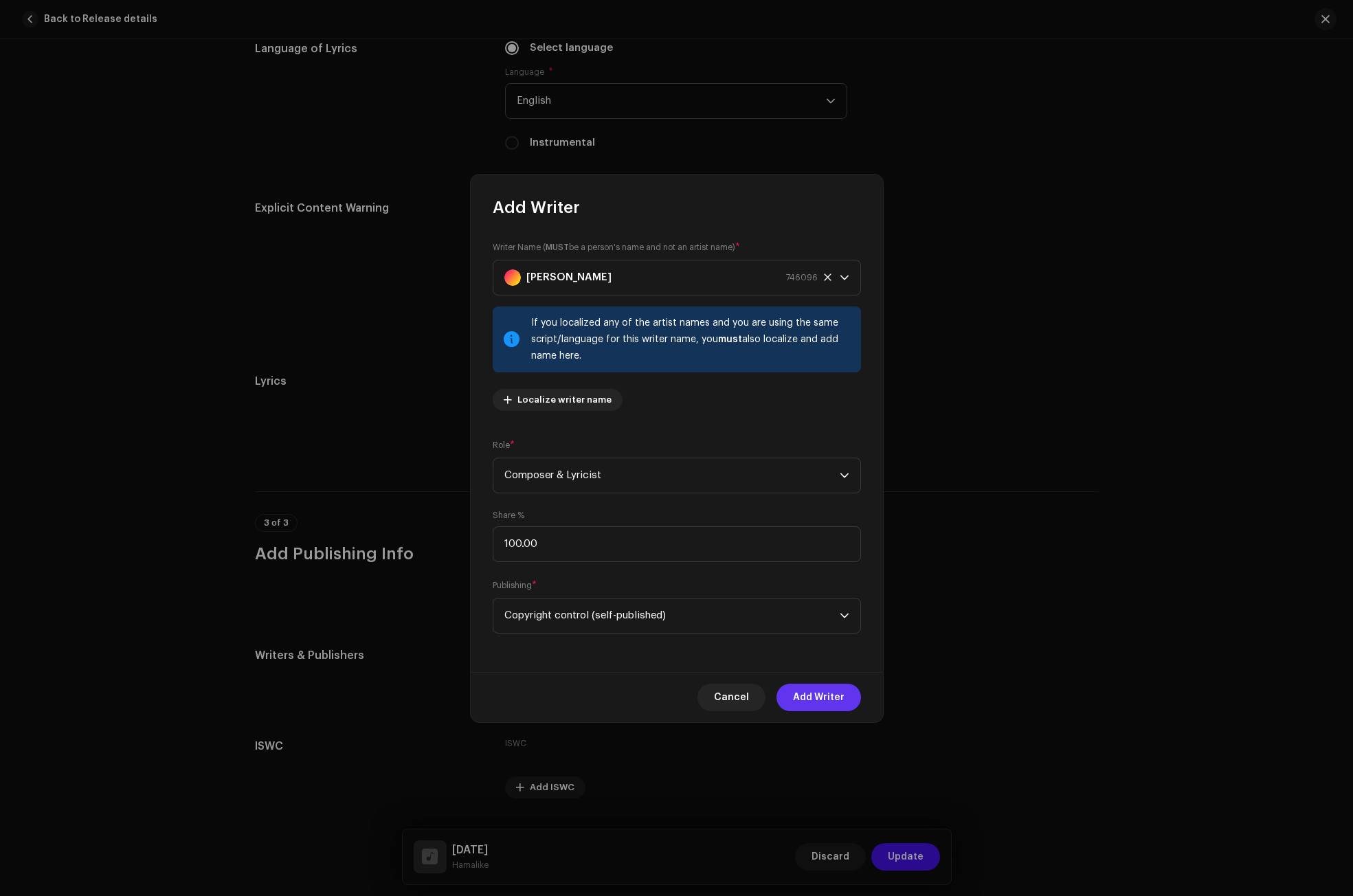
click at [816, 698] on span "Add Writer" at bounding box center [818, 697] width 52 height 27
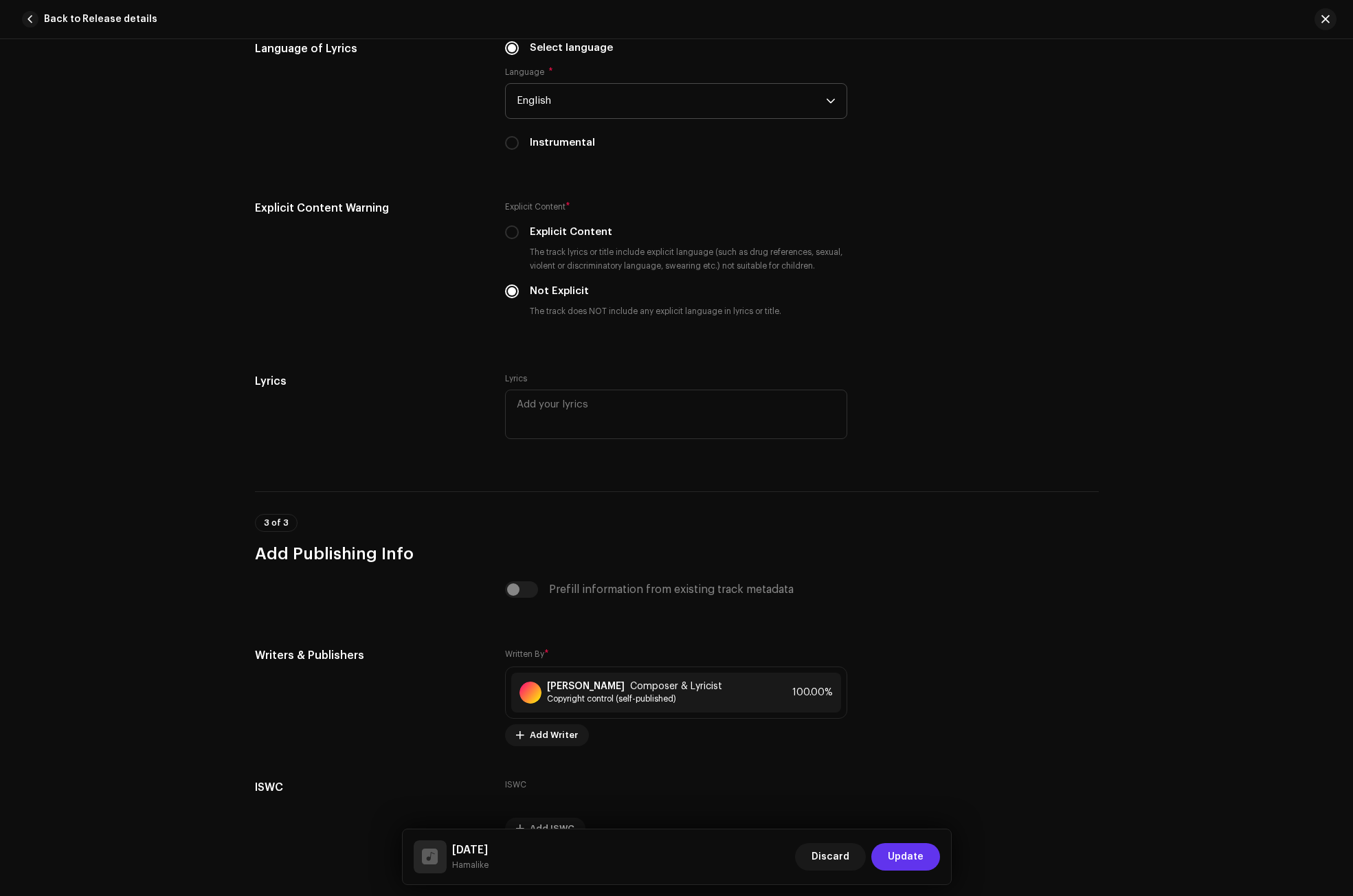
click at [922, 849] on span "Update" at bounding box center [906, 856] width 36 height 27
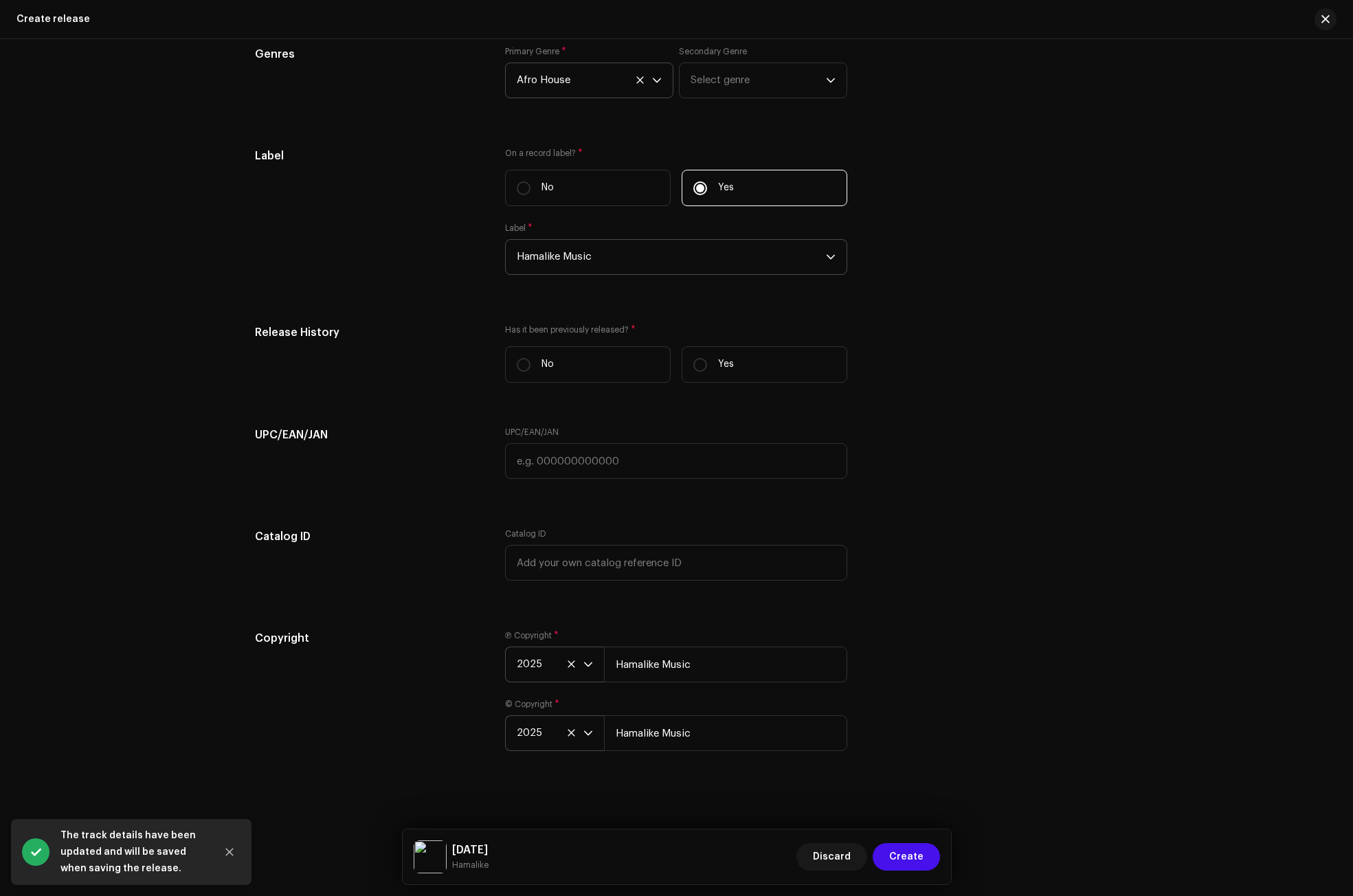
scroll to position [1897, 0]
click at [917, 854] on span "Create" at bounding box center [906, 856] width 35 height 27
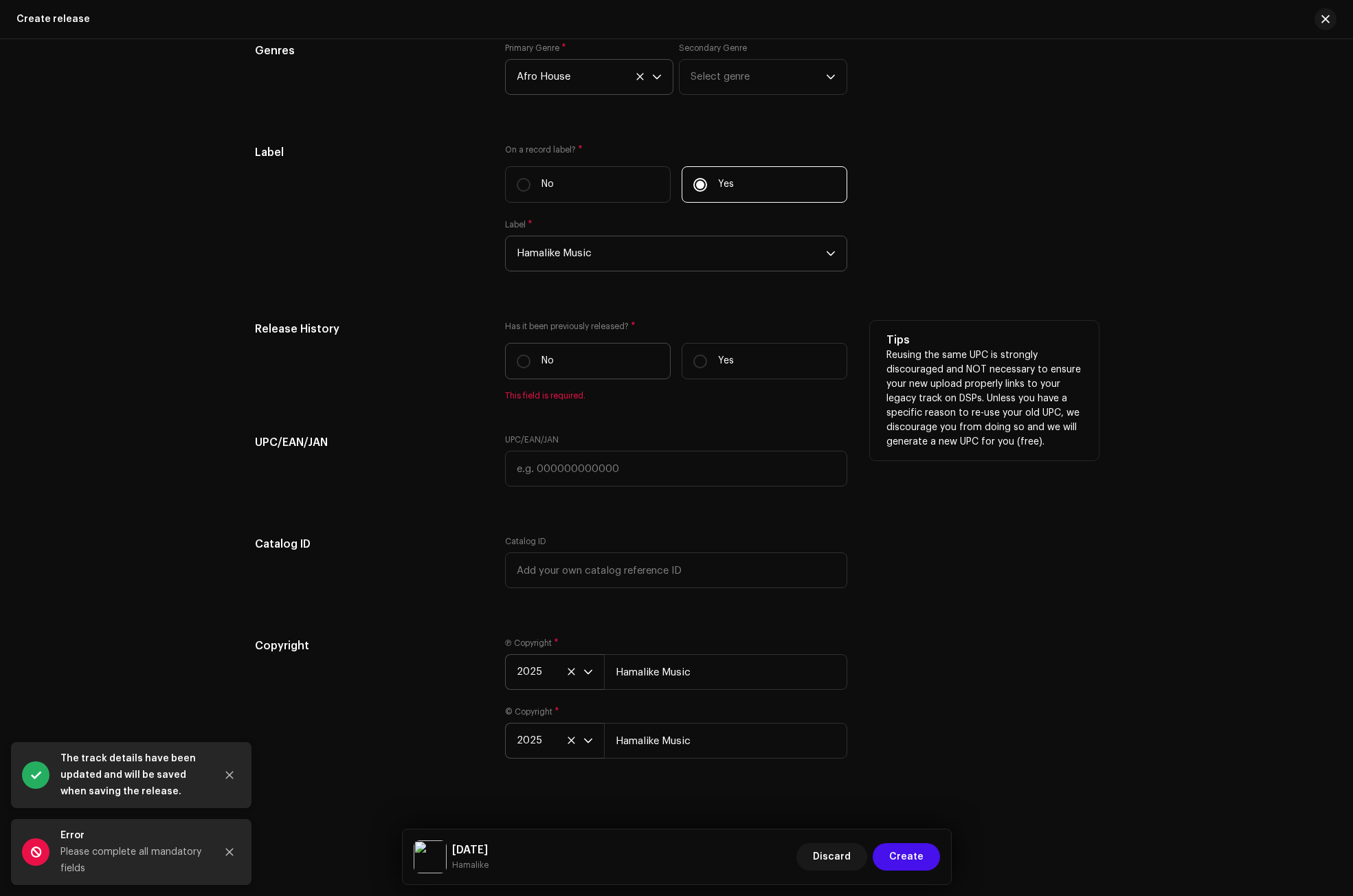
click at [562, 364] on label "No" at bounding box center [588, 361] width 165 height 37
click at [531, 364] on input "No" at bounding box center [523, 361] width 14 height 14
radio input "true"
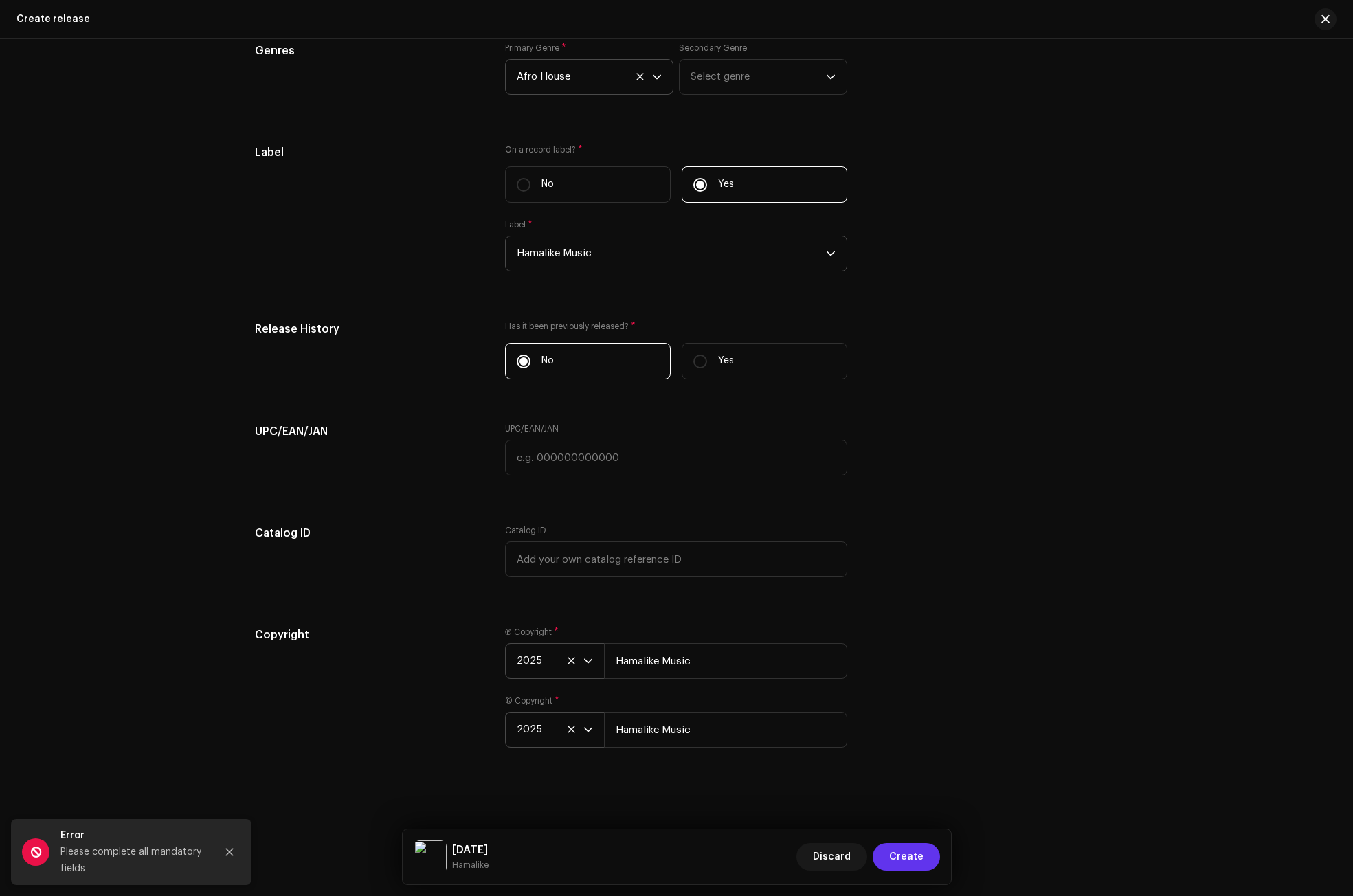
click at [898, 853] on span "Create" at bounding box center [906, 856] width 35 height 27
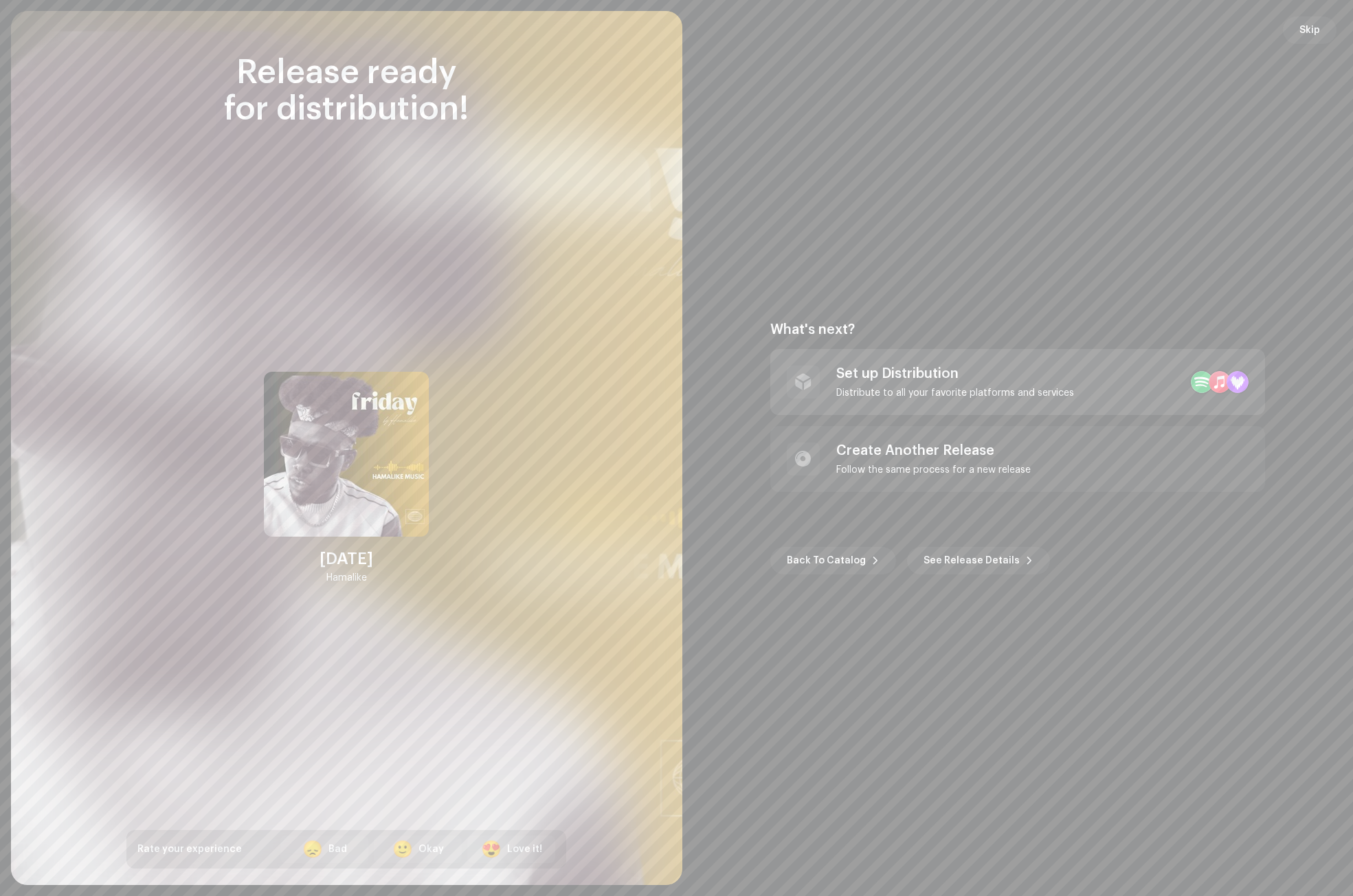
click at [877, 375] on div "Set up Distribution" at bounding box center [955, 374] width 238 height 17
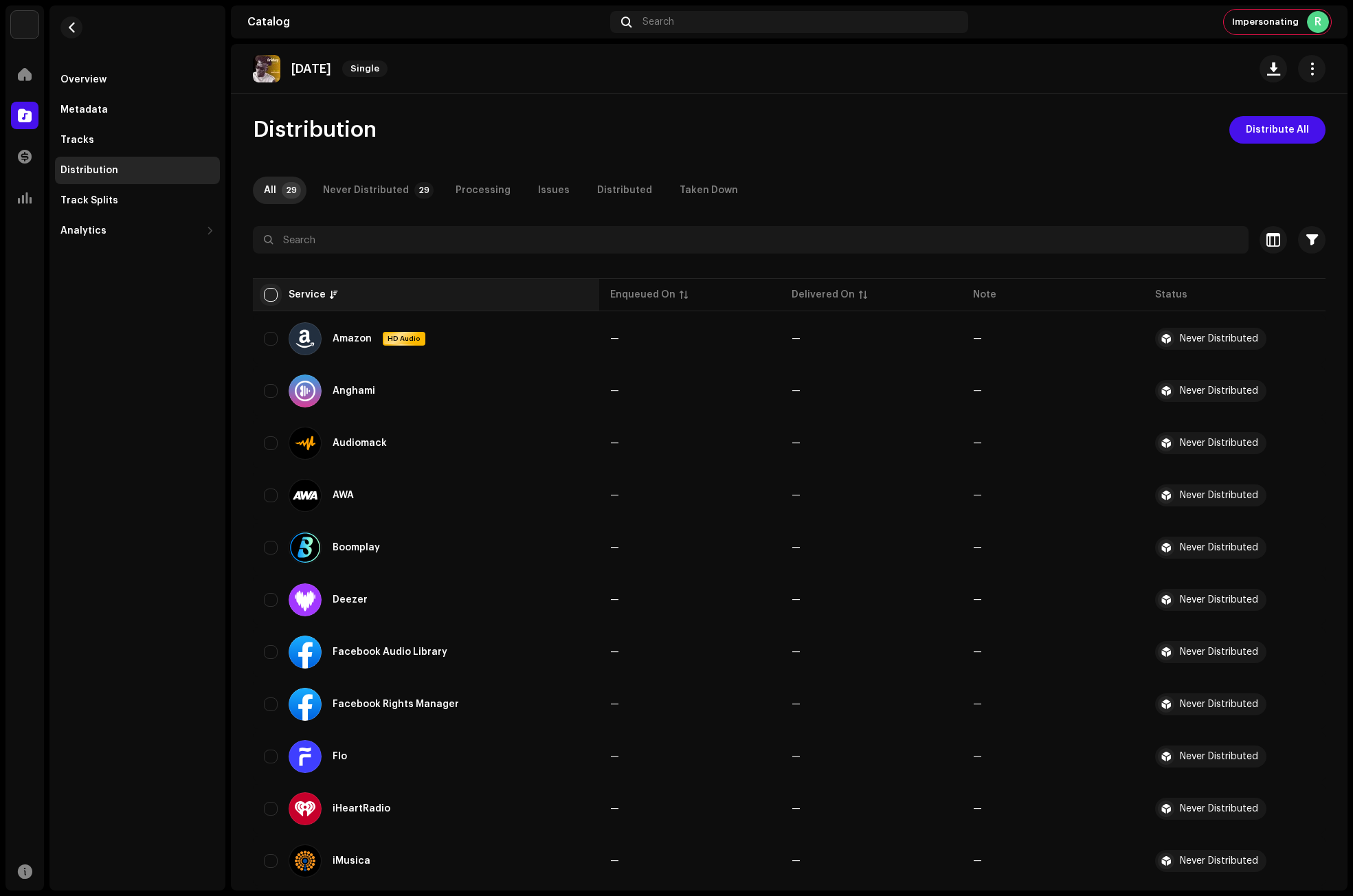
click at [270, 291] on input "checkbox" at bounding box center [271, 294] width 14 height 14
checkbox input "true"
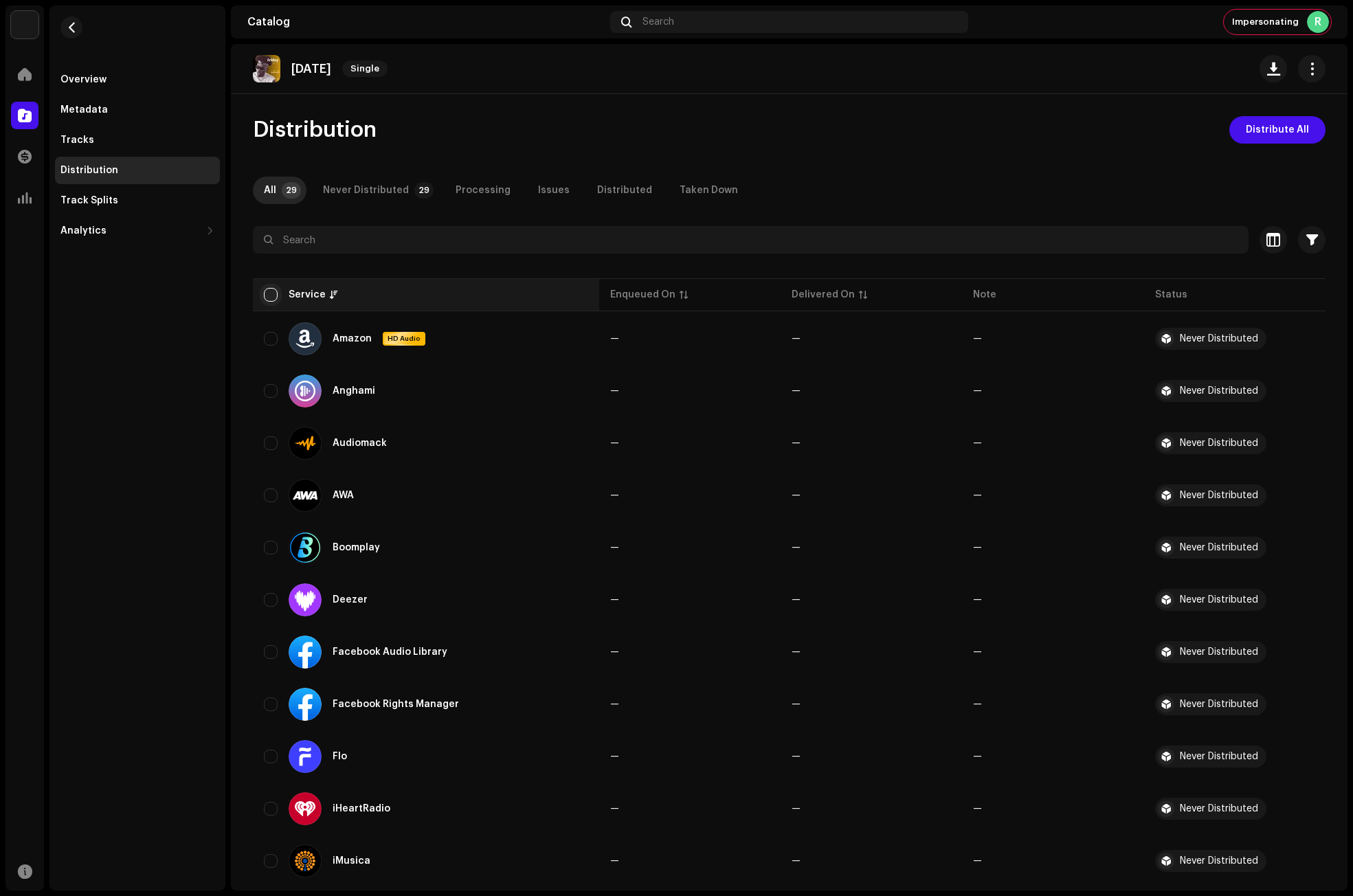
checkbox input "true"
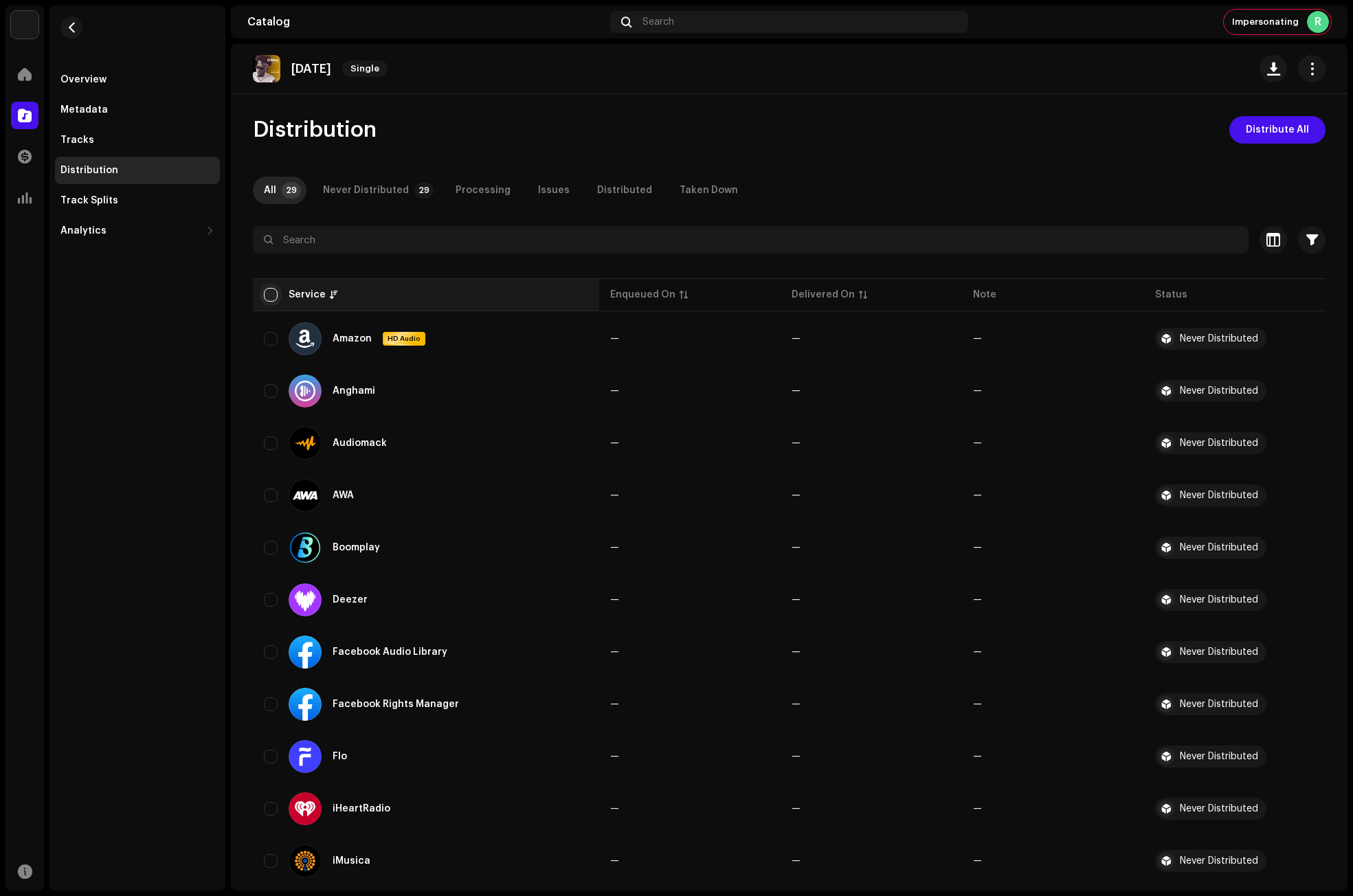
checkbox input "true"
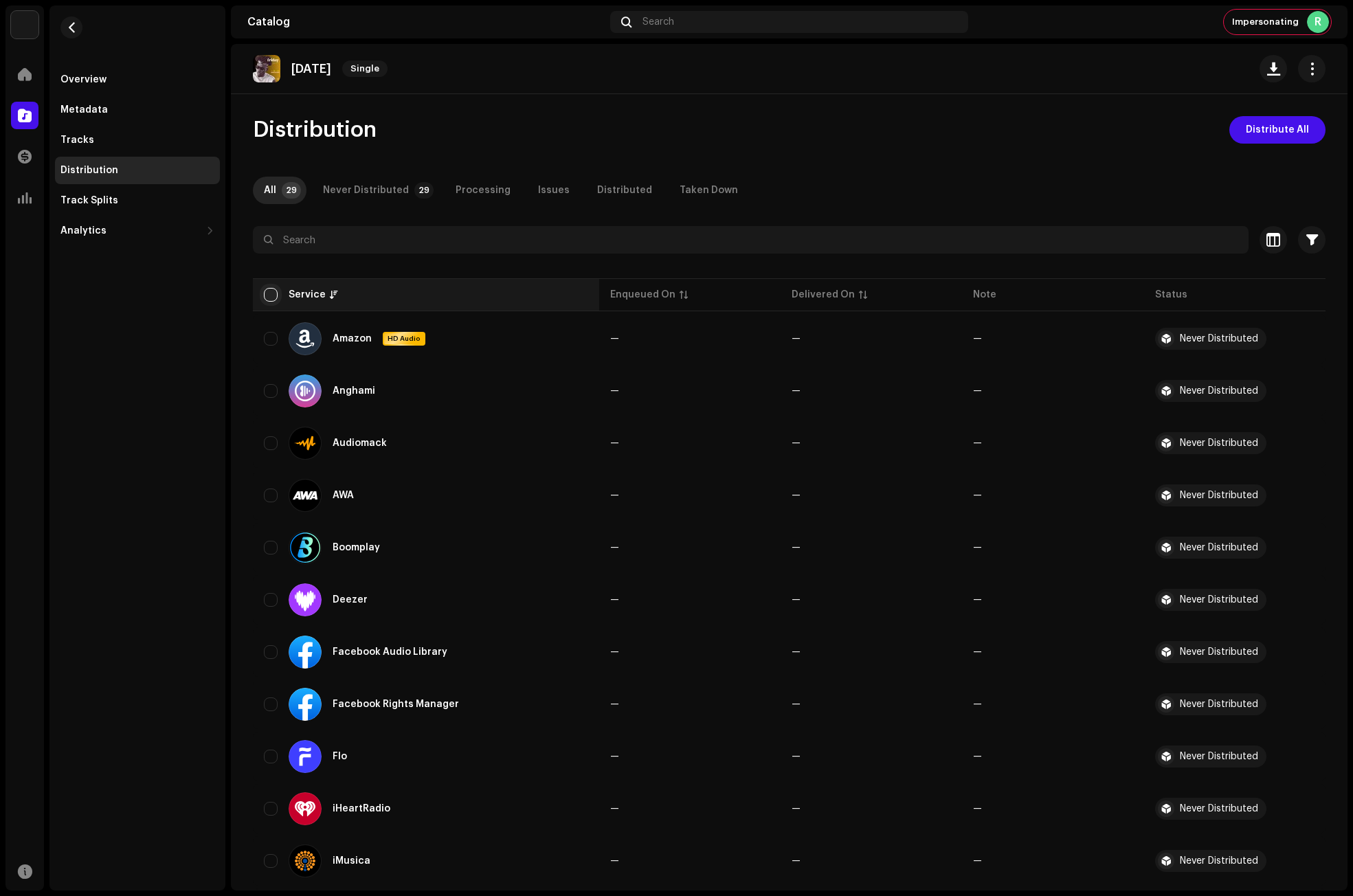
checkbox input "true"
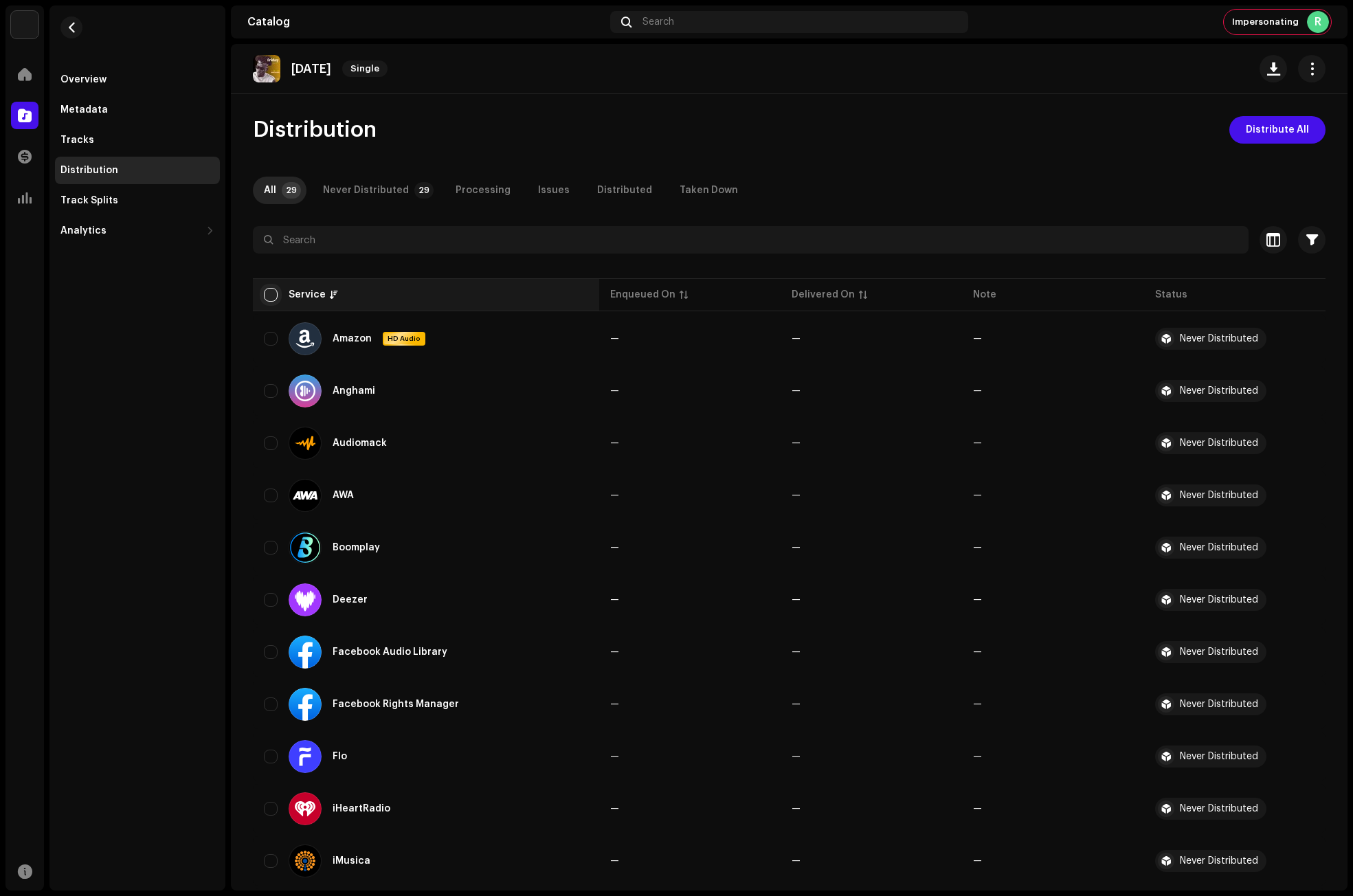
checkbox input "true"
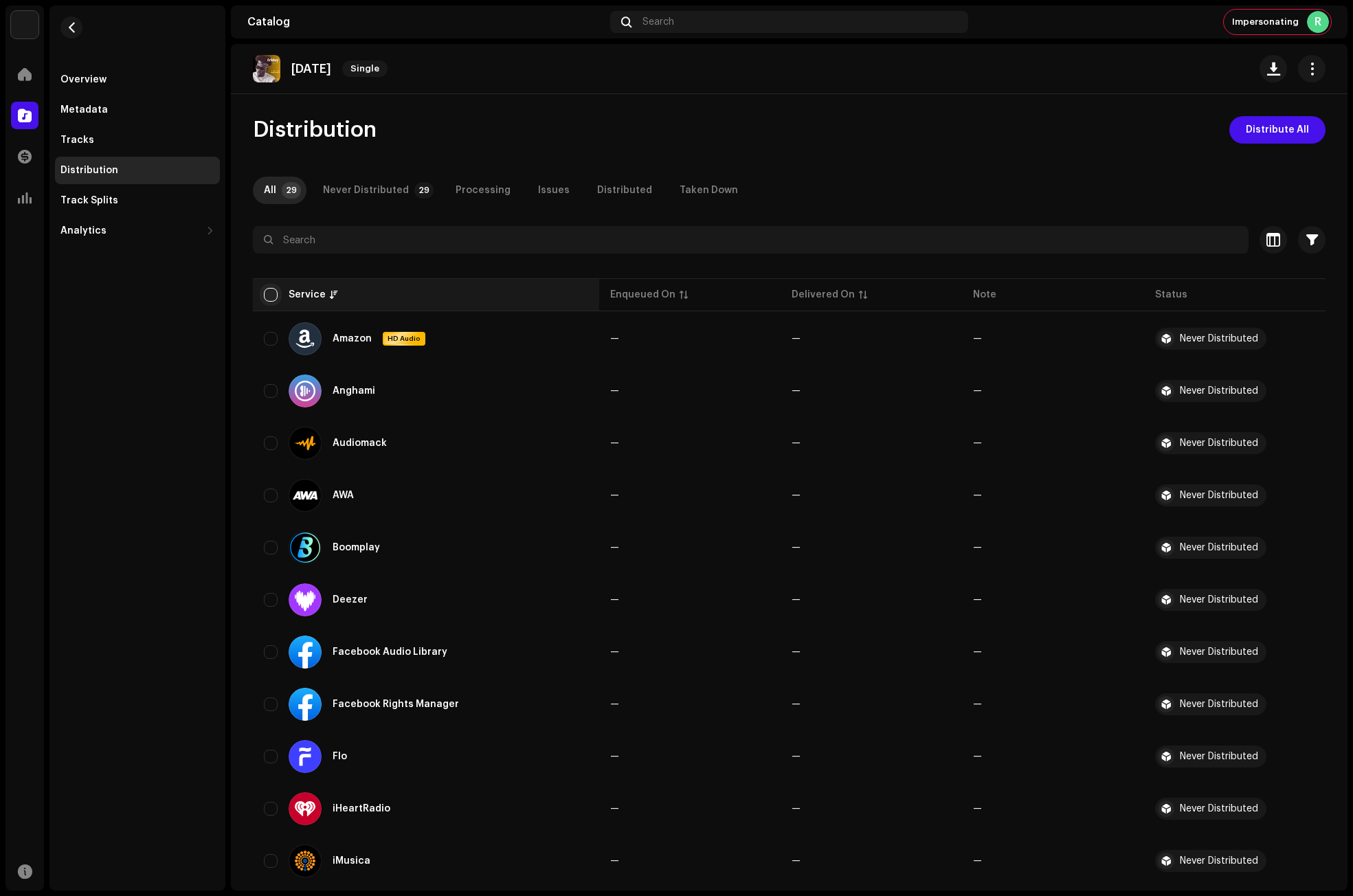
checkbox input "true"
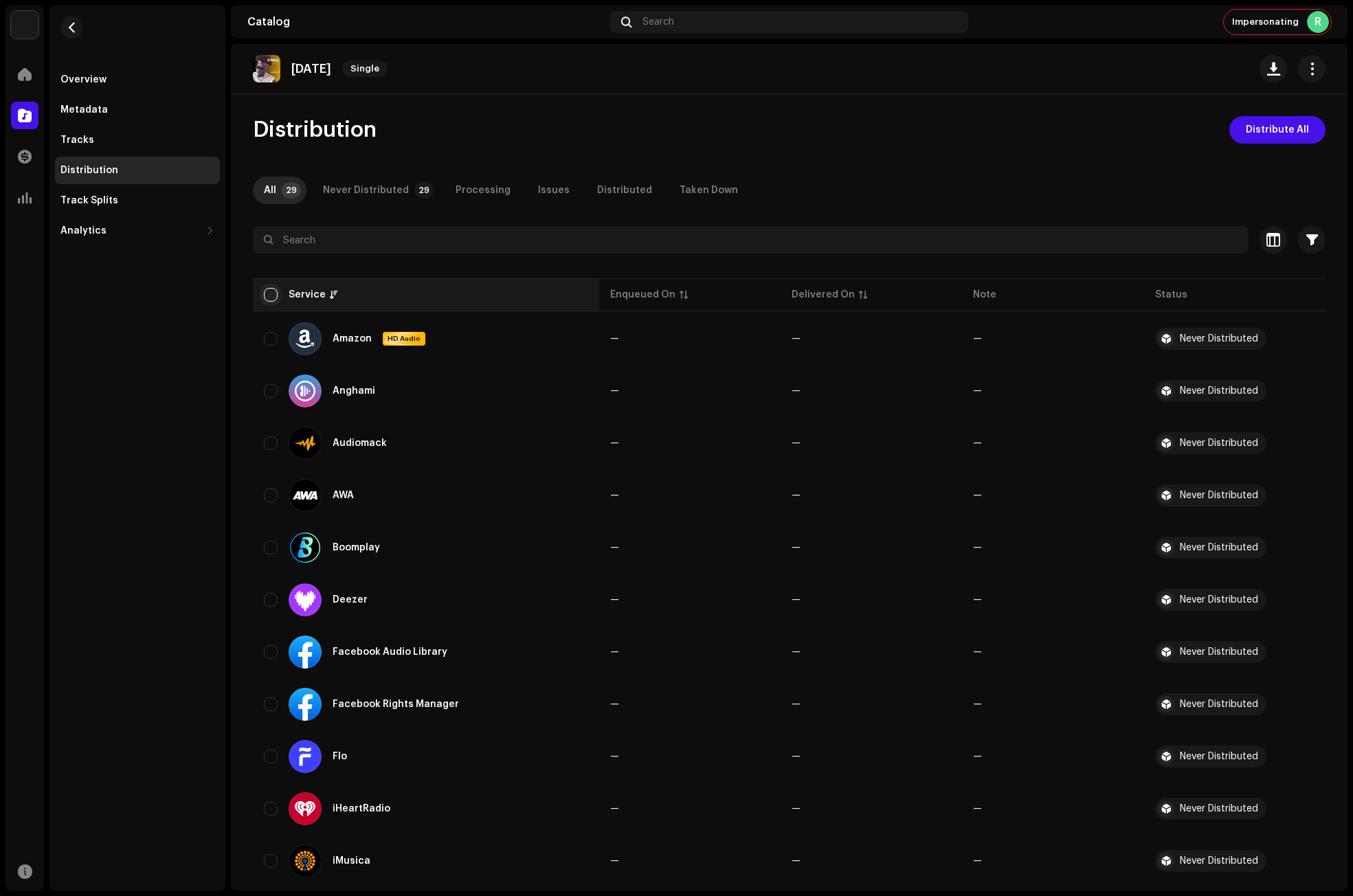
checkbox input "true"
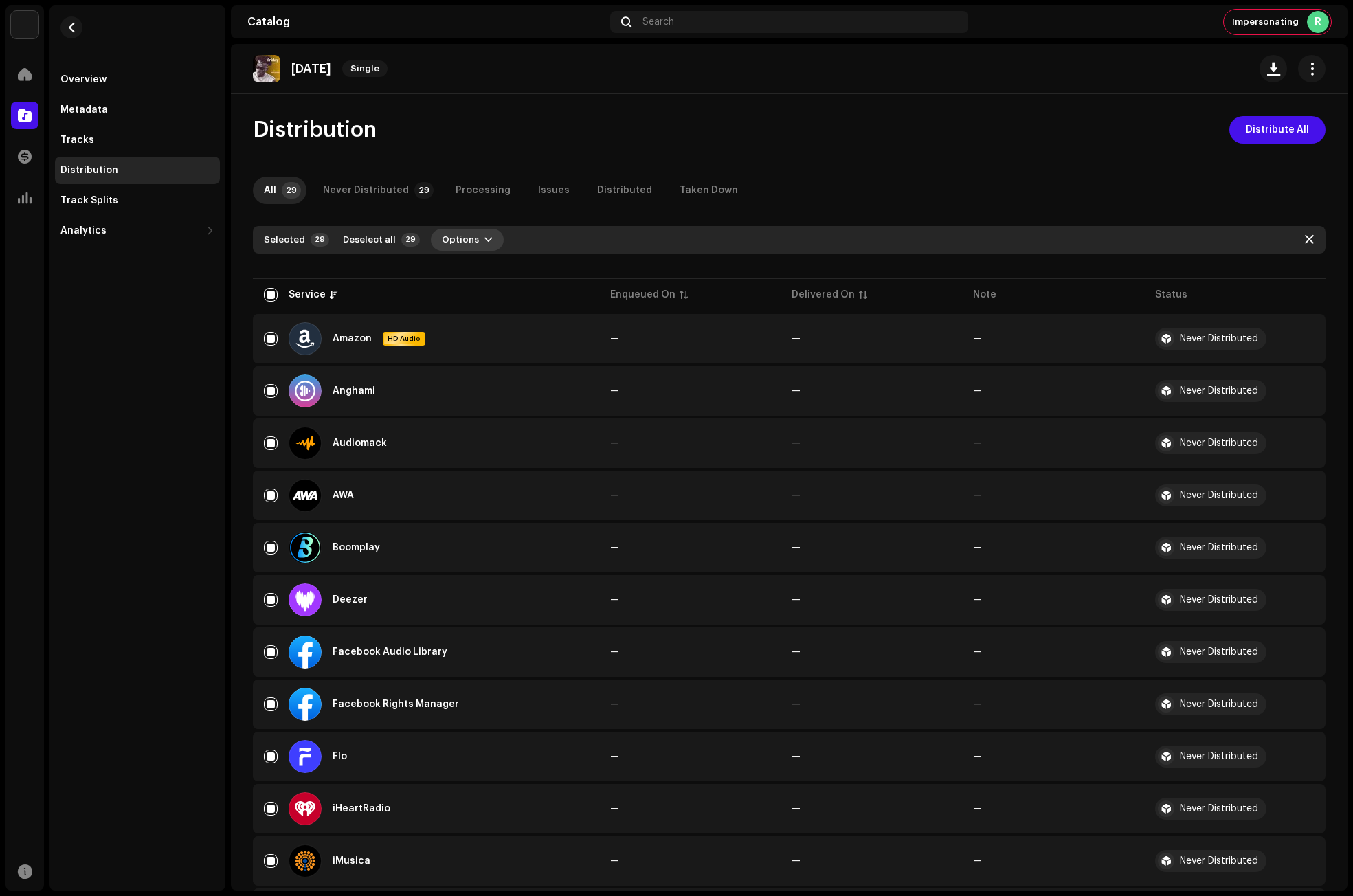
click at [485, 239] on span "button" at bounding box center [489, 239] width 8 height 11
click at [474, 269] on span "Distribute" at bounding box center [458, 270] width 49 height 11
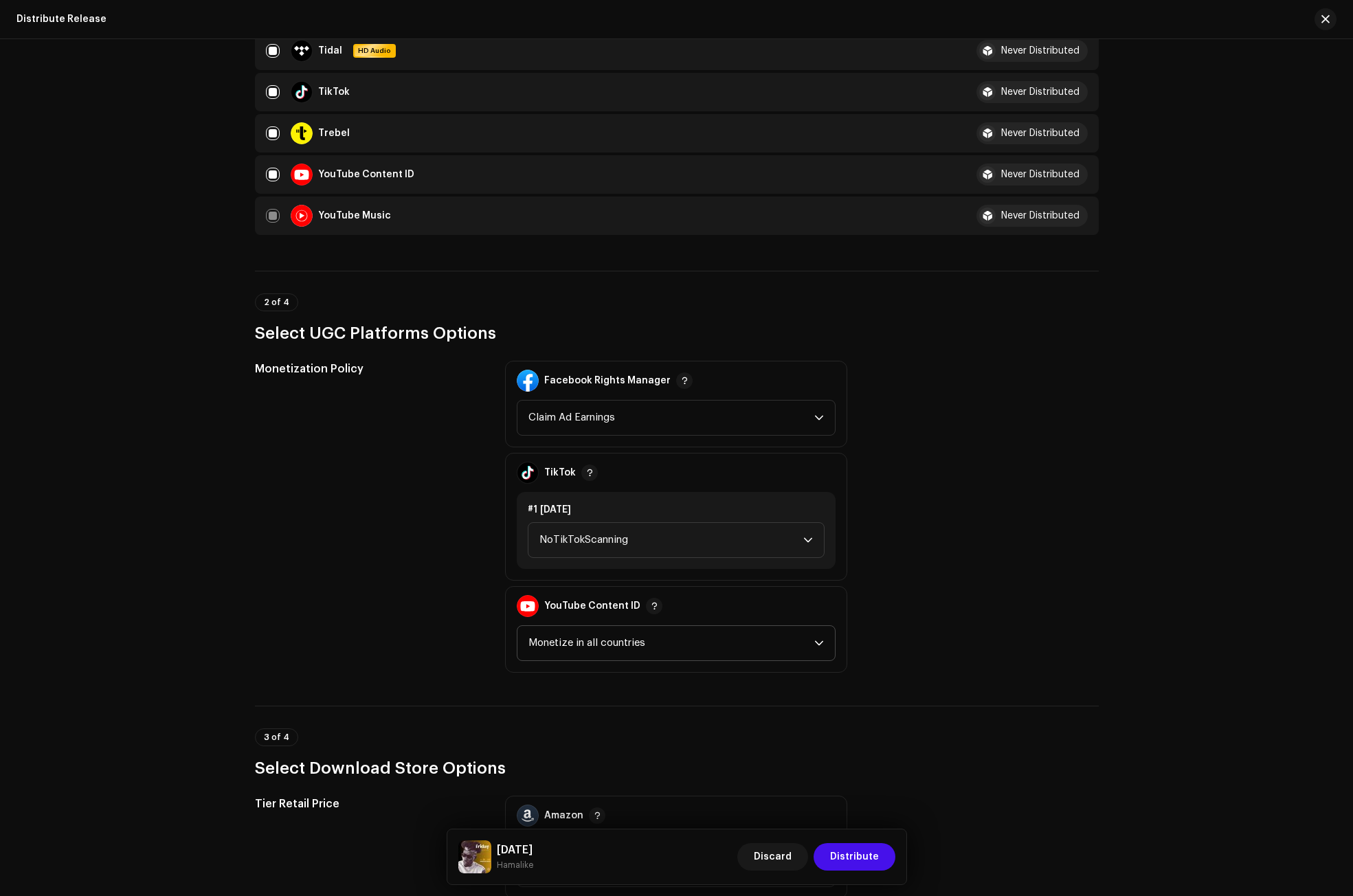
scroll to position [1236, 0]
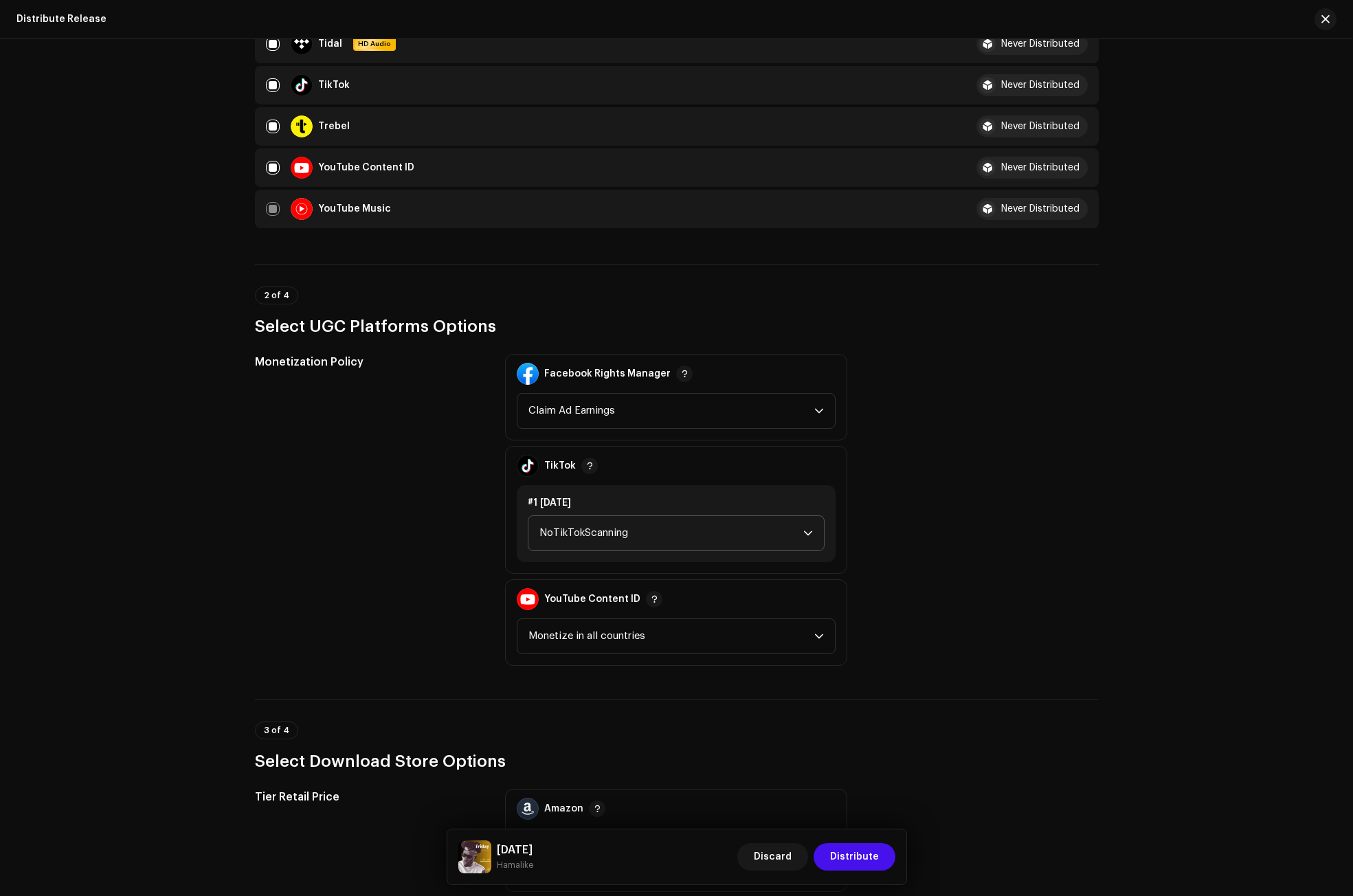
click at [611, 523] on span "NoTikTokScanning" at bounding box center [671, 533] width 264 height 35
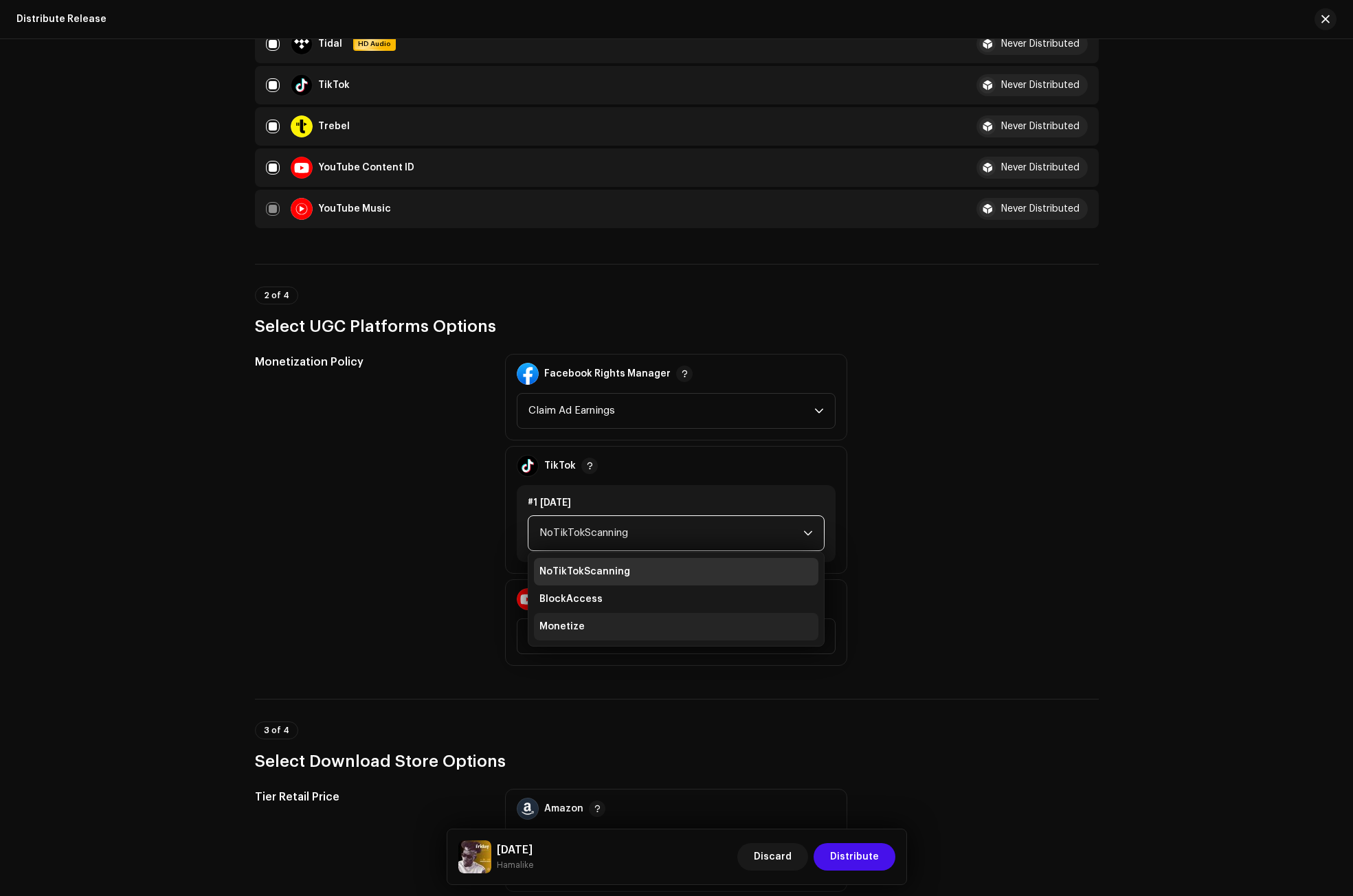
click at [609, 619] on li "Monetize" at bounding box center [676, 626] width 285 height 27
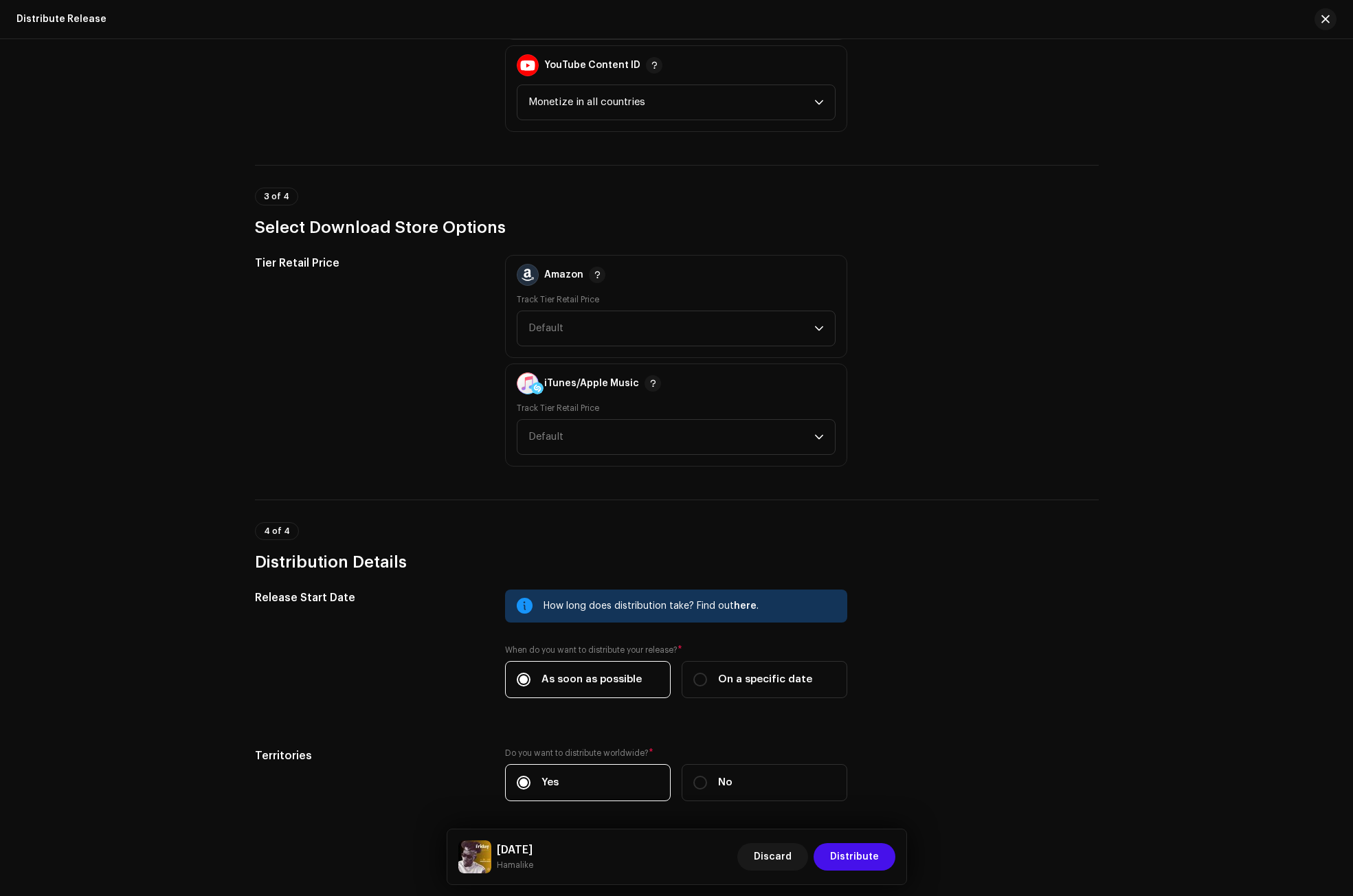
scroll to position [1785, 0]
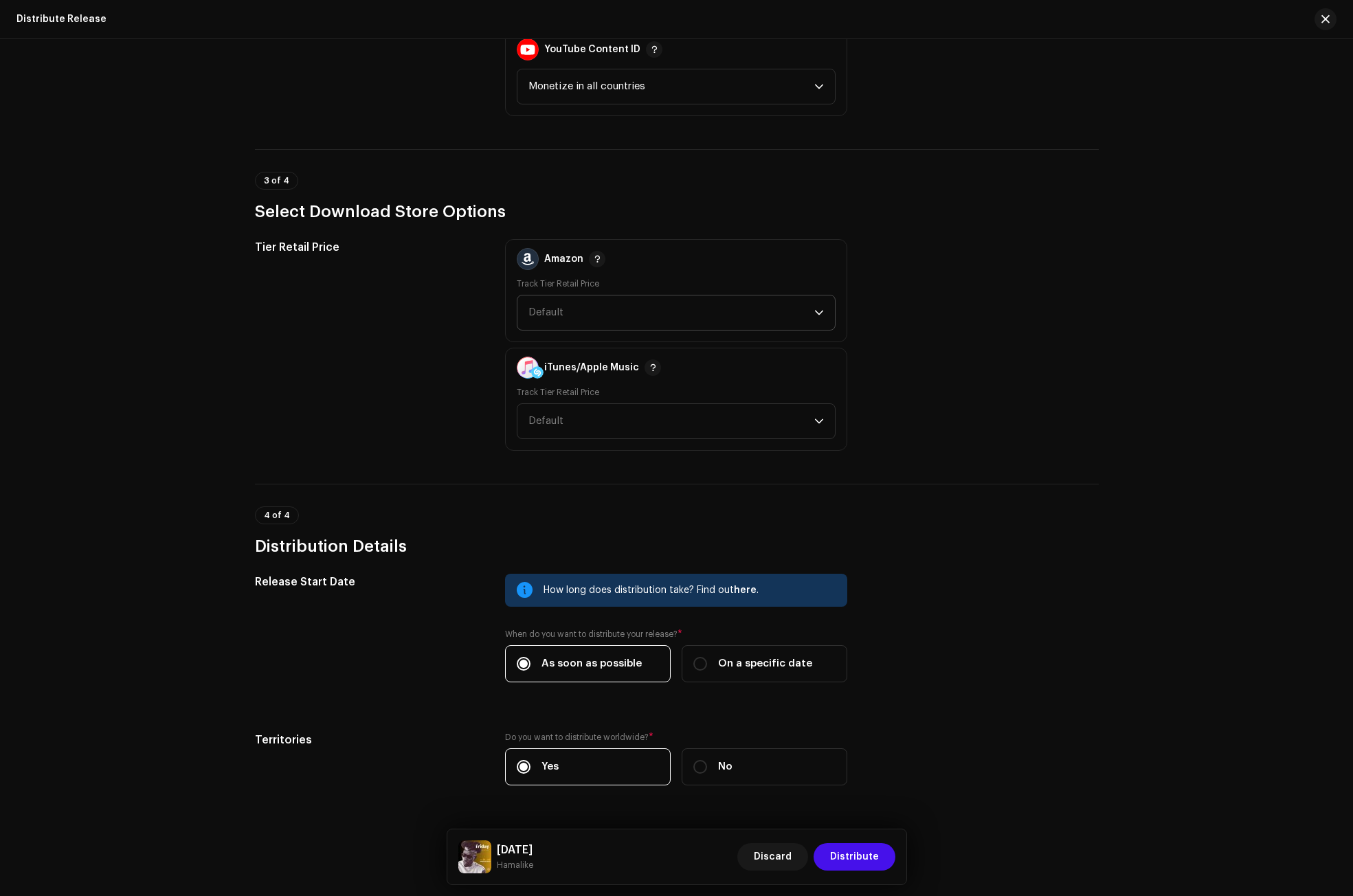
click at [551, 303] on span "Default" at bounding box center [671, 312] width 286 height 35
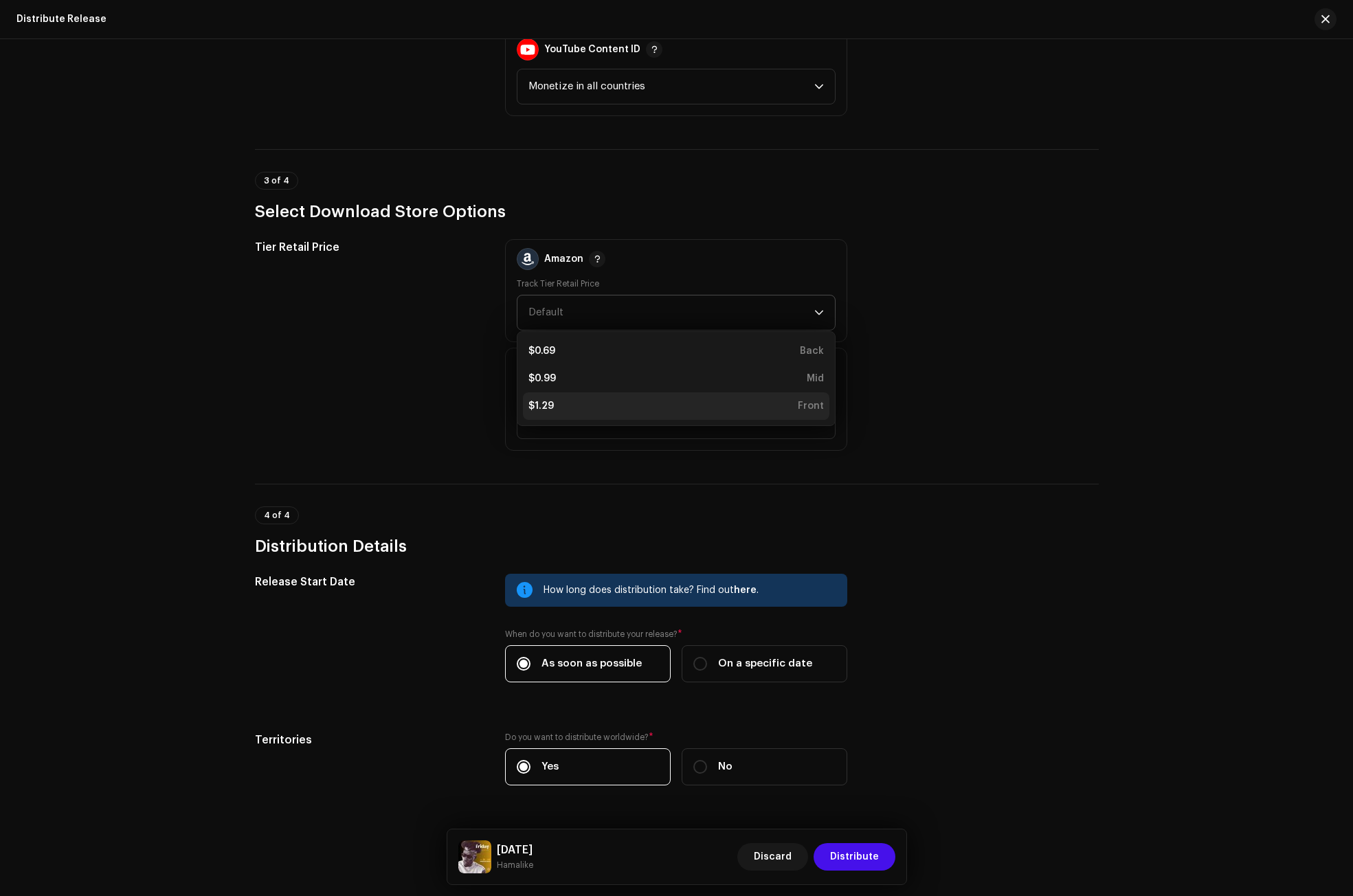
click at [560, 410] on div "$1.29 Front" at bounding box center [676, 406] width 295 height 14
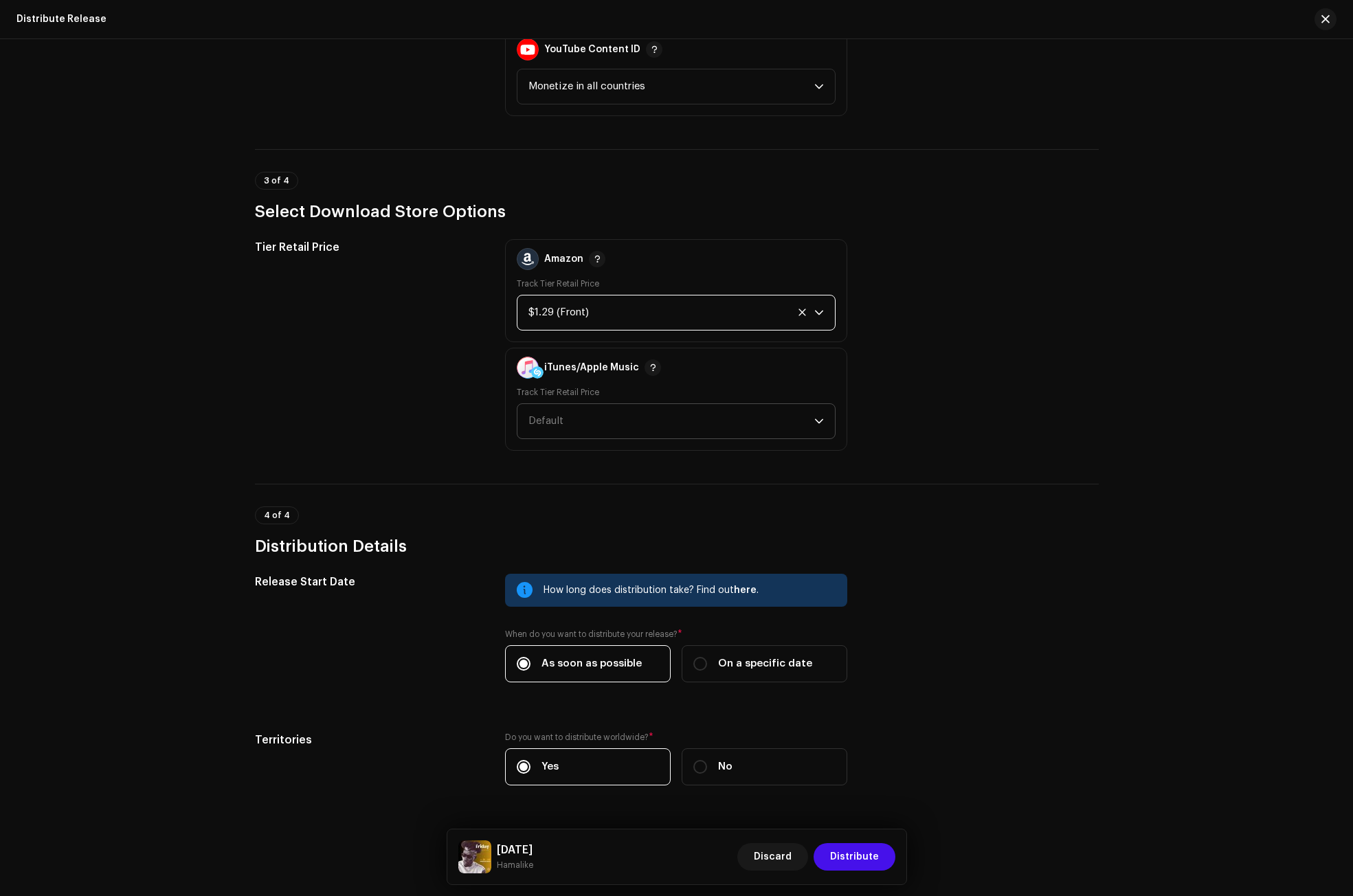
click at [560, 423] on span "Default" at bounding box center [545, 420] width 35 height 10
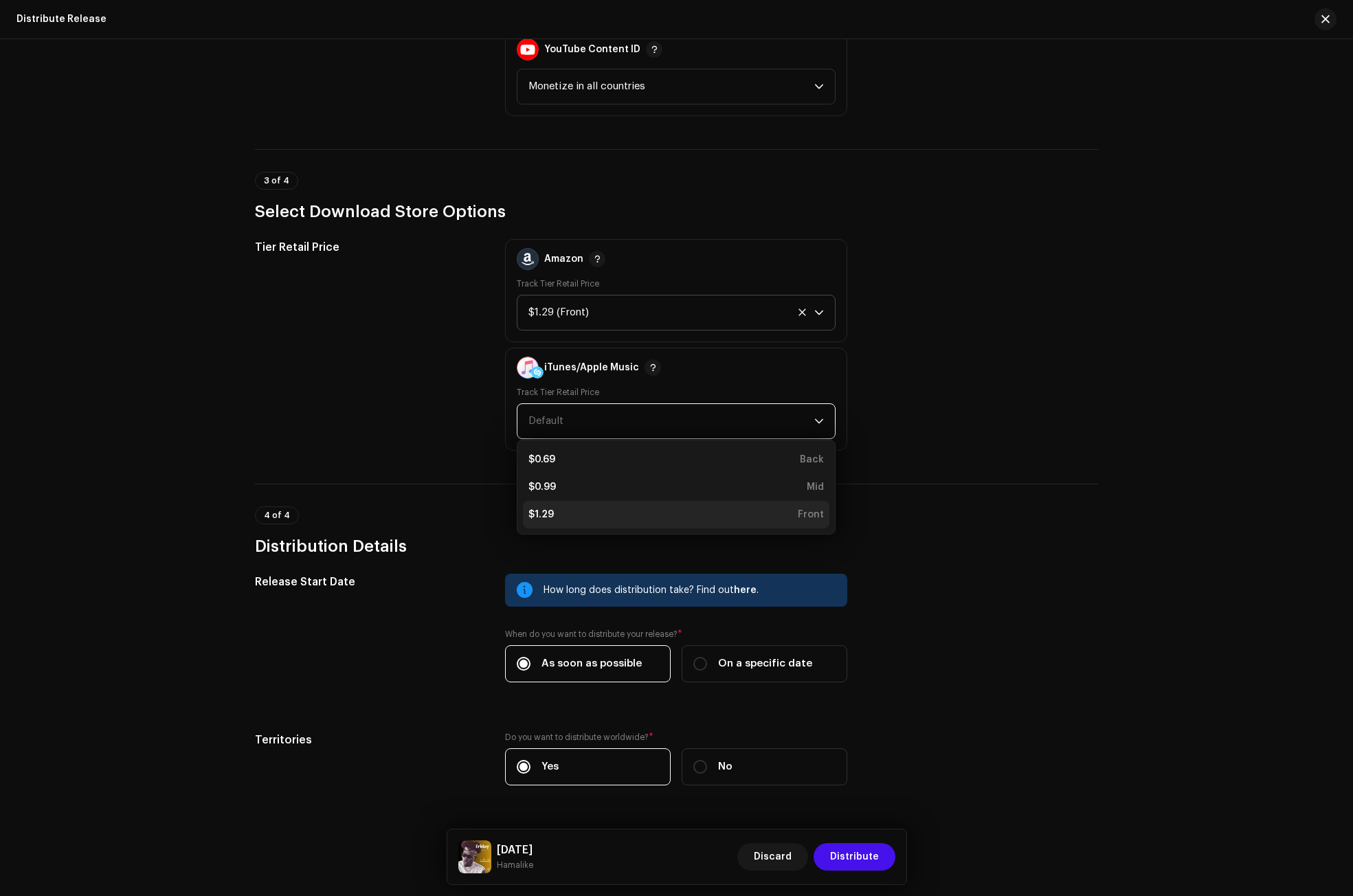
click at [563, 511] on div "$1.29 Front" at bounding box center [676, 514] width 295 height 14
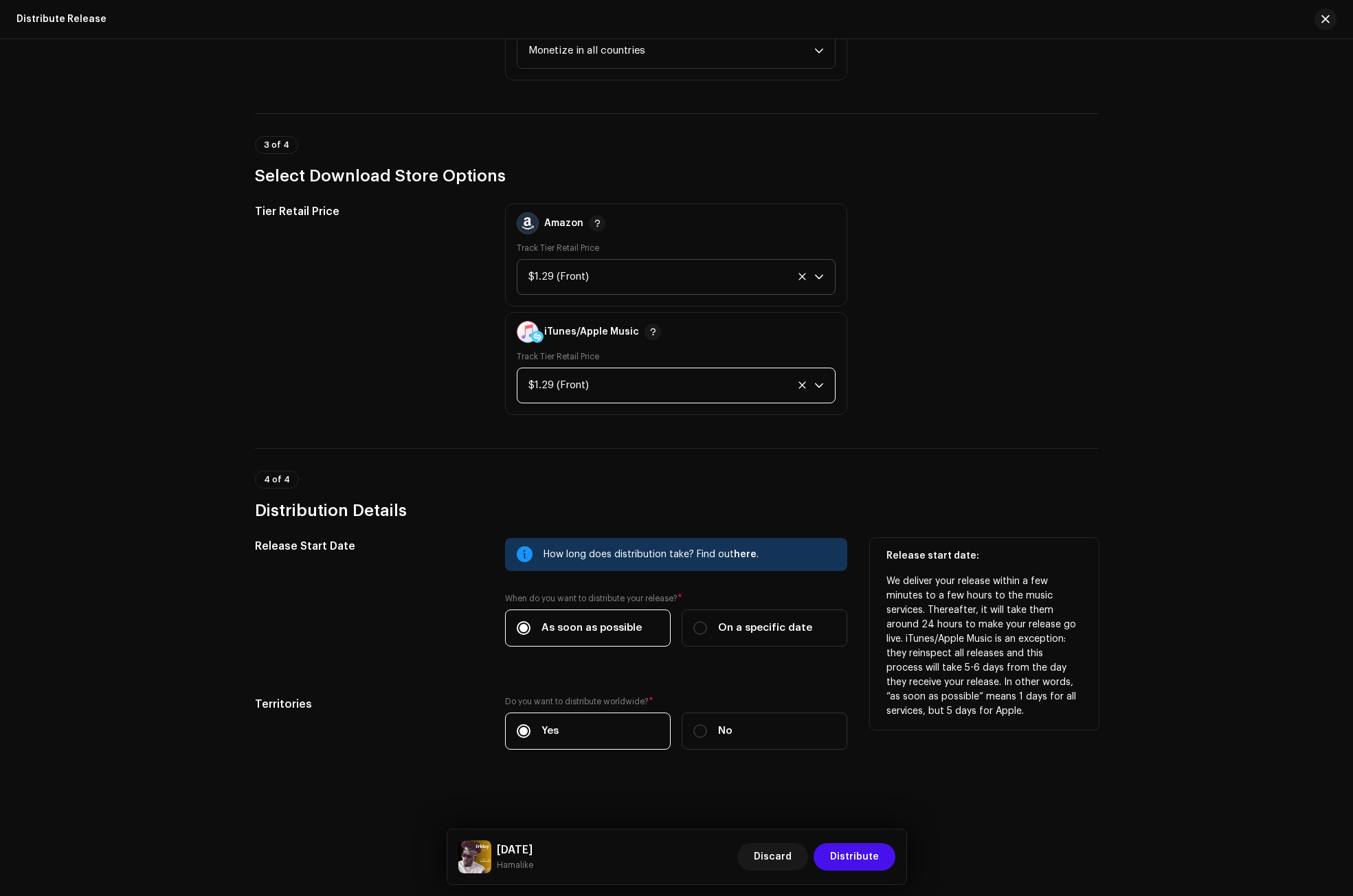
scroll to position [1824, 0]
click at [707, 624] on div "On a specific date" at bounding box center [753, 626] width 119 height 15
click at [707, 624] on input "On a specific date" at bounding box center [700, 626] width 14 height 14
radio input "true"
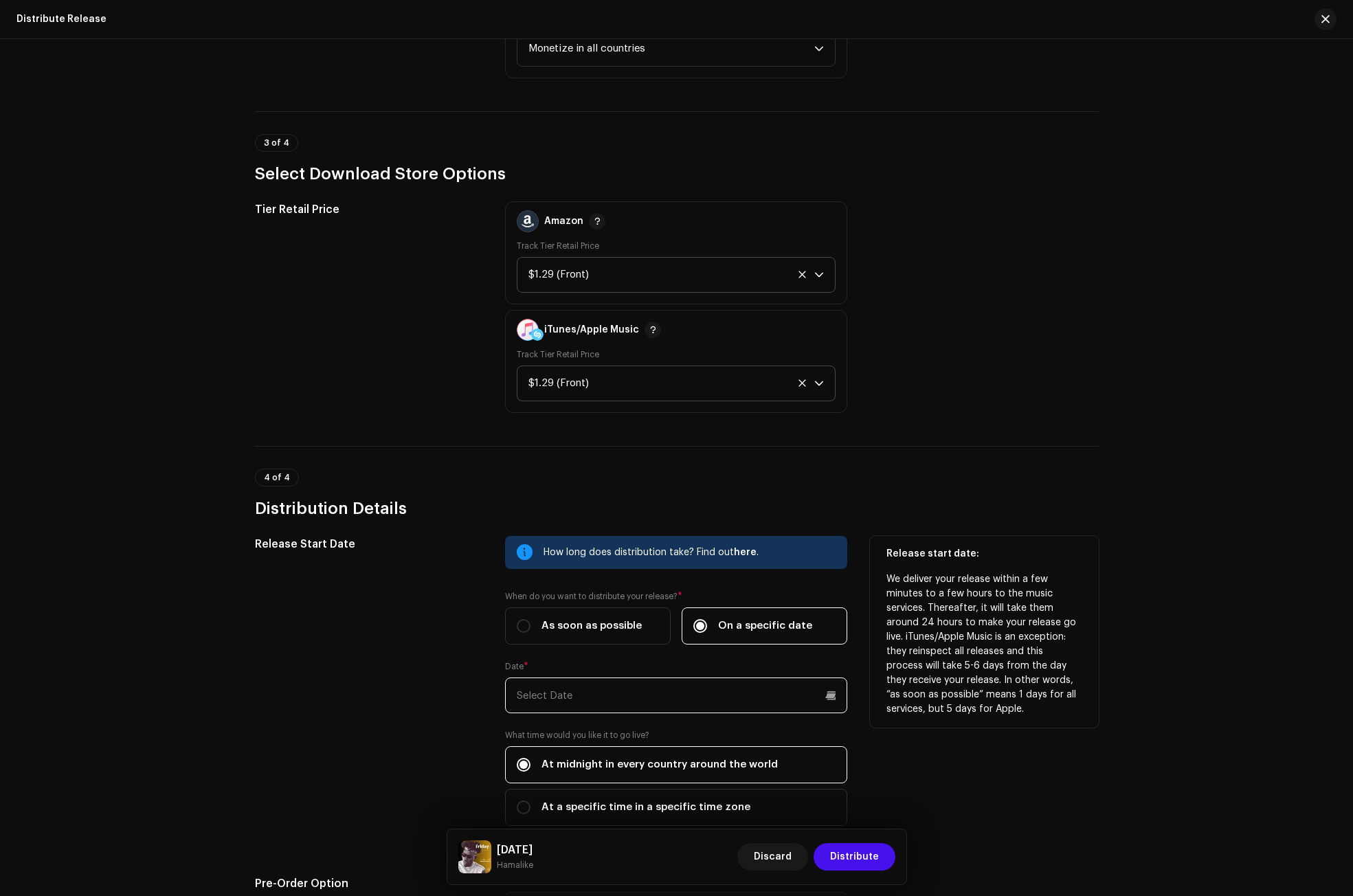
click at [608, 700] on input "text" at bounding box center [676, 695] width 342 height 36
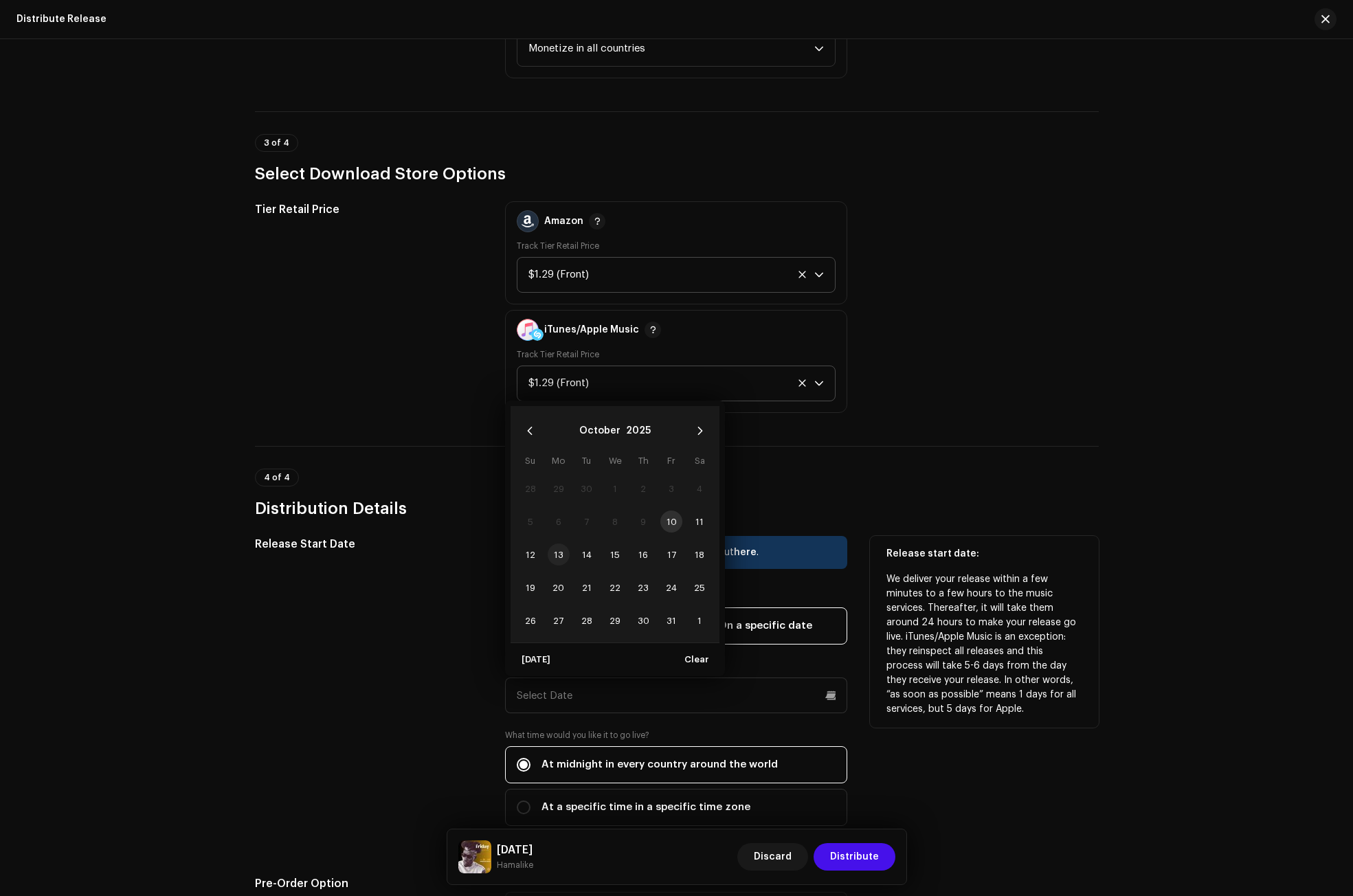
click at [554, 551] on span "13" at bounding box center [558, 553] width 22 height 22
type input "[DATE]"
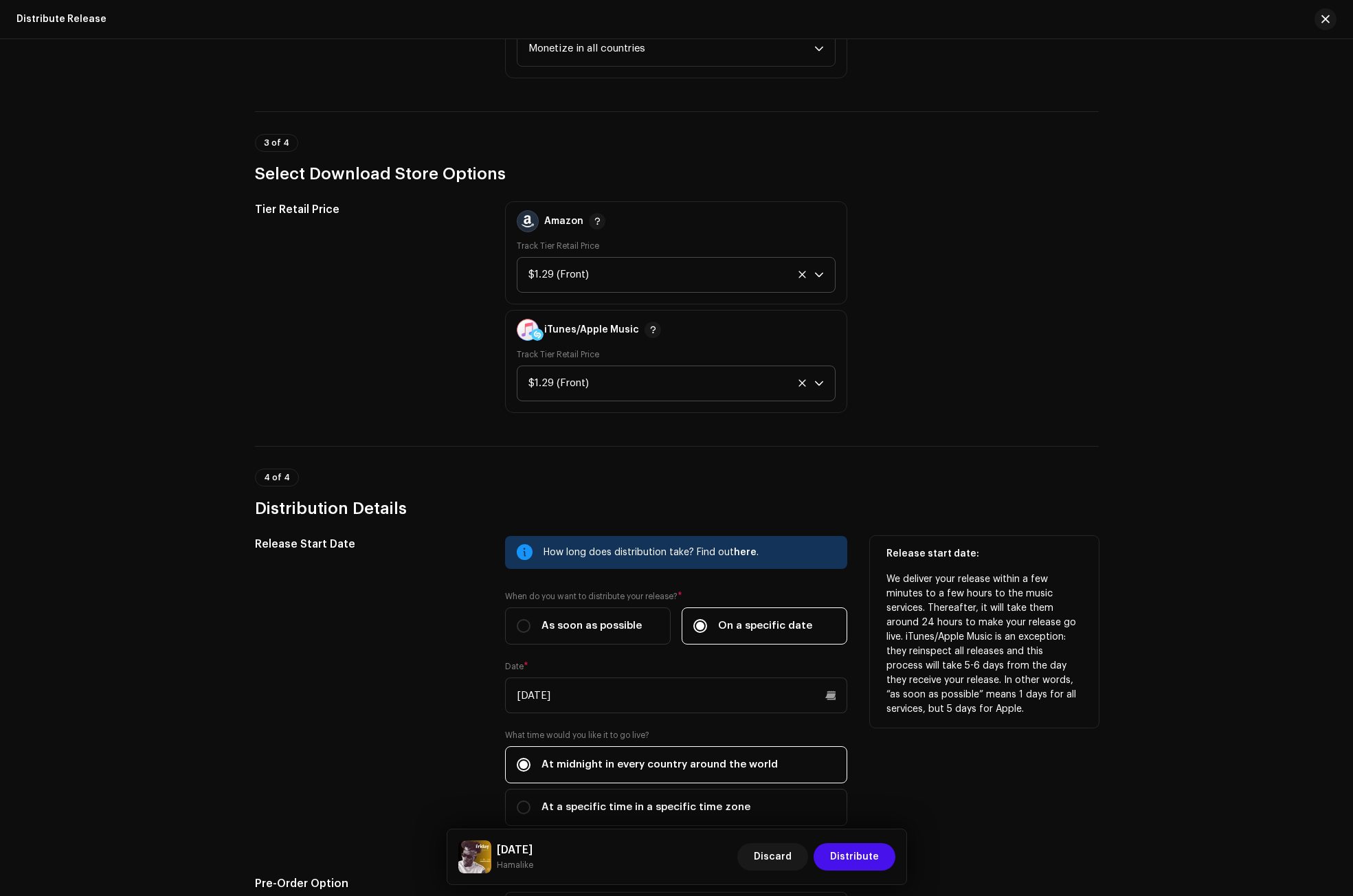
click at [396, 657] on div "Release Start Date" at bounding box center [369, 688] width 229 height 306
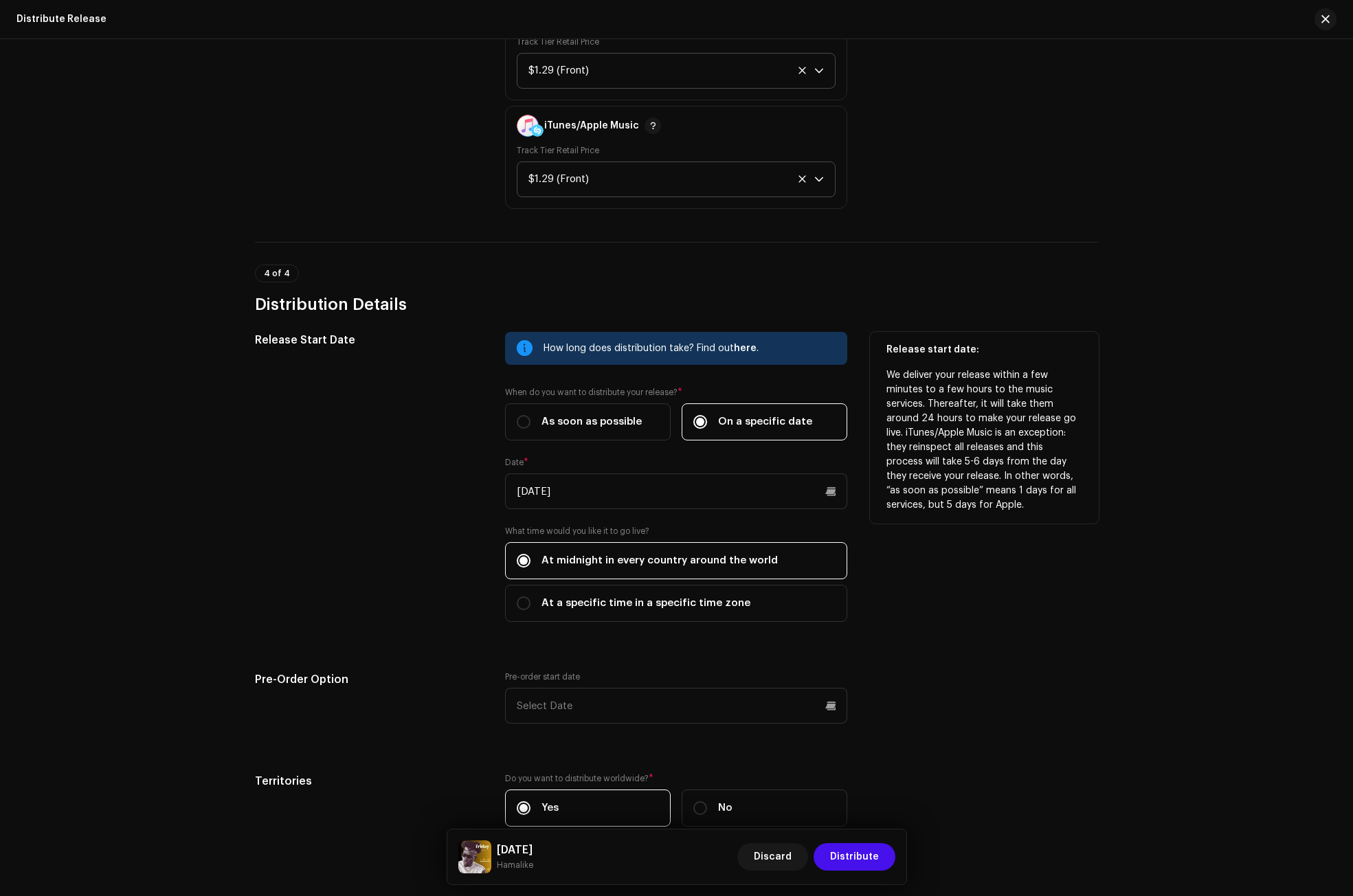
scroll to position [2098, 0]
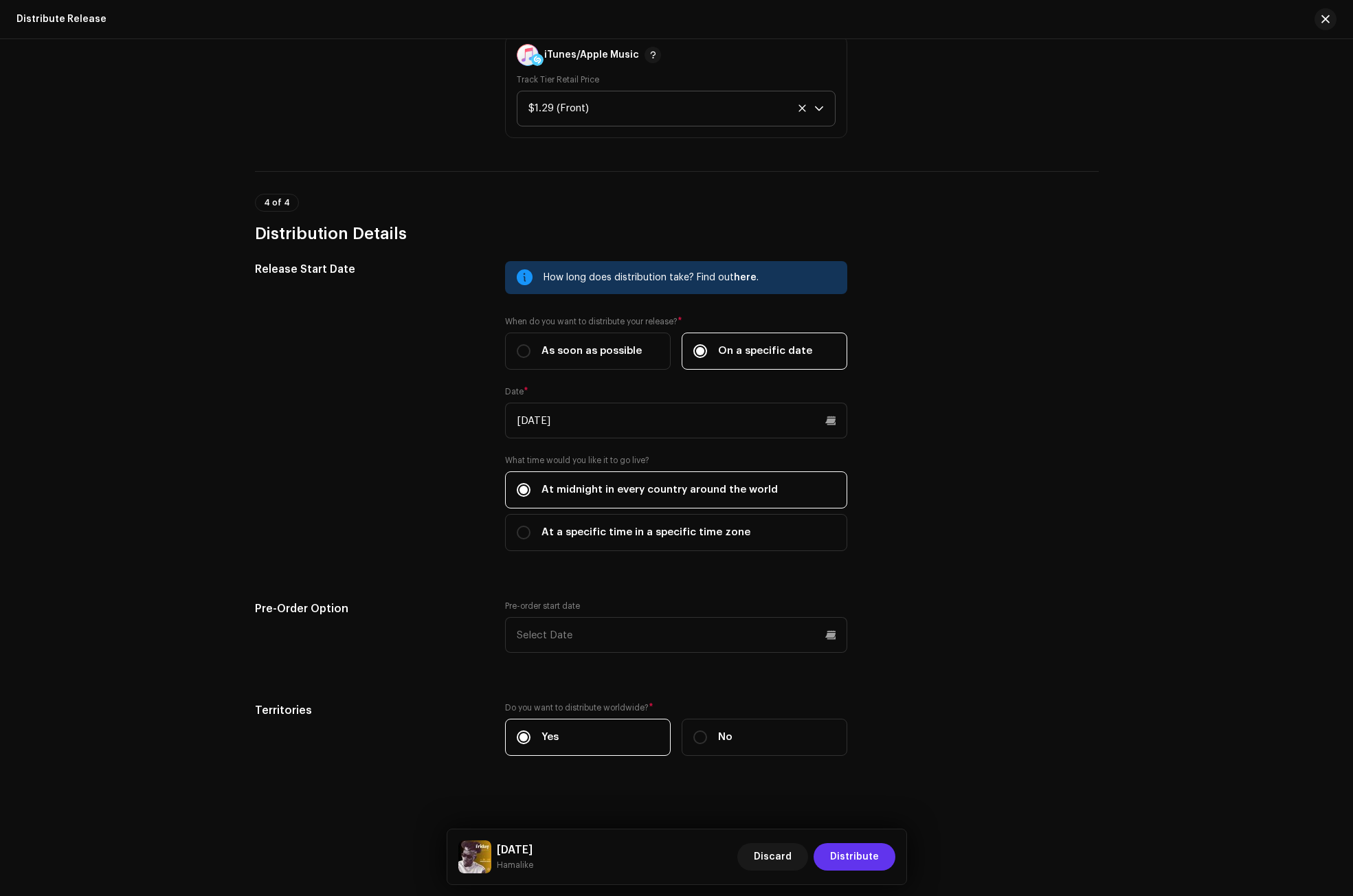
click at [876, 857] on span "Distribute" at bounding box center [854, 856] width 49 height 27
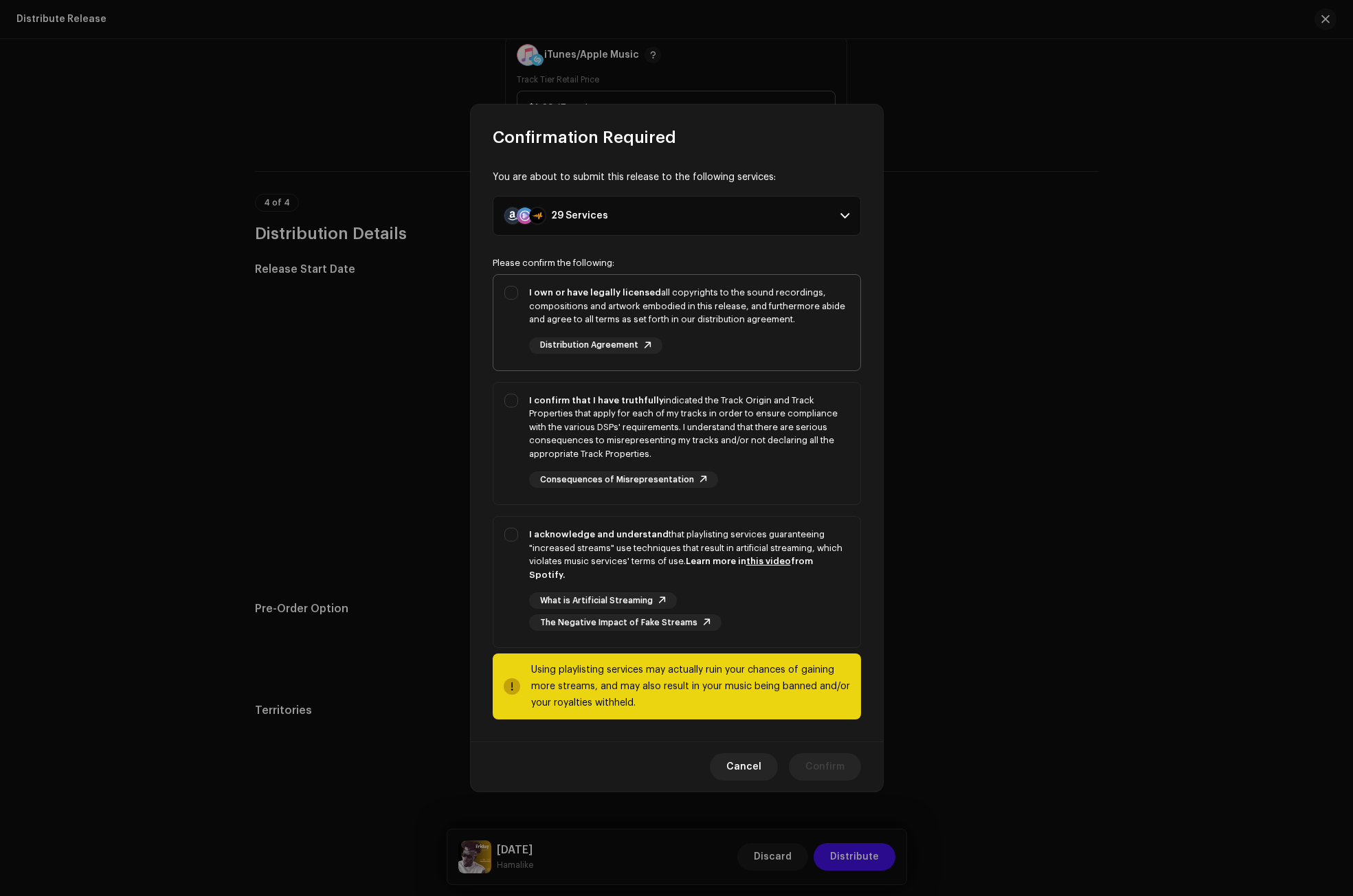
click at [544, 310] on div "I own or have legally licensed all copyrights to the sound recordings, composit…" at bounding box center [689, 305] width 320 height 40
checkbox input "true"
click at [543, 414] on div "I confirm that I have truthfully indicated the Track Origin and Track Propertie…" at bounding box center [689, 427] width 320 height 68
checkbox input "true"
click at [533, 566] on div "I acknowledge and understand that playlisting services guaranteeing "increased …" at bounding box center [689, 554] width 320 height 54
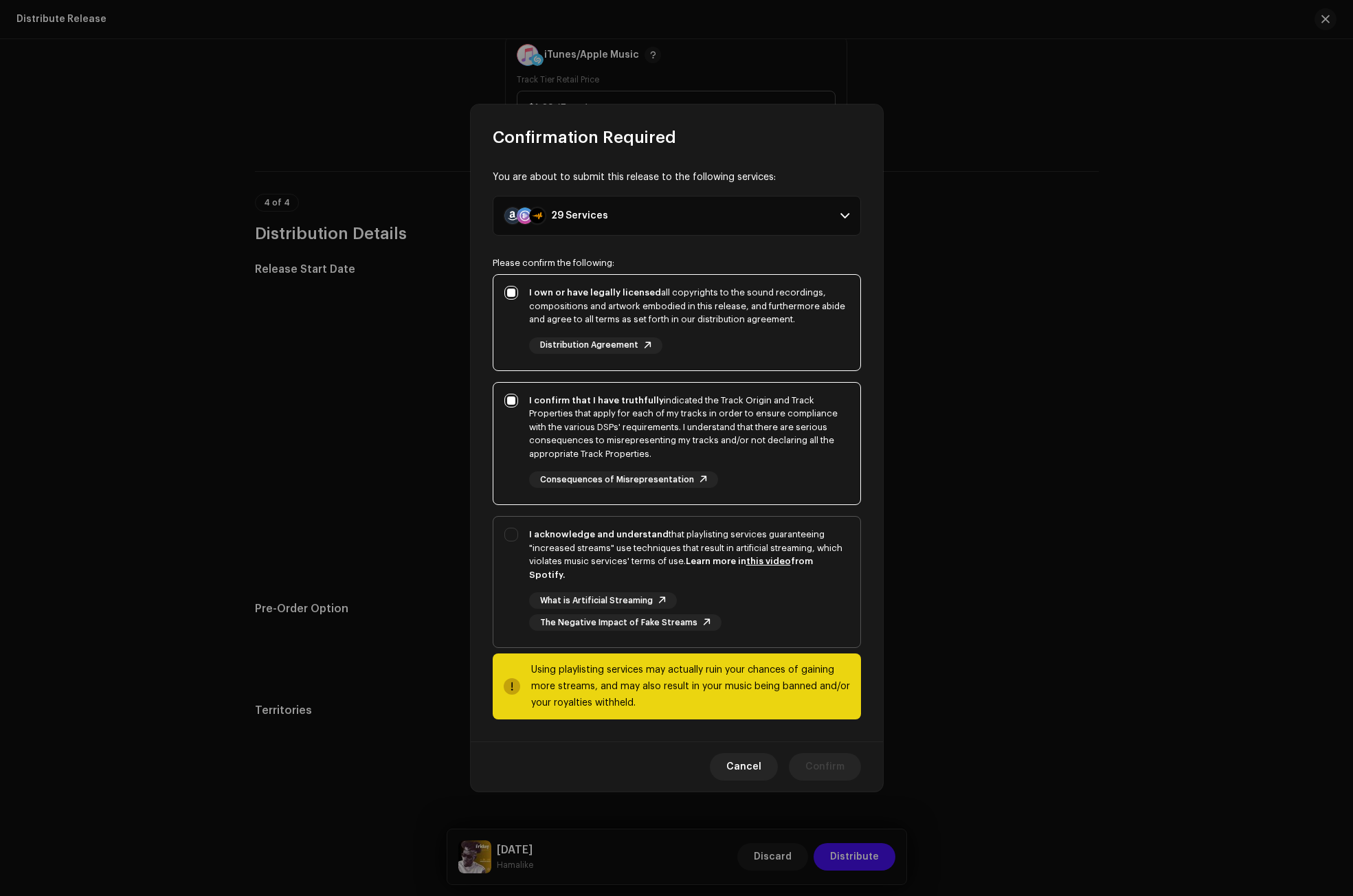
checkbox input "true"
click at [822, 765] on span "Confirm" at bounding box center [825, 766] width 39 height 27
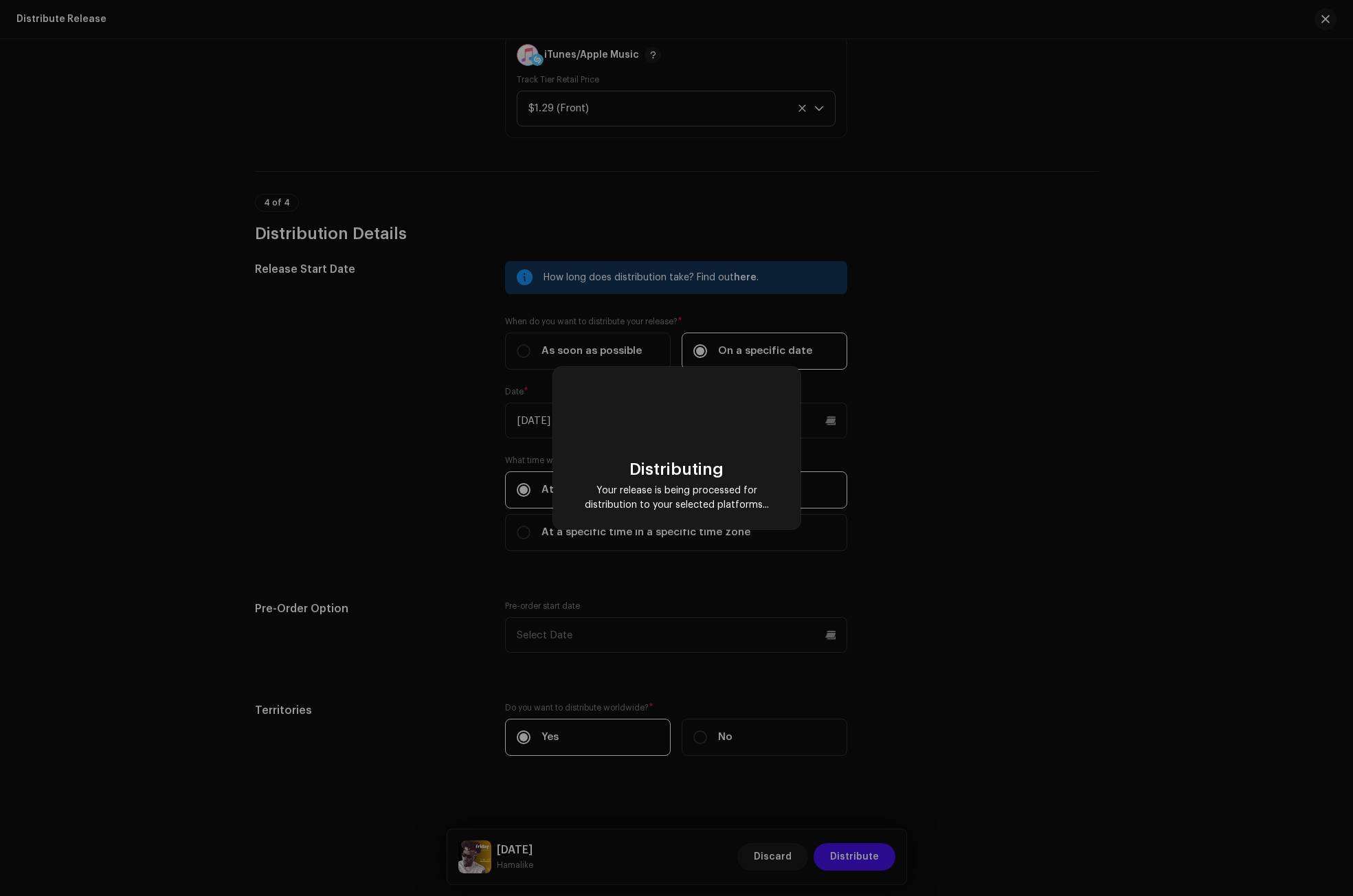
checkbox input "false"
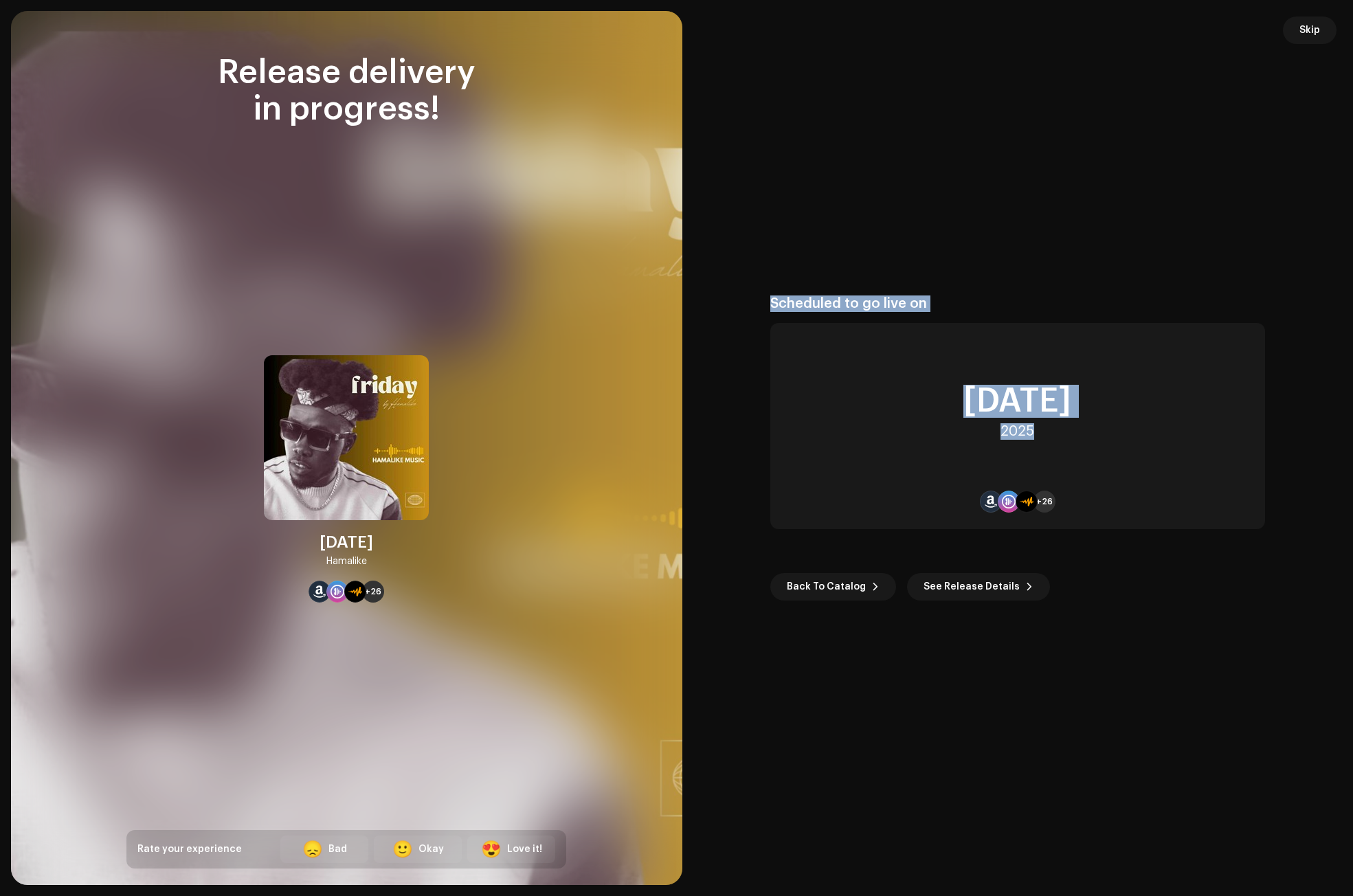
drag, startPoint x: 1045, startPoint y: 435, endPoint x: 769, endPoint y: 302, distance: 306.4
click at [769, 302] on re-o-post-create-distribution-options "Scheduled to go live on [DATE] +26 Back To Catalog See Release Details" at bounding box center [1018, 447] width 638 height 305
copy div "Scheduled to go live on [DATE]"
drag, startPoint x: 321, startPoint y: 539, endPoint x: 368, endPoint y: 562, distance: 52.3
click at [368, 562] on div "[DATE] Hamalike +26" at bounding box center [347, 478] width 165 height 247
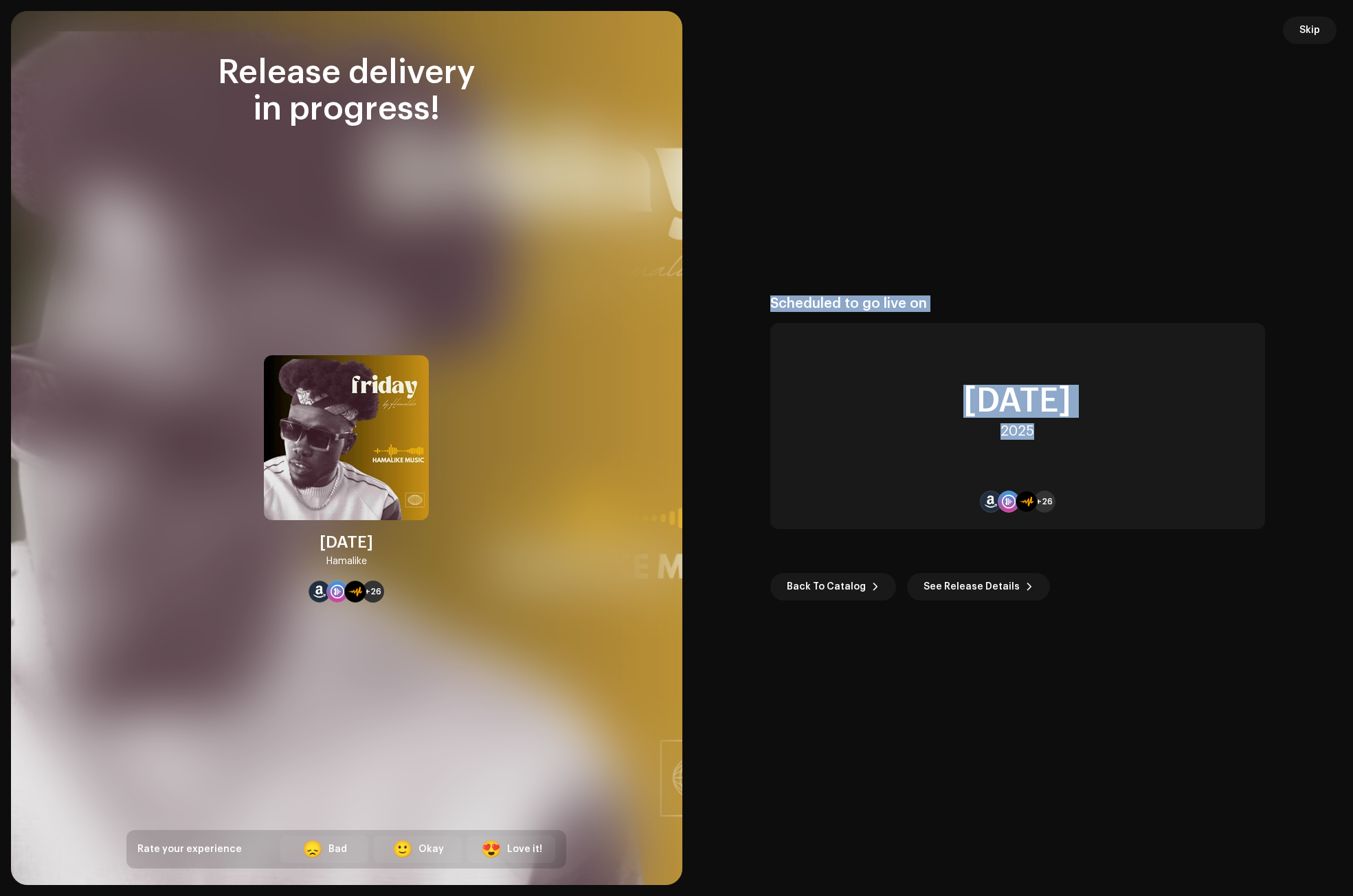
copy div "[DATE] Hamalike"
click at [1306, 31] on span "Skip" at bounding box center [1310, 30] width 21 height 27
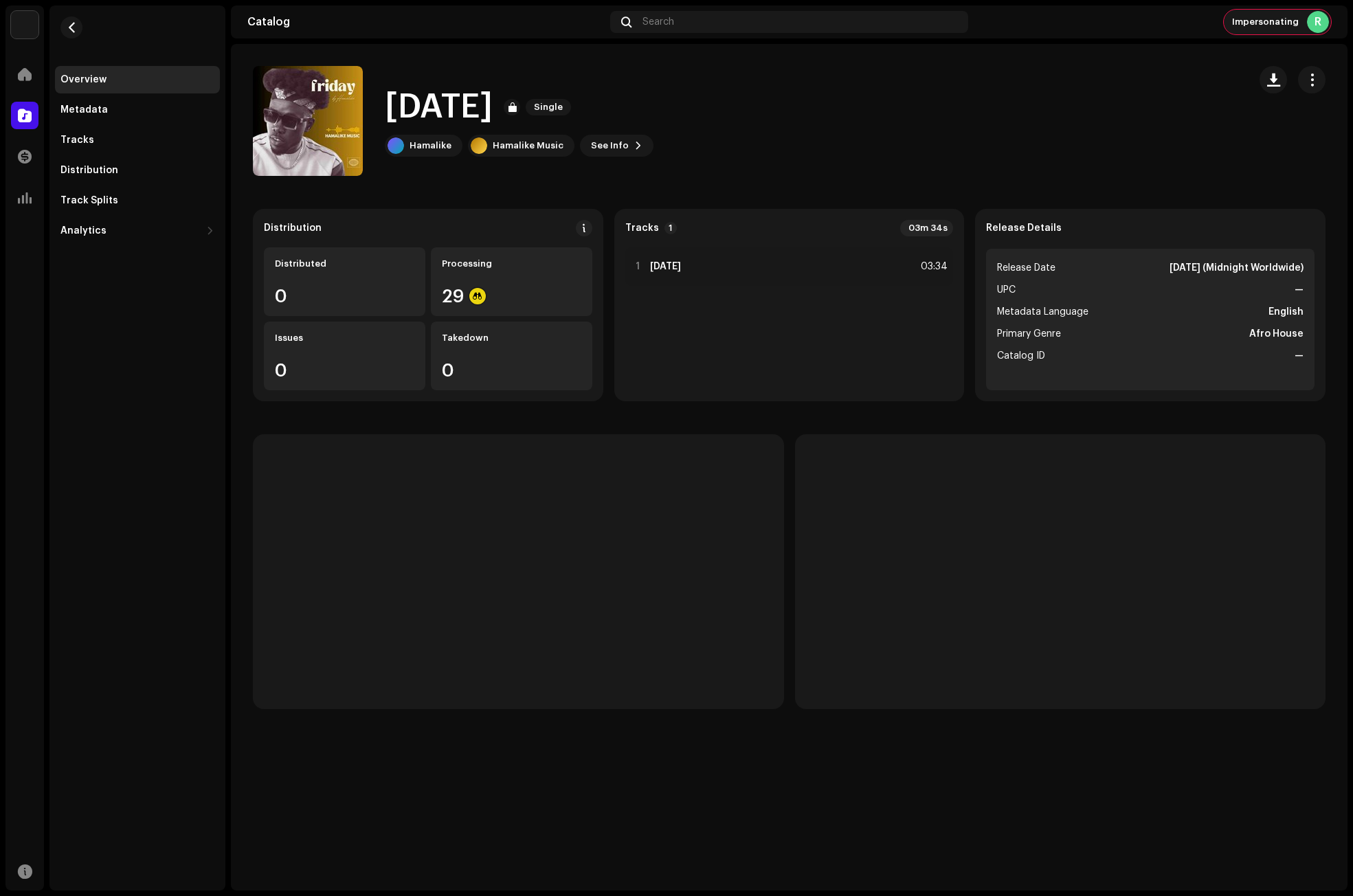
click at [1288, 23] on span "Impersonating" at bounding box center [1265, 23] width 67 height 11
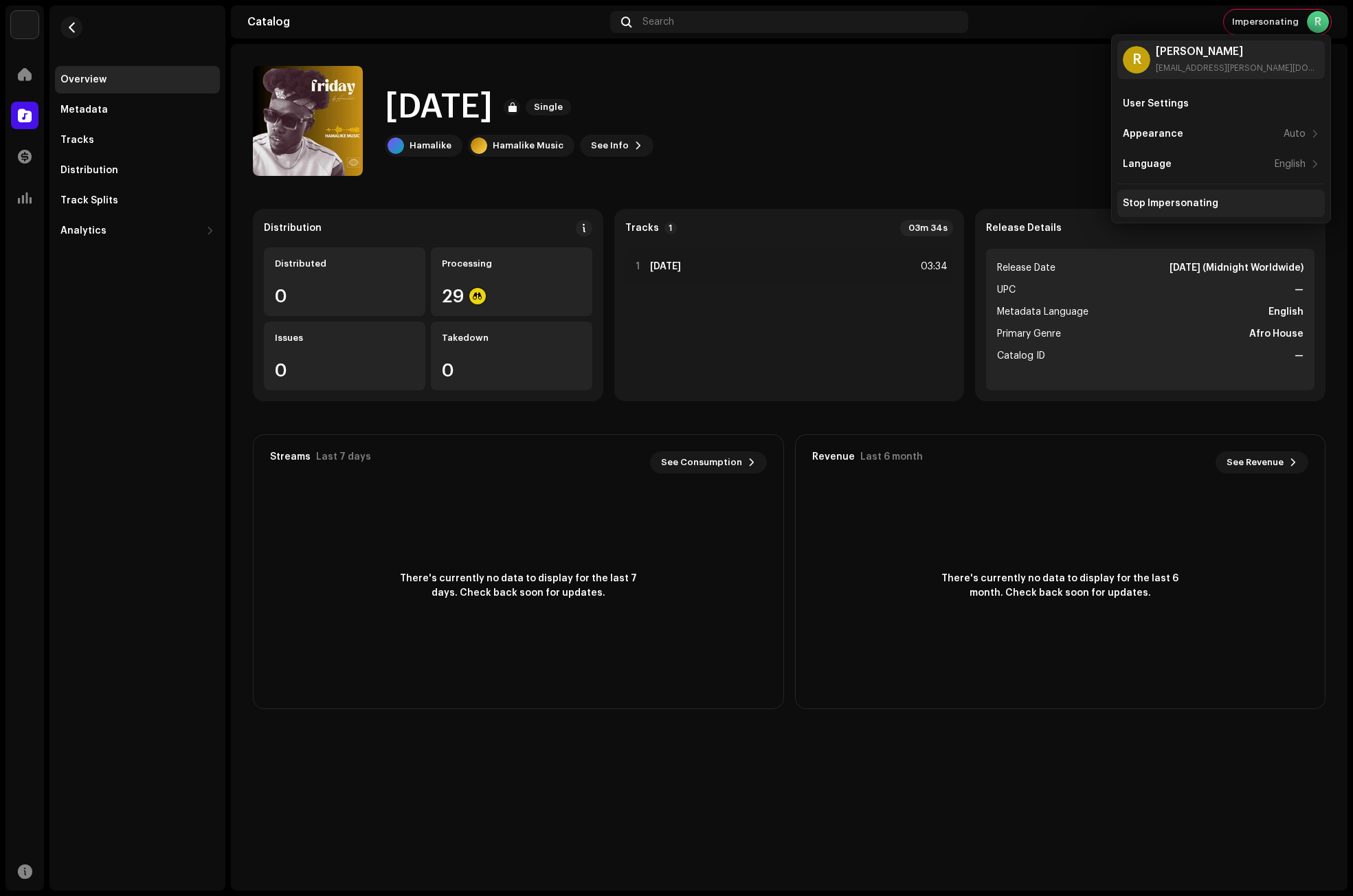
click at [1191, 198] on div "Stop Impersonating" at bounding box center [1171, 204] width 96 height 11
